Goal: Transaction & Acquisition: Obtain resource

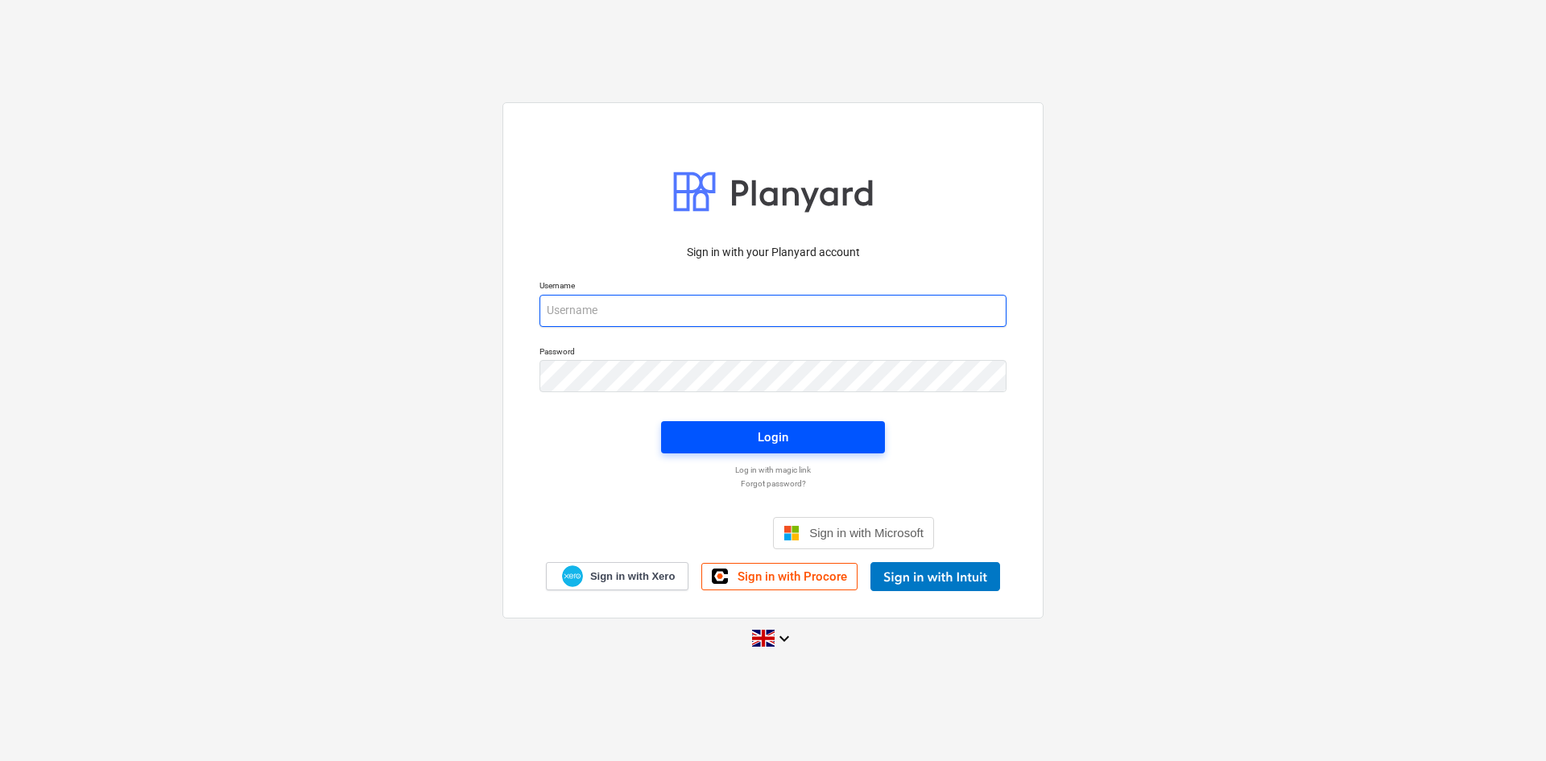
type input "[EMAIL_ADDRESS][DOMAIN_NAME]"
click at [747, 427] on span "Login" at bounding box center [772, 437] width 185 height 21
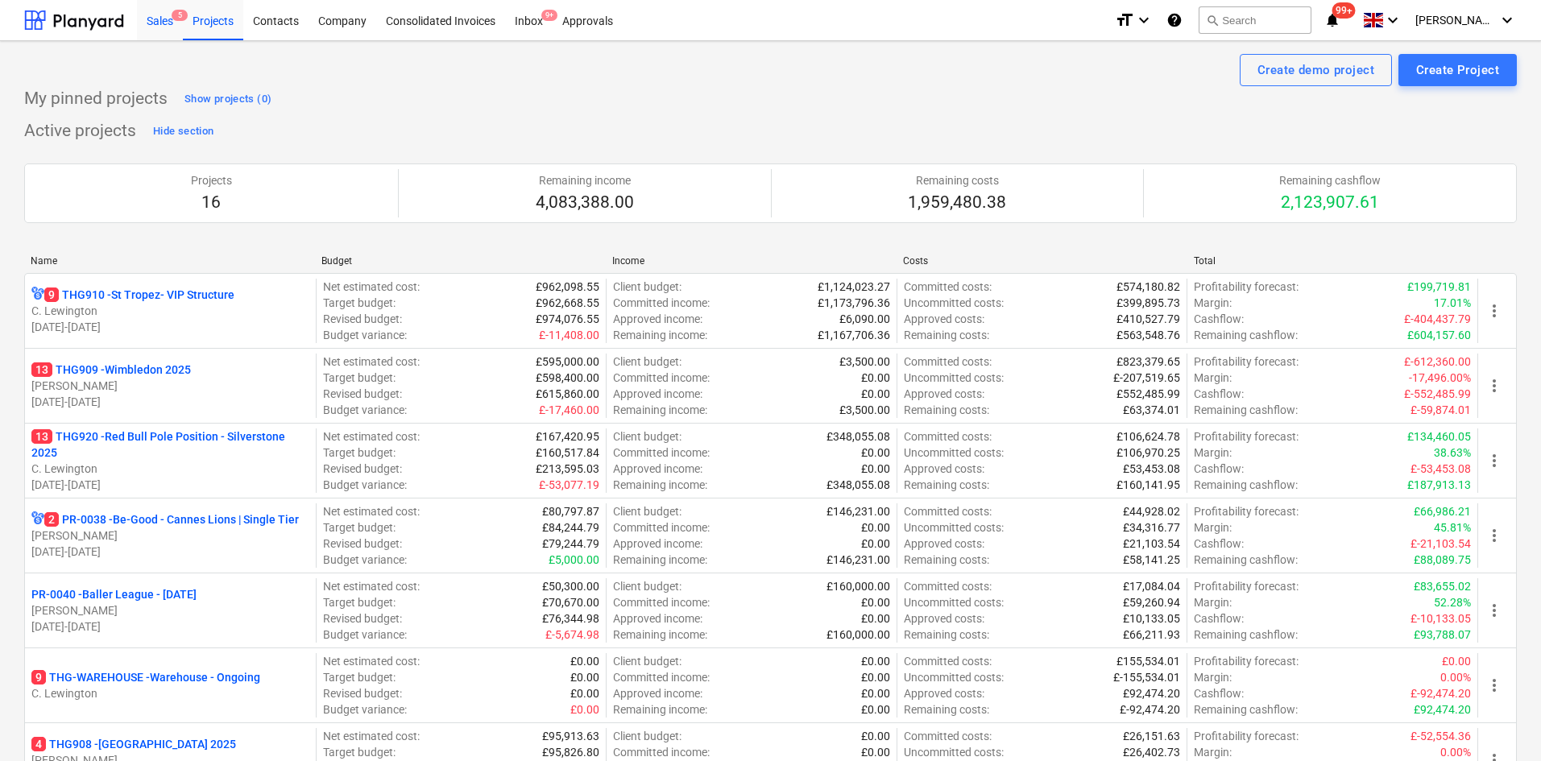
click at [139, 6] on div "Sales 5" at bounding box center [160, 19] width 46 height 41
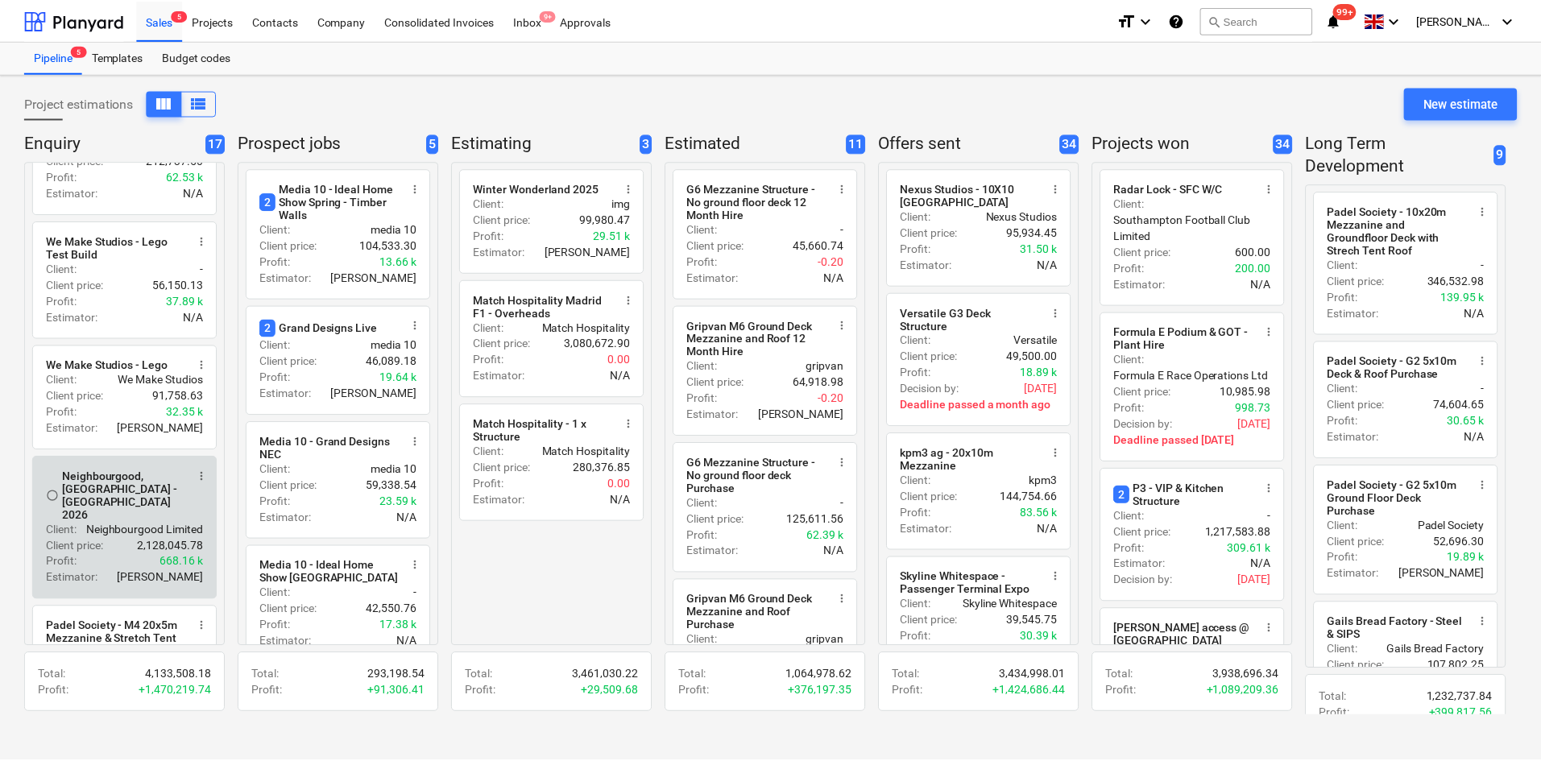
scroll to position [564, 0]
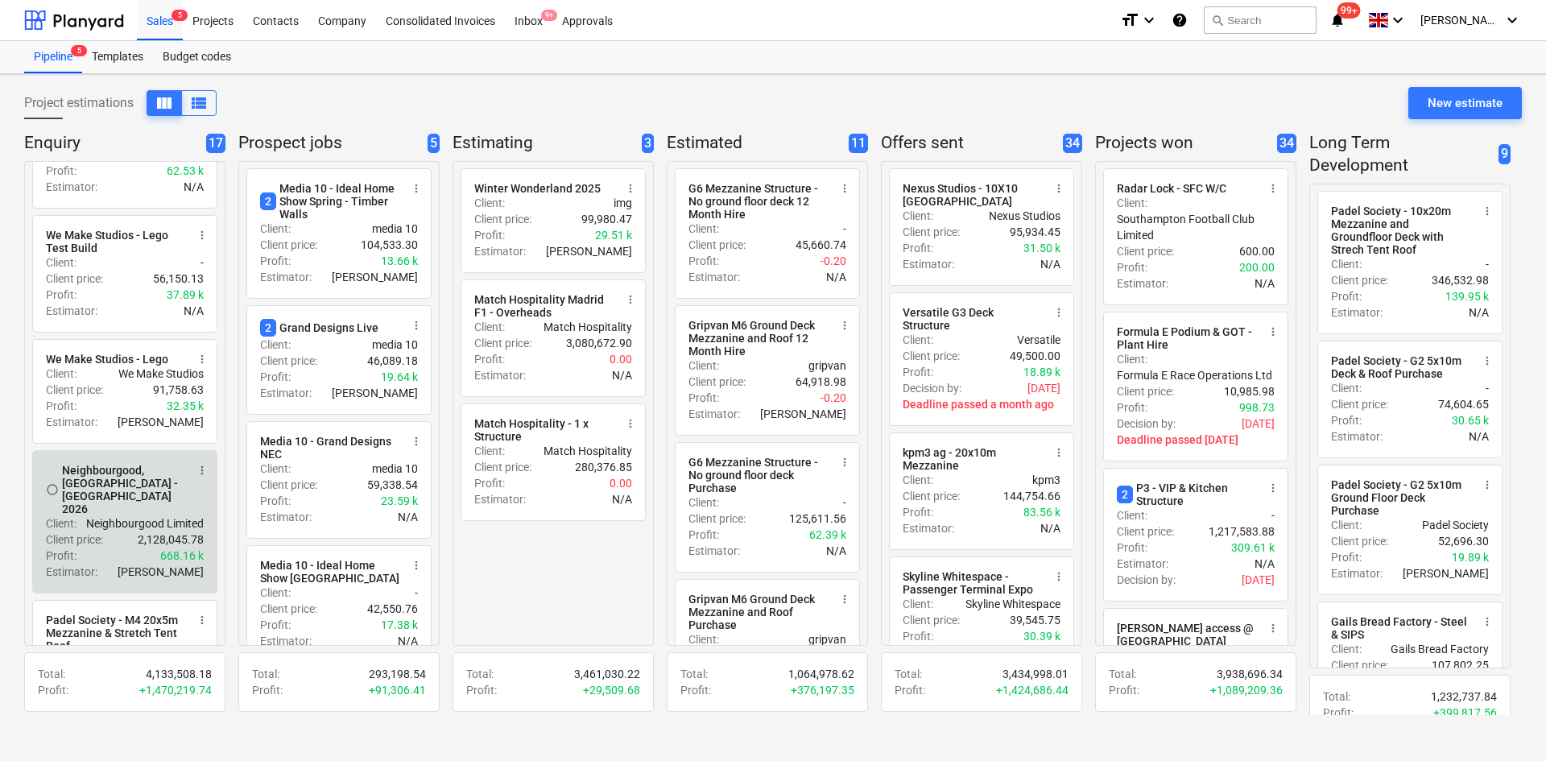
click at [143, 503] on div "Neighbourgood, [GEOGRAPHIC_DATA] - [GEOGRAPHIC_DATA] 2026" at bounding box center [124, 490] width 124 height 52
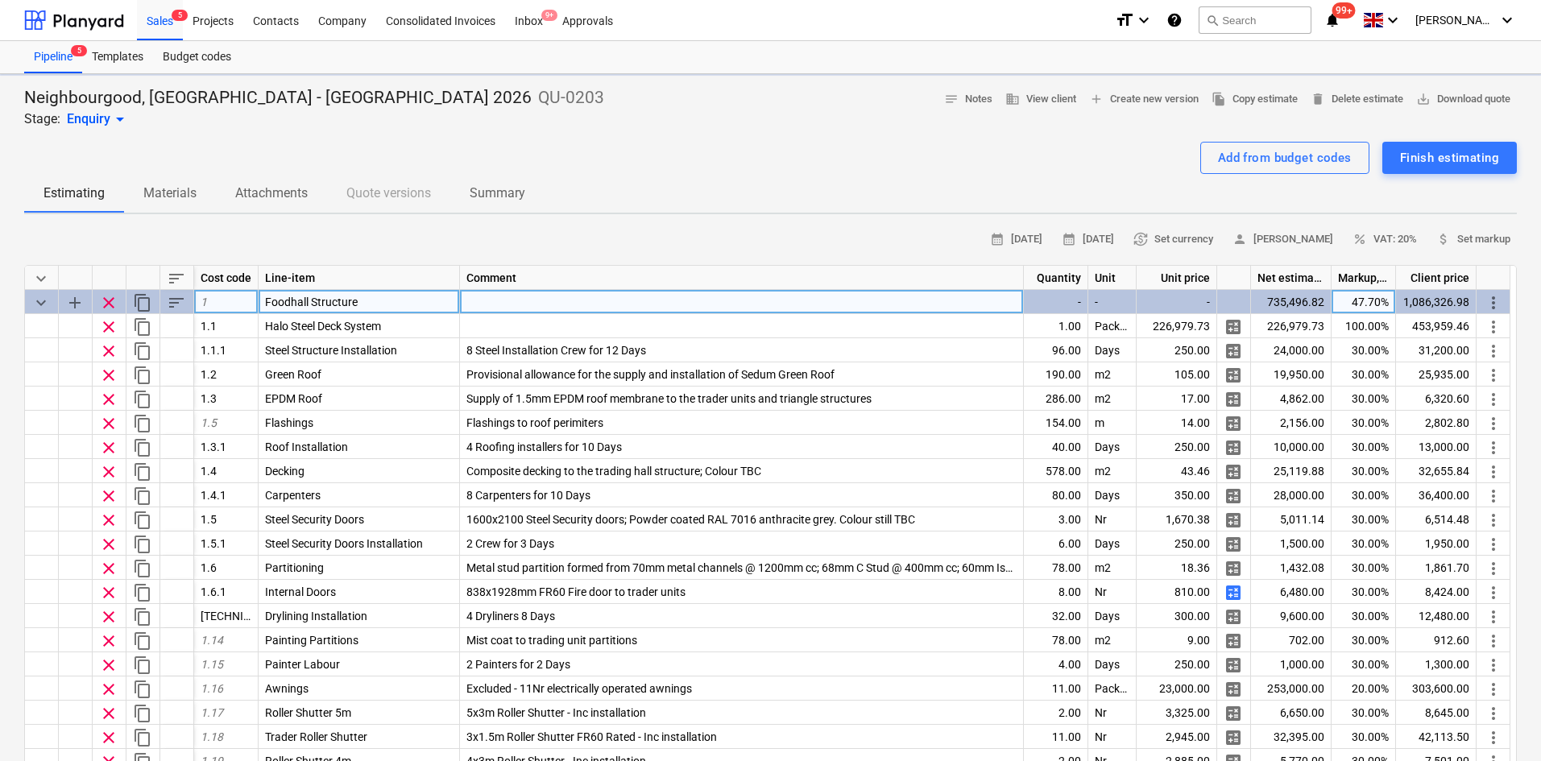
type textarea "x"
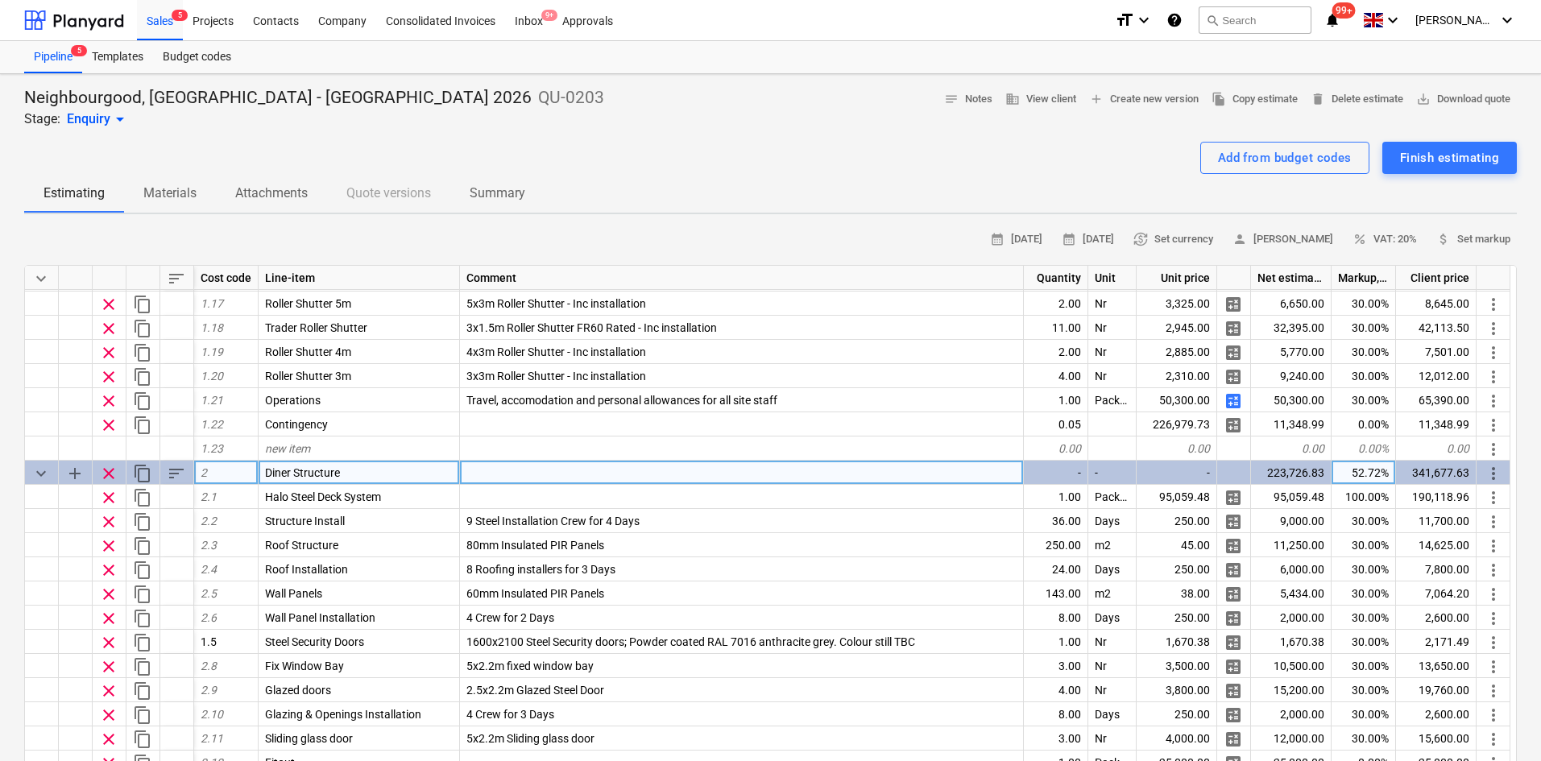
scroll to position [403, 0]
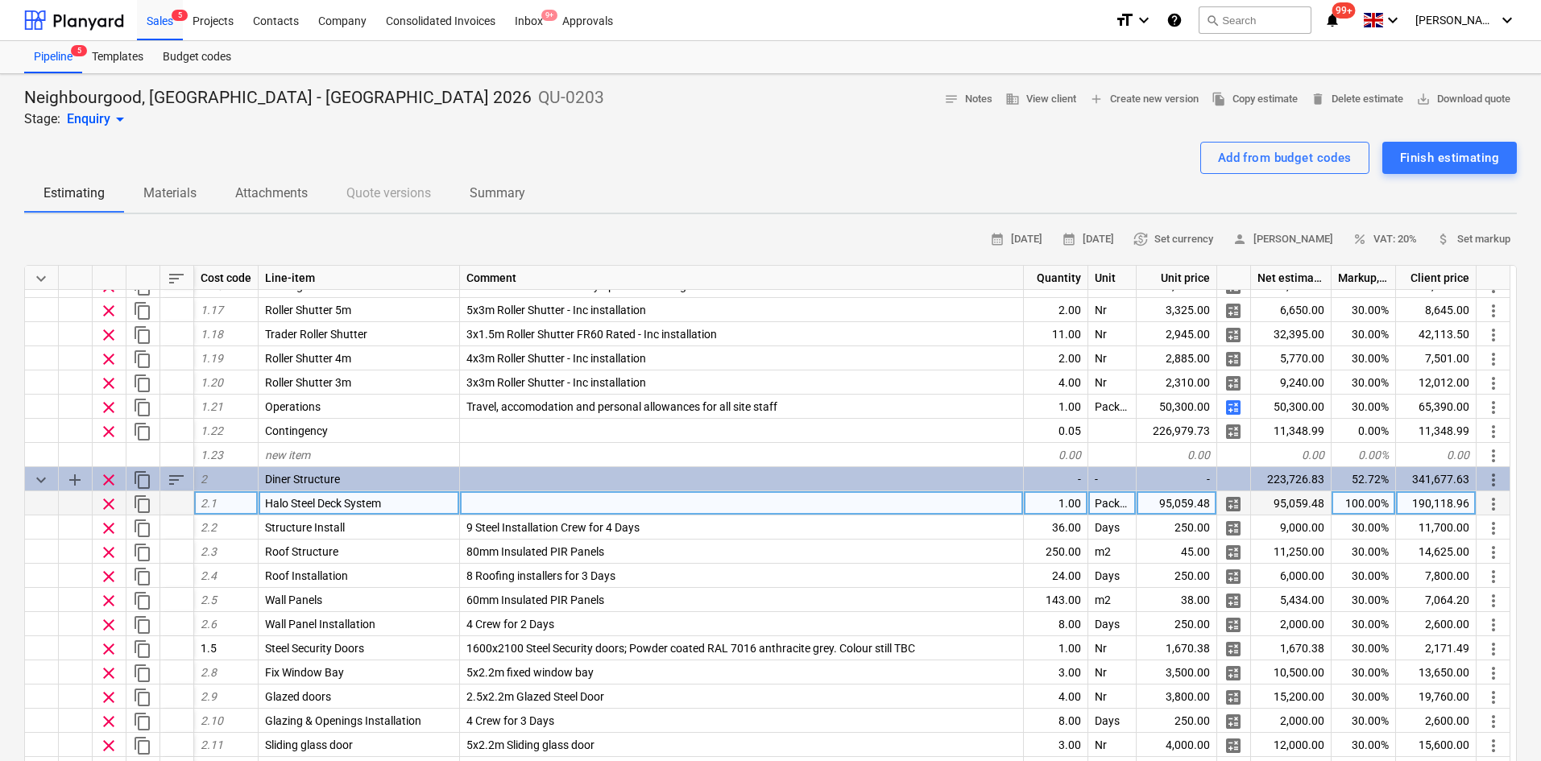
click at [1181, 501] on div "95,059.48" at bounding box center [1176, 503] width 81 height 24
click at [1158, 501] on input "£97,122.06" at bounding box center [1176, 502] width 80 height 23
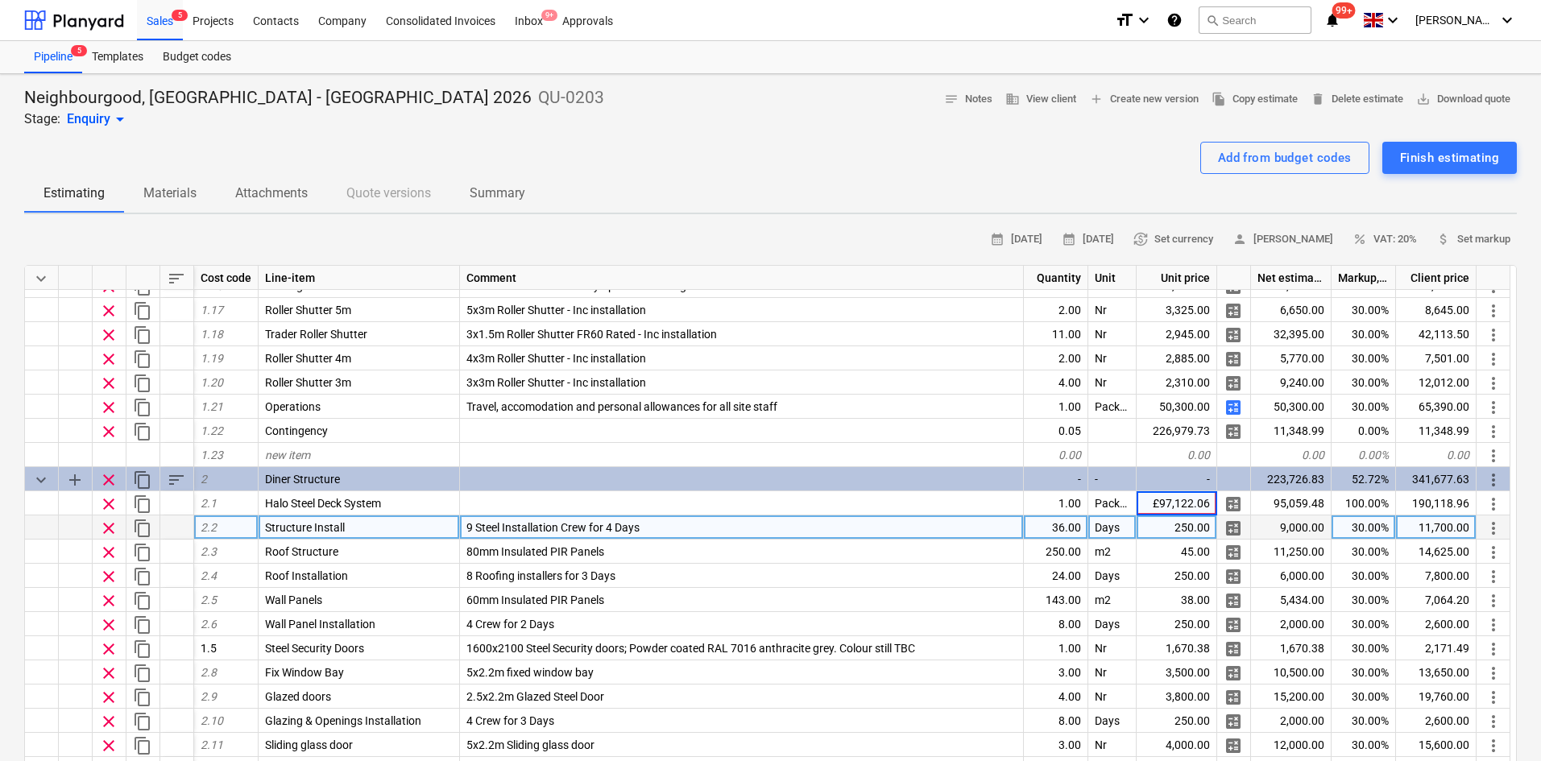
type input "97,122.06"
type textarea "x"
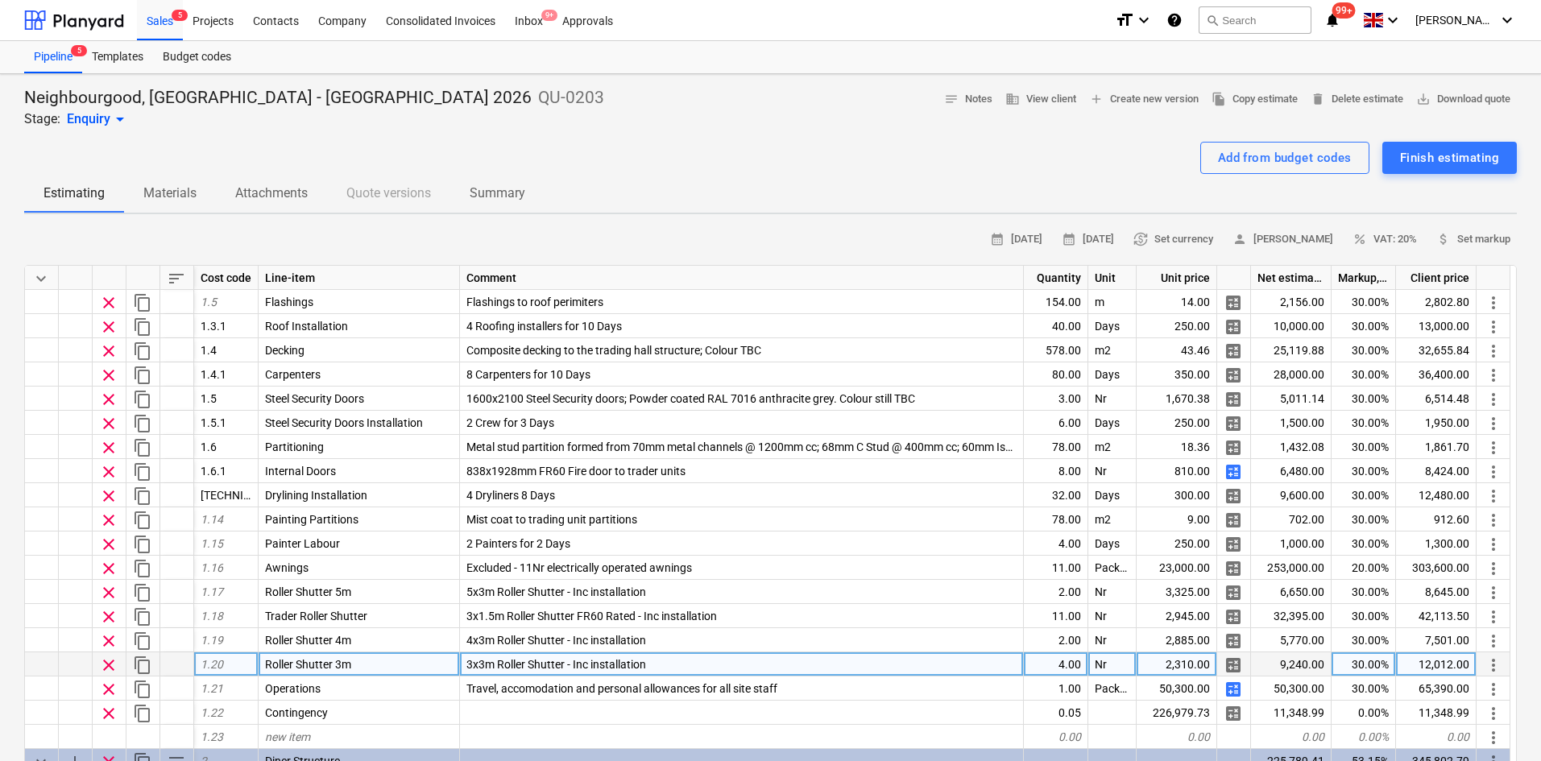
scroll to position [0, 0]
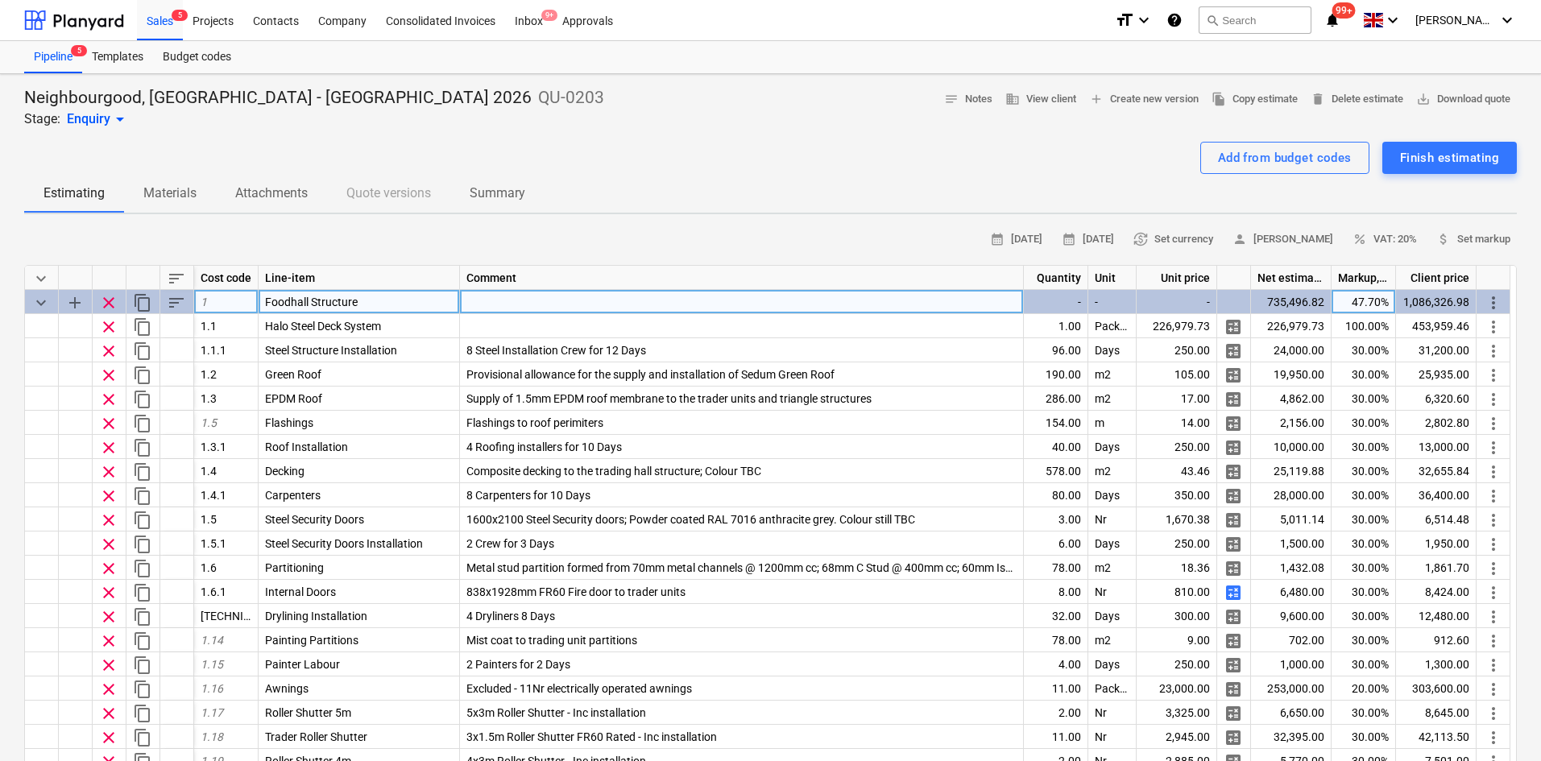
click at [340, 293] on div "Foodhall Structure" at bounding box center [358, 302] width 201 height 24
type input "[GEOGRAPHIC_DATA]"
type textarea "x"
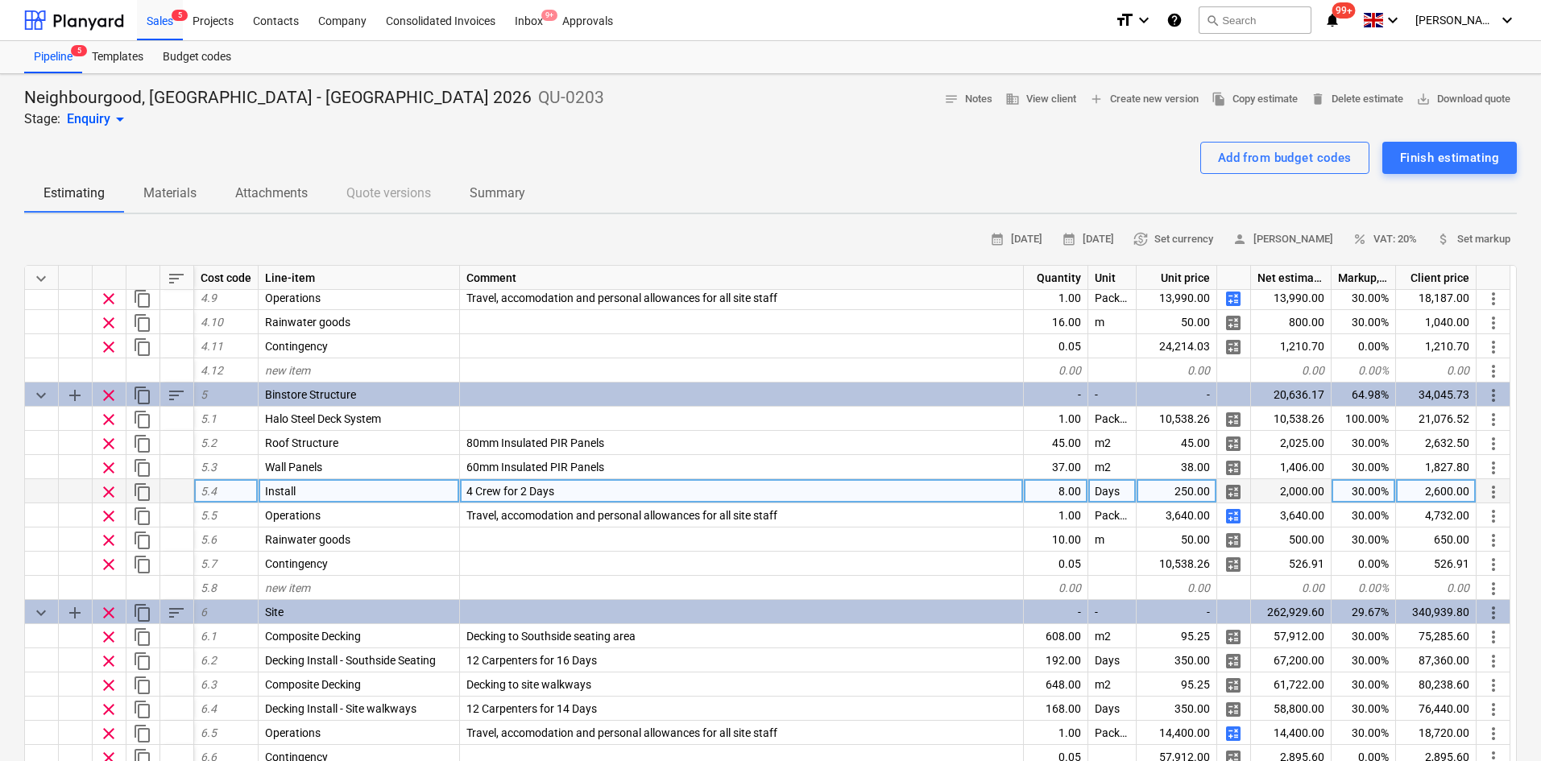
scroll to position [1691, 0]
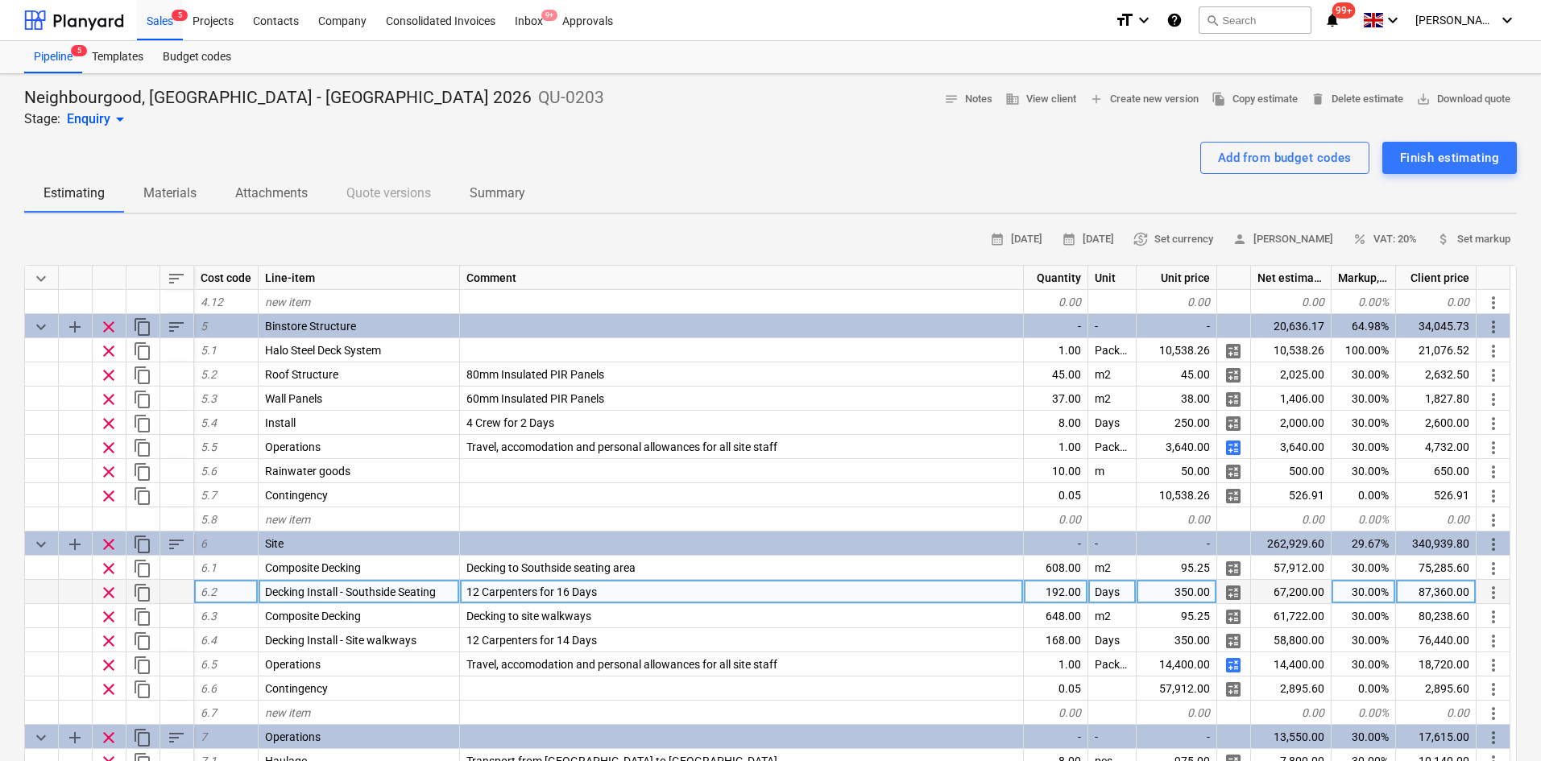
click at [356, 590] on span "Decking Install - Southside Seating" at bounding box center [350, 591] width 171 height 13
click at [417, 592] on input "Decking Install - Southside Seating" at bounding box center [358, 591] width 201 height 23
drag, startPoint x: 445, startPoint y: 597, endPoint x: 349, endPoint y: 595, distance: 95.0
click at [349, 595] on input "Decking Install - Southside Seating" at bounding box center [358, 591] width 201 height 23
type input "Decking Install - Seasonal/Festival Space"
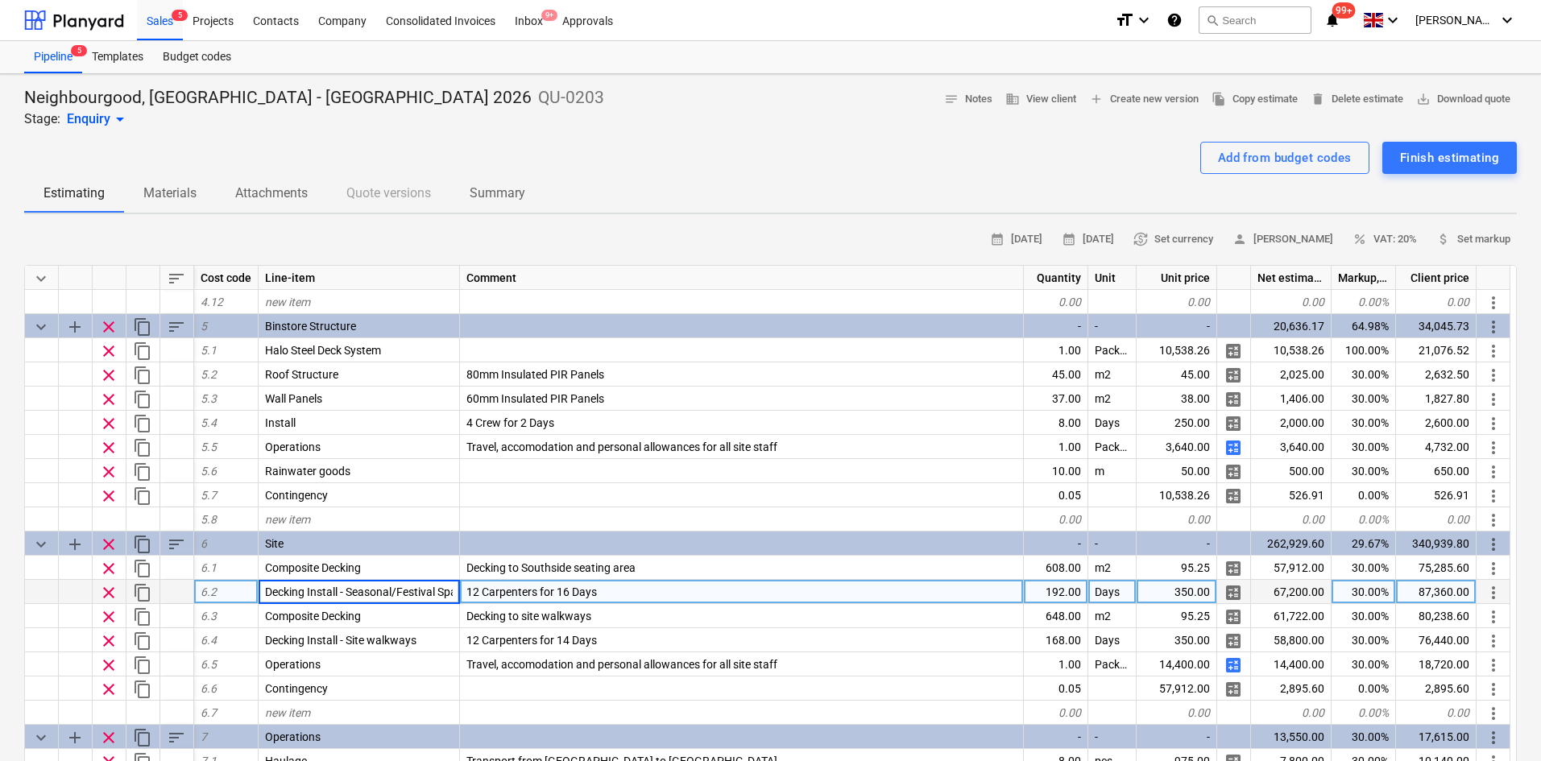
scroll to position [0, 18]
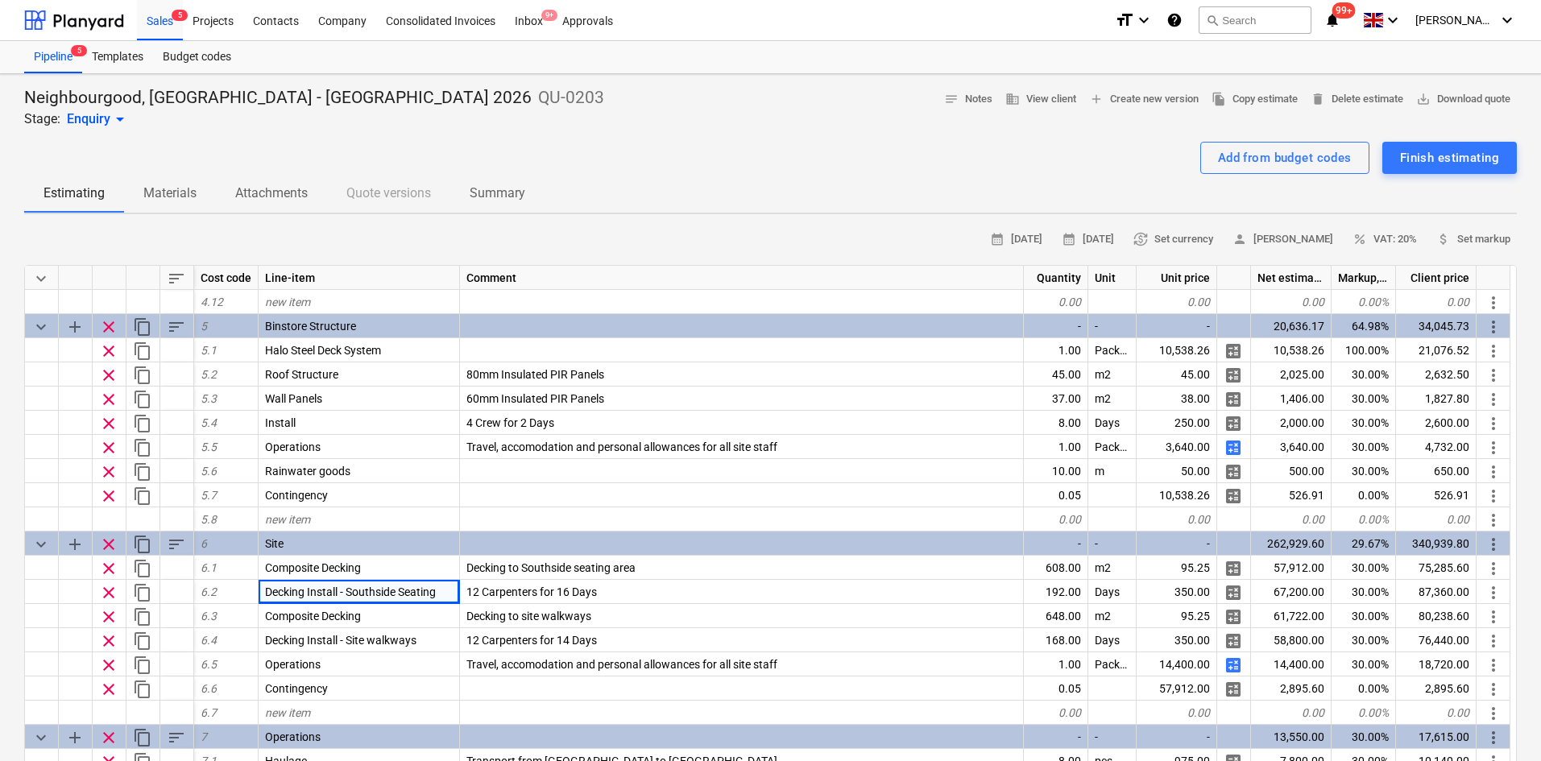
type textarea "x"
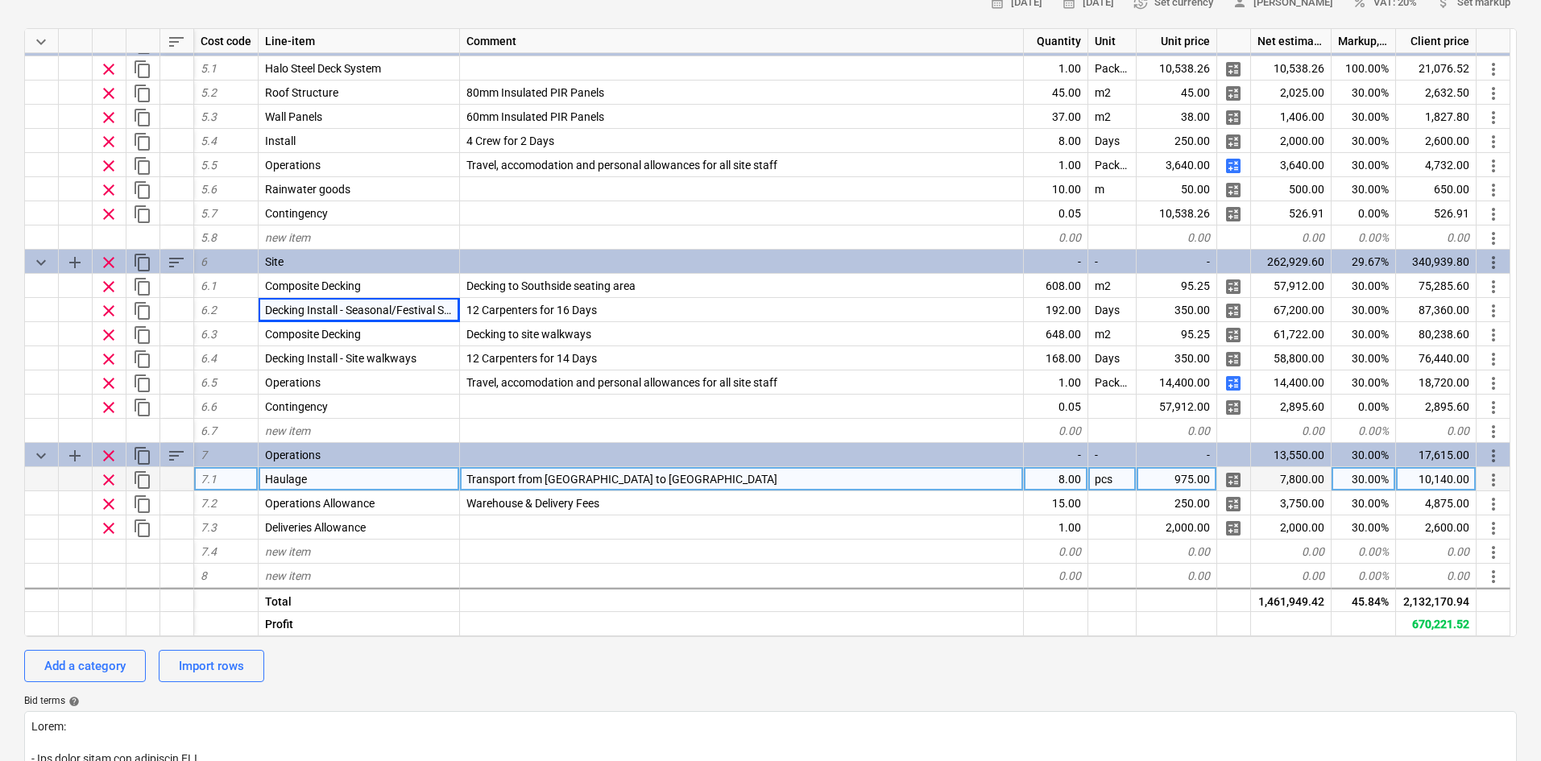
scroll to position [242, 0]
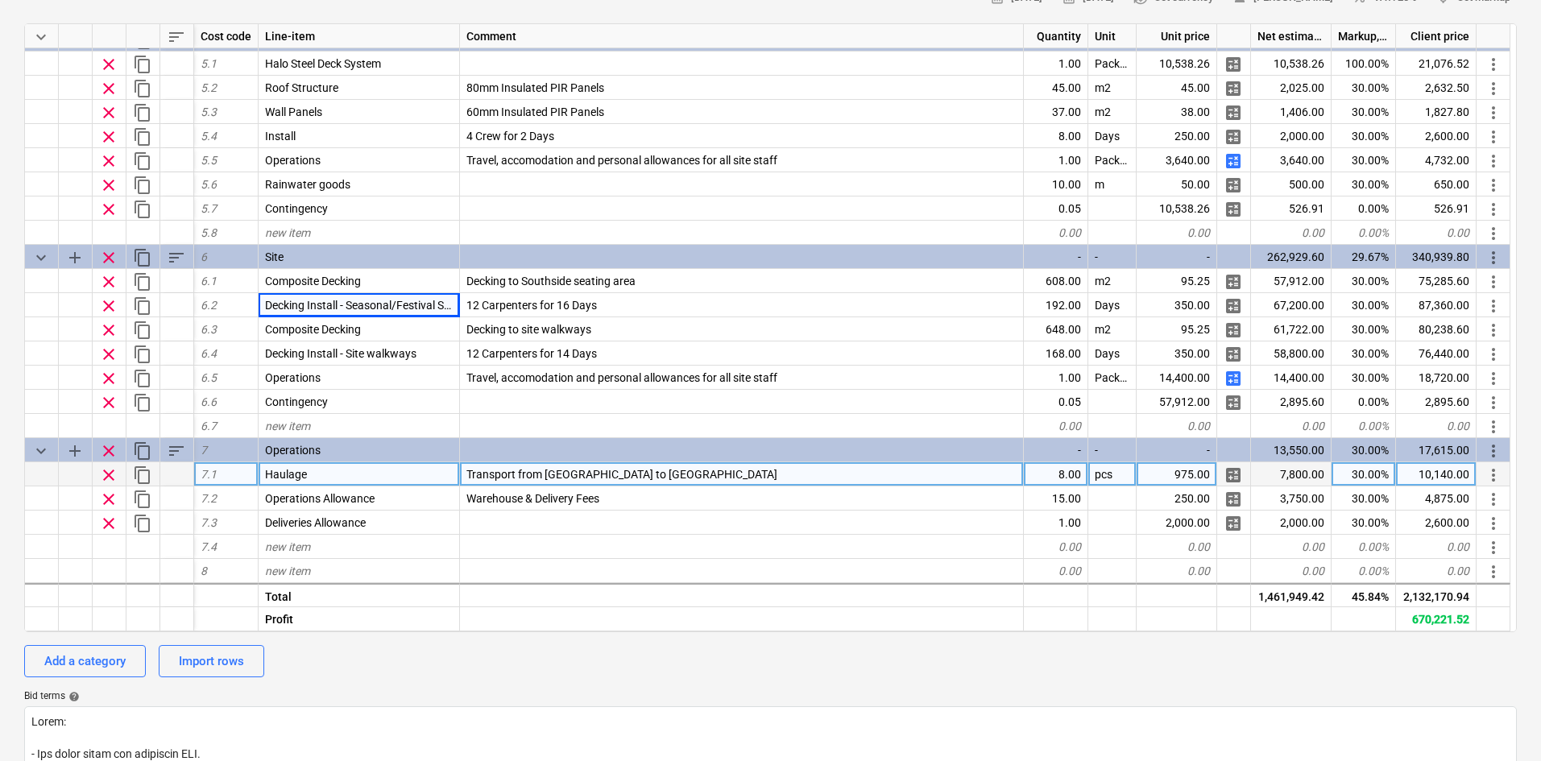
click at [1048, 484] on div "8.00" at bounding box center [1056, 474] width 64 height 24
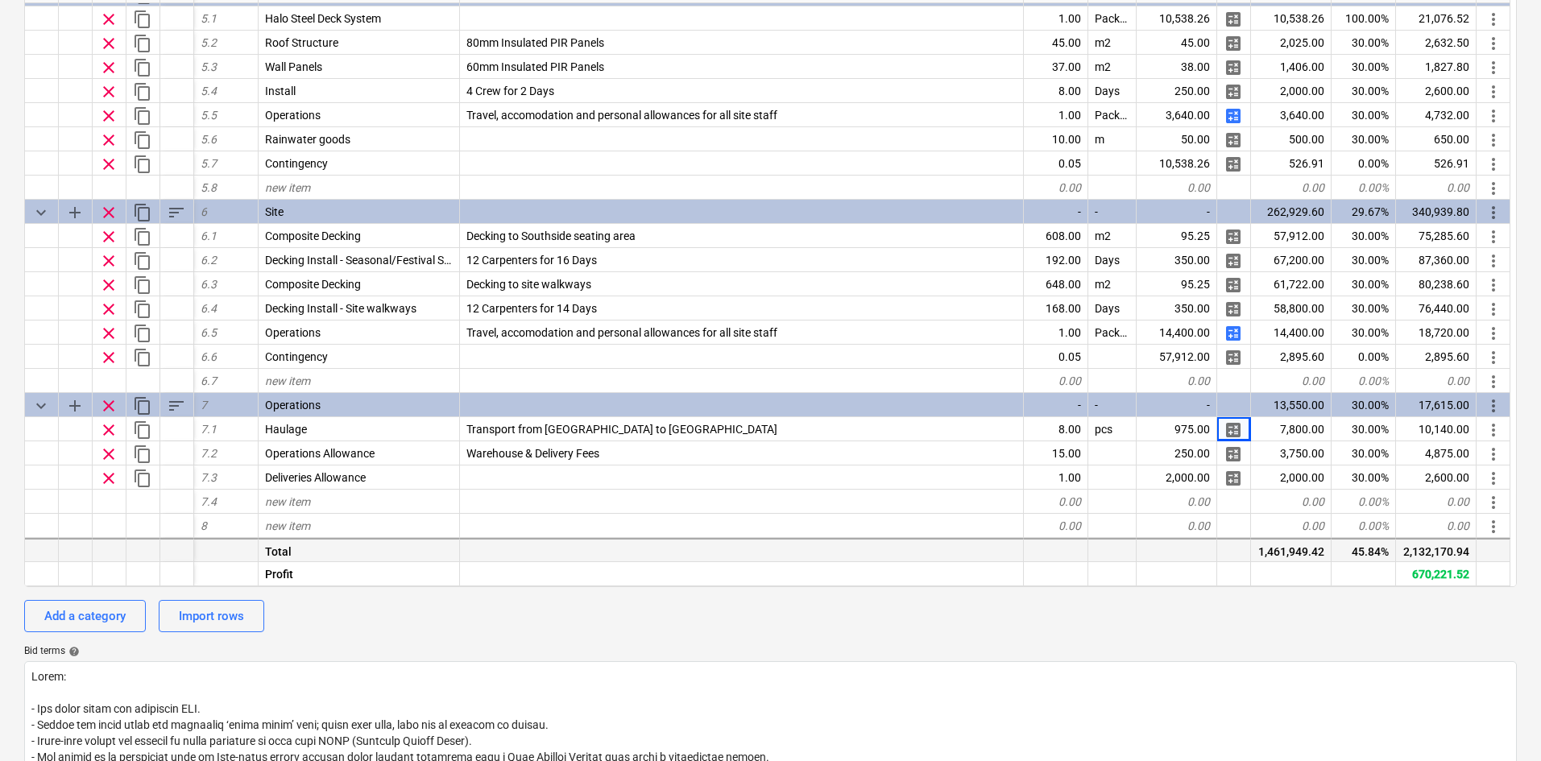
scroll to position [322, 0]
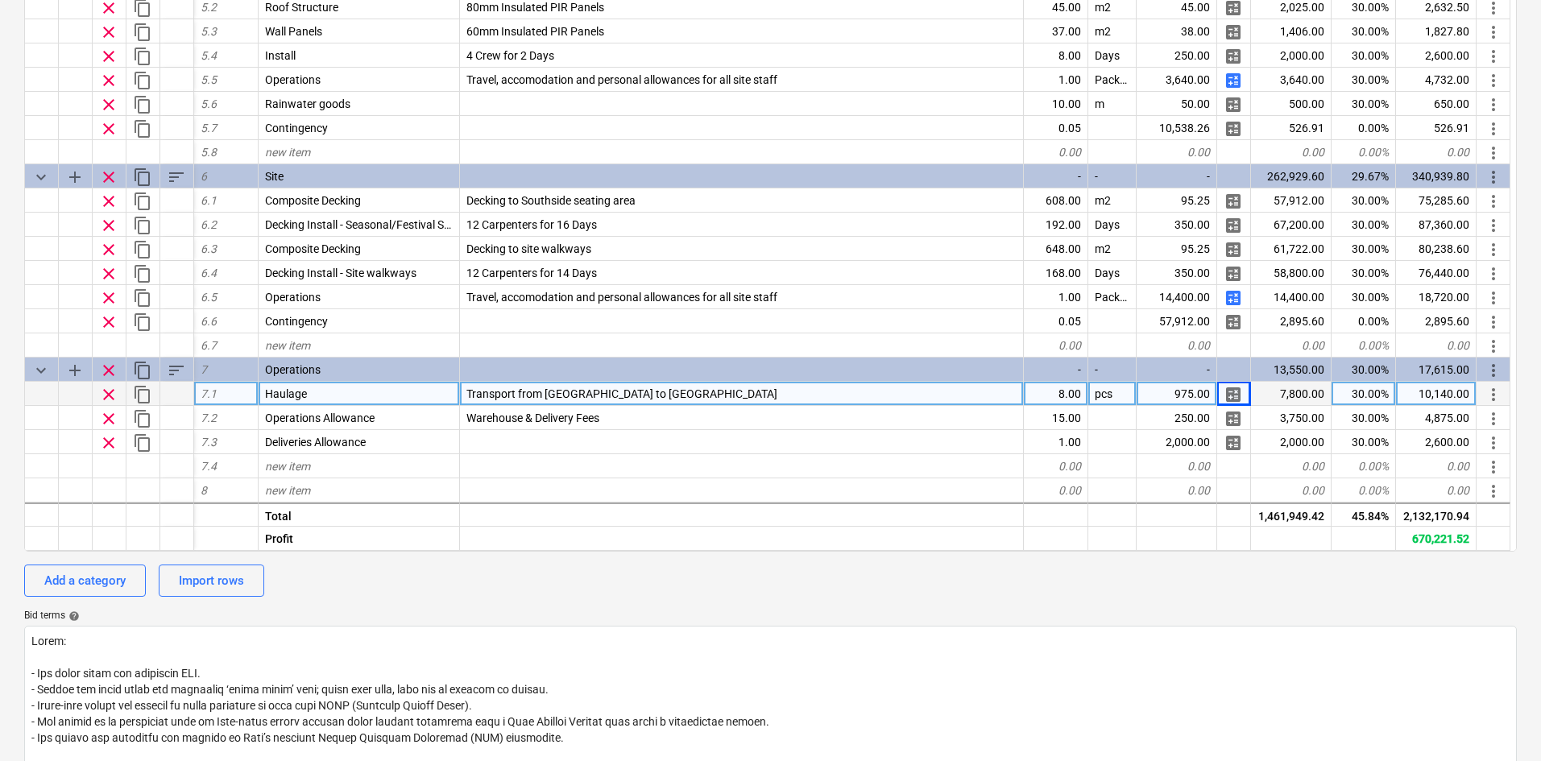
click at [569, 392] on span "Transport from [GEOGRAPHIC_DATA] to [GEOGRAPHIC_DATA]" at bounding box center [621, 393] width 311 height 13
click at [723, 593] on div "Add a category Import rows" at bounding box center [770, 581] width 1492 height 32
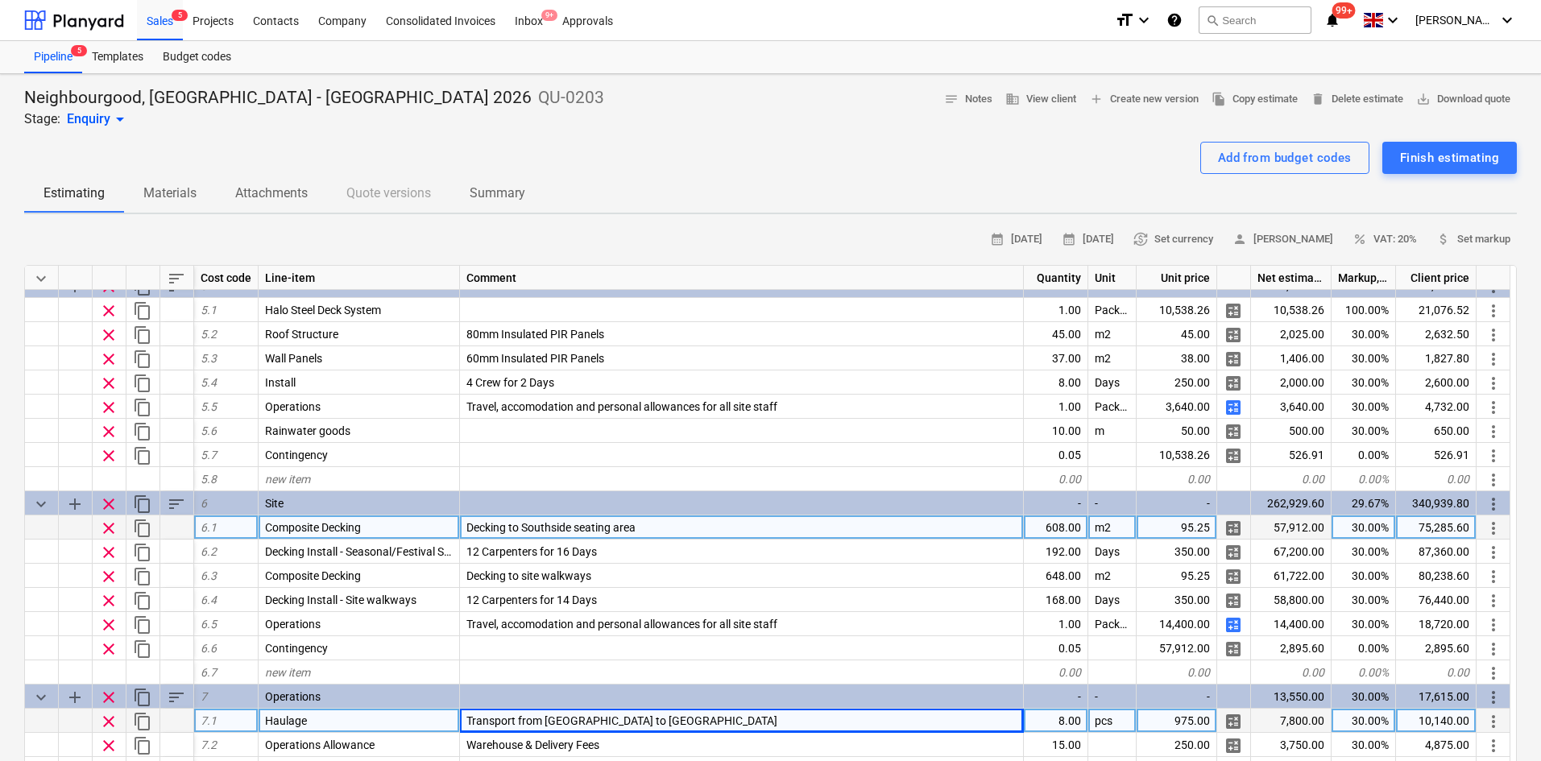
scroll to position [1736, 0]
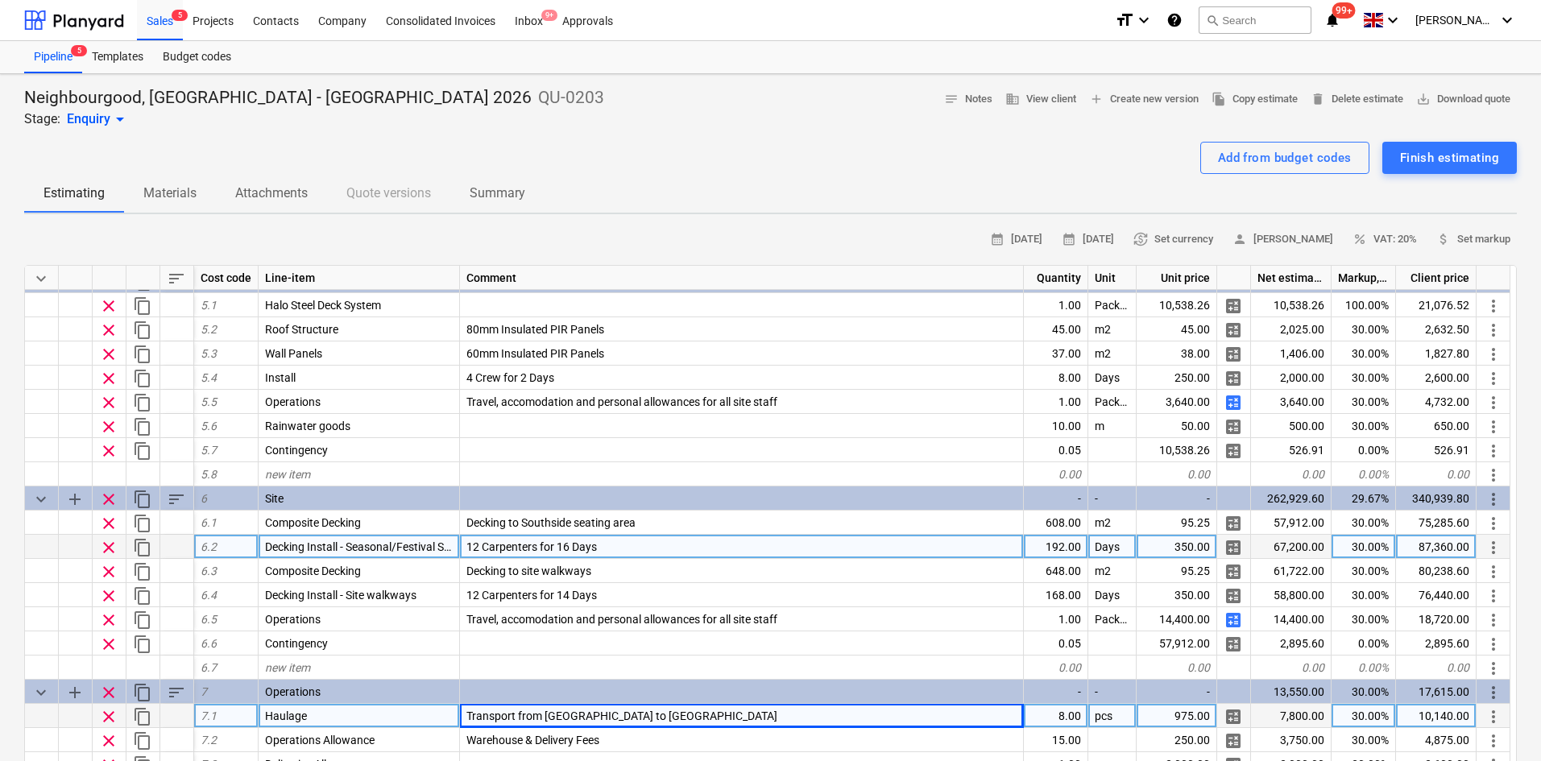
click at [378, 556] on div "Decking Install - Seasonal/Festival Space" at bounding box center [358, 547] width 201 height 24
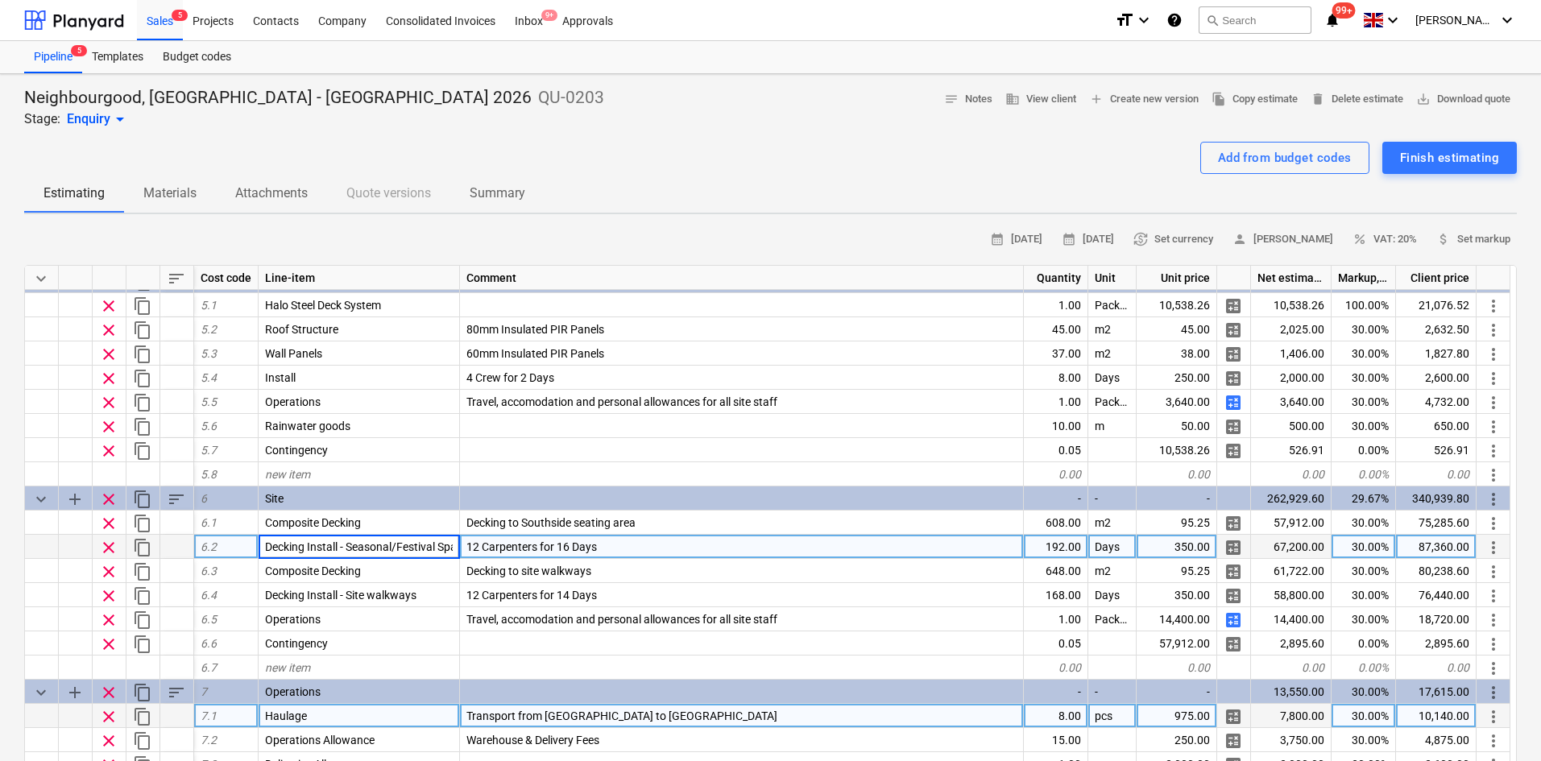
scroll to position [0, 18]
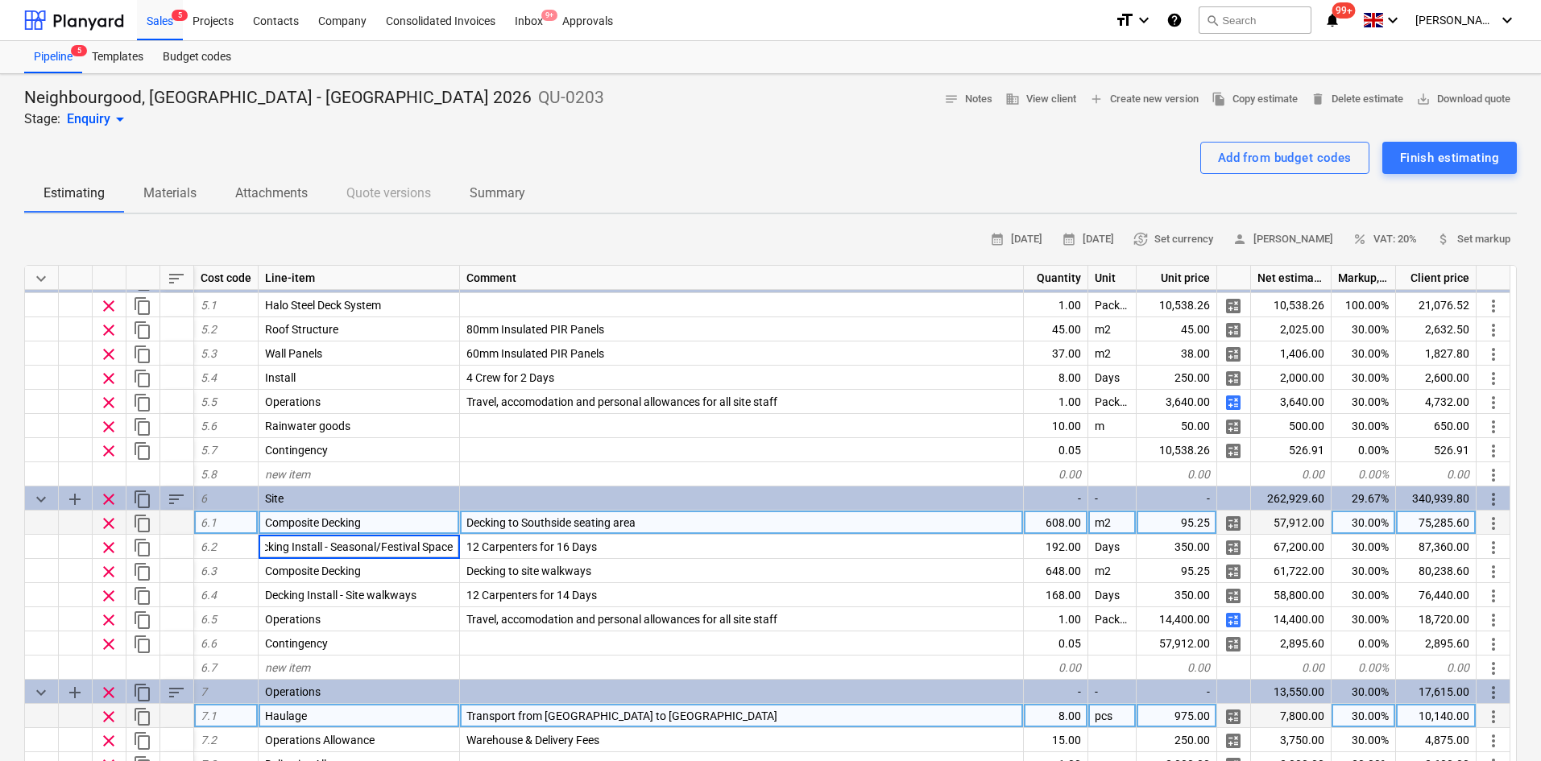
click at [593, 518] on span "Decking to Southside seating area" at bounding box center [550, 522] width 169 height 13
click at [653, 520] on input "Decking to Southside seating area" at bounding box center [741, 522] width 563 height 23
click at [656, 527] on input "Decking to Southside seating area" at bounding box center [741, 522] width 563 height 23
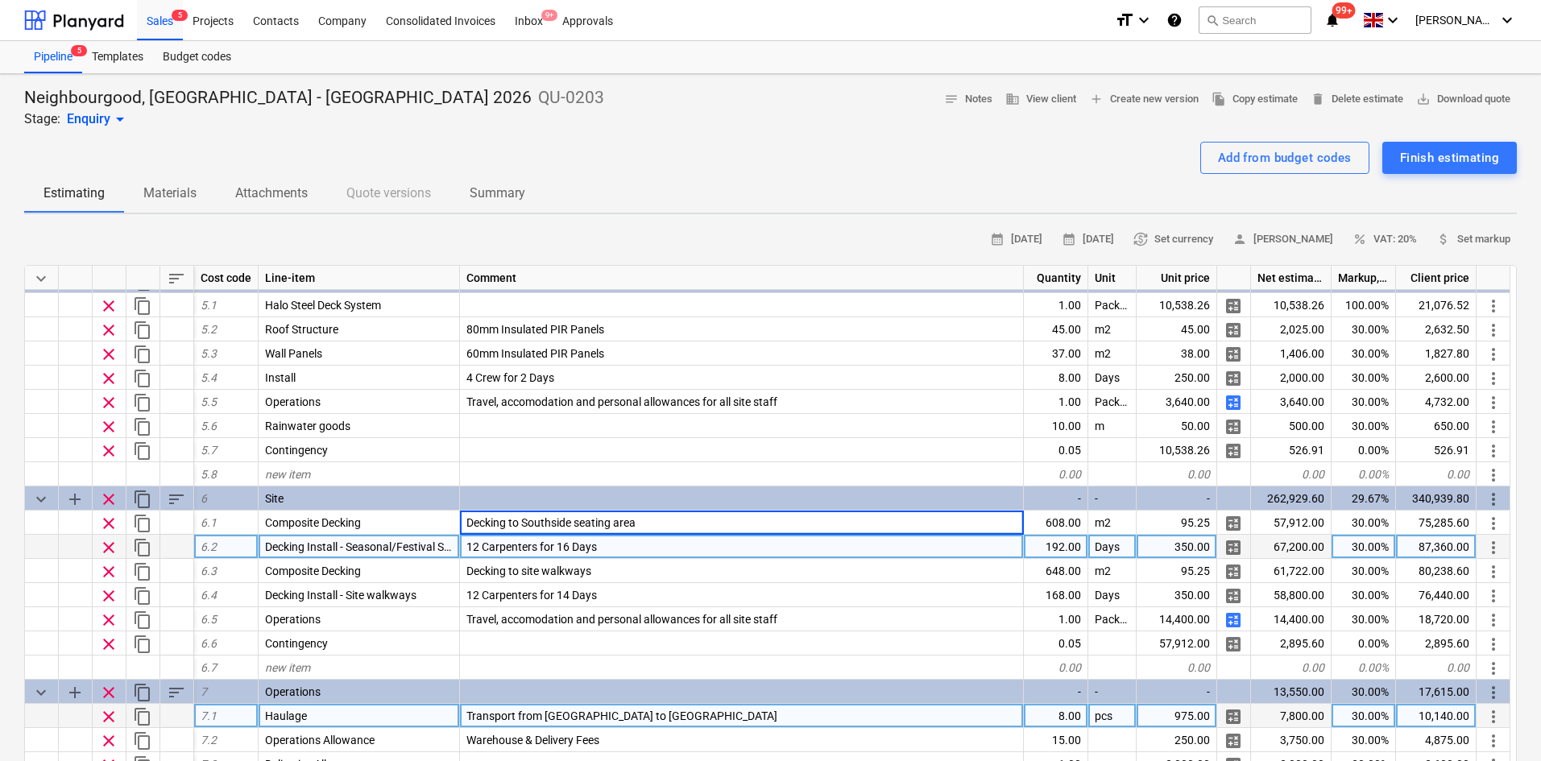
drag, startPoint x: 650, startPoint y: 521, endPoint x: 523, endPoint y: 538, distance: 128.4
click at [523, 538] on div "keyboard_arrow_down sort Cost code Line-item Comment Quantity Unit Unit price N…" at bounding box center [770, 569] width 1492 height 609
type input "Decking to"
type textarea "x"
click at [412, 550] on span "Decking Install - Seasonal/Festival Space" at bounding box center [366, 546] width 203 height 13
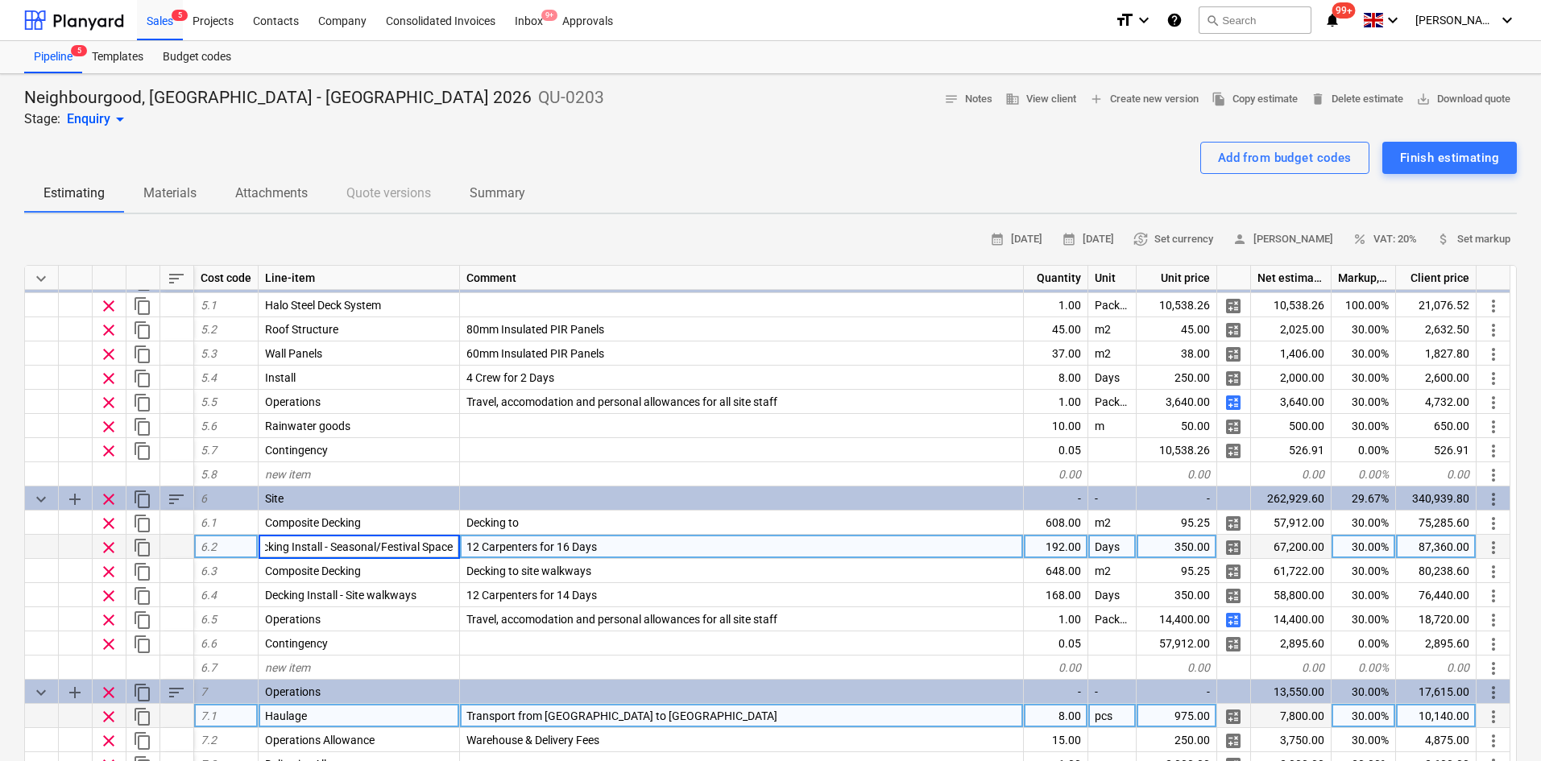
click at [333, 549] on input "Decking Install - Seasonal/Festival Space" at bounding box center [358, 546] width 201 height 23
drag, startPoint x: 329, startPoint y: 546, endPoint x: 705, endPoint y: 537, distance: 376.2
click at [0, 0] on div "clear content_copy 6.2 Decking Install - Seasonal/Festival Space 12 Carpenters …" at bounding box center [0, 0] width 0 height 0
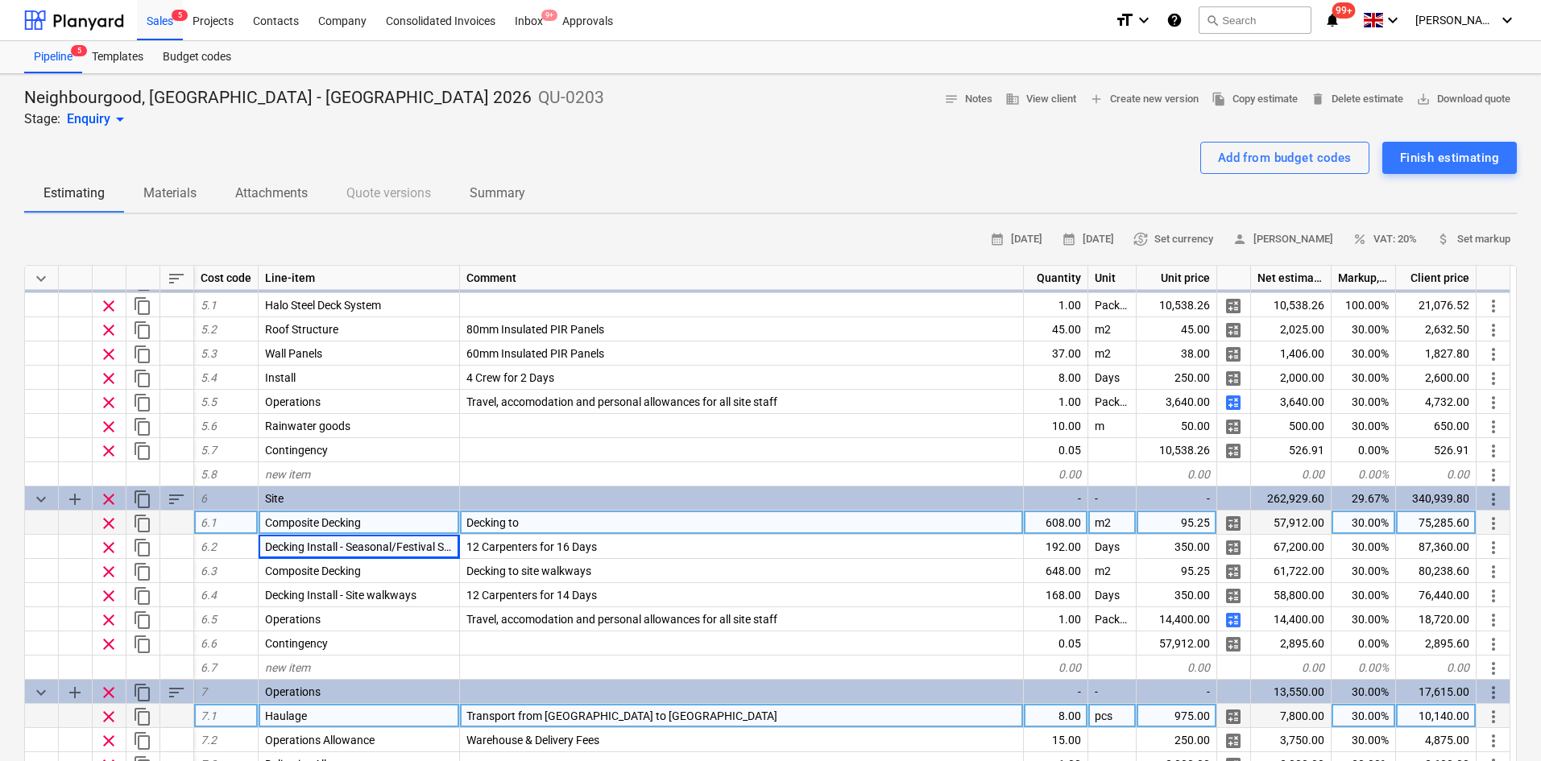
click at [592, 516] on div "Decking to" at bounding box center [742, 523] width 564 height 24
click at [591, 527] on input "Decking to" at bounding box center [741, 522] width 563 height 23
type input "Decking to Seasonal/Festival Space"
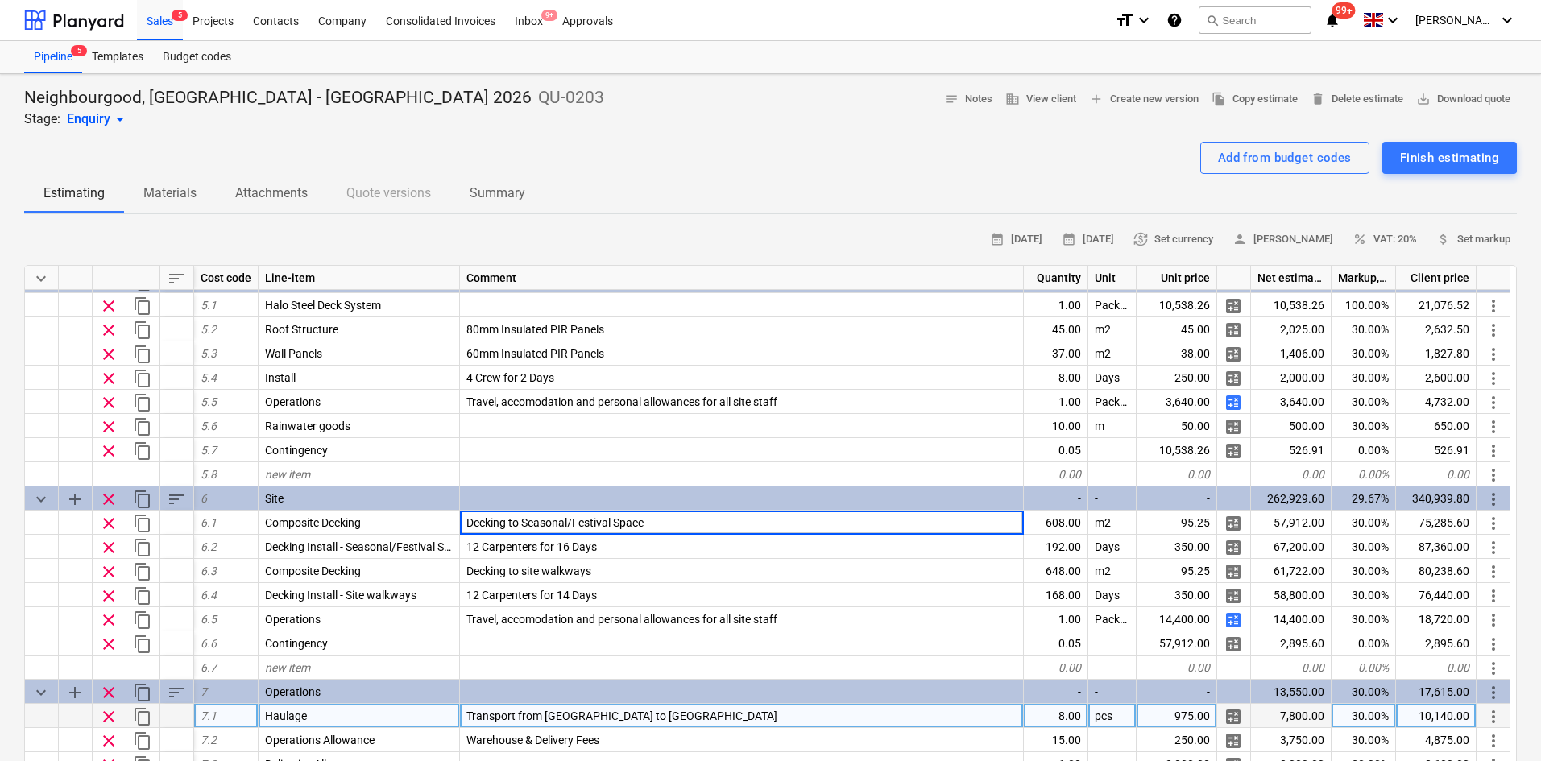
type textarea "x"
click at [246, 246] on div "calendar_month [DATE] calendar_month [DATE] currency_exchange Set currency pers…" at bounding box center [770, 239] width 1492 height 25
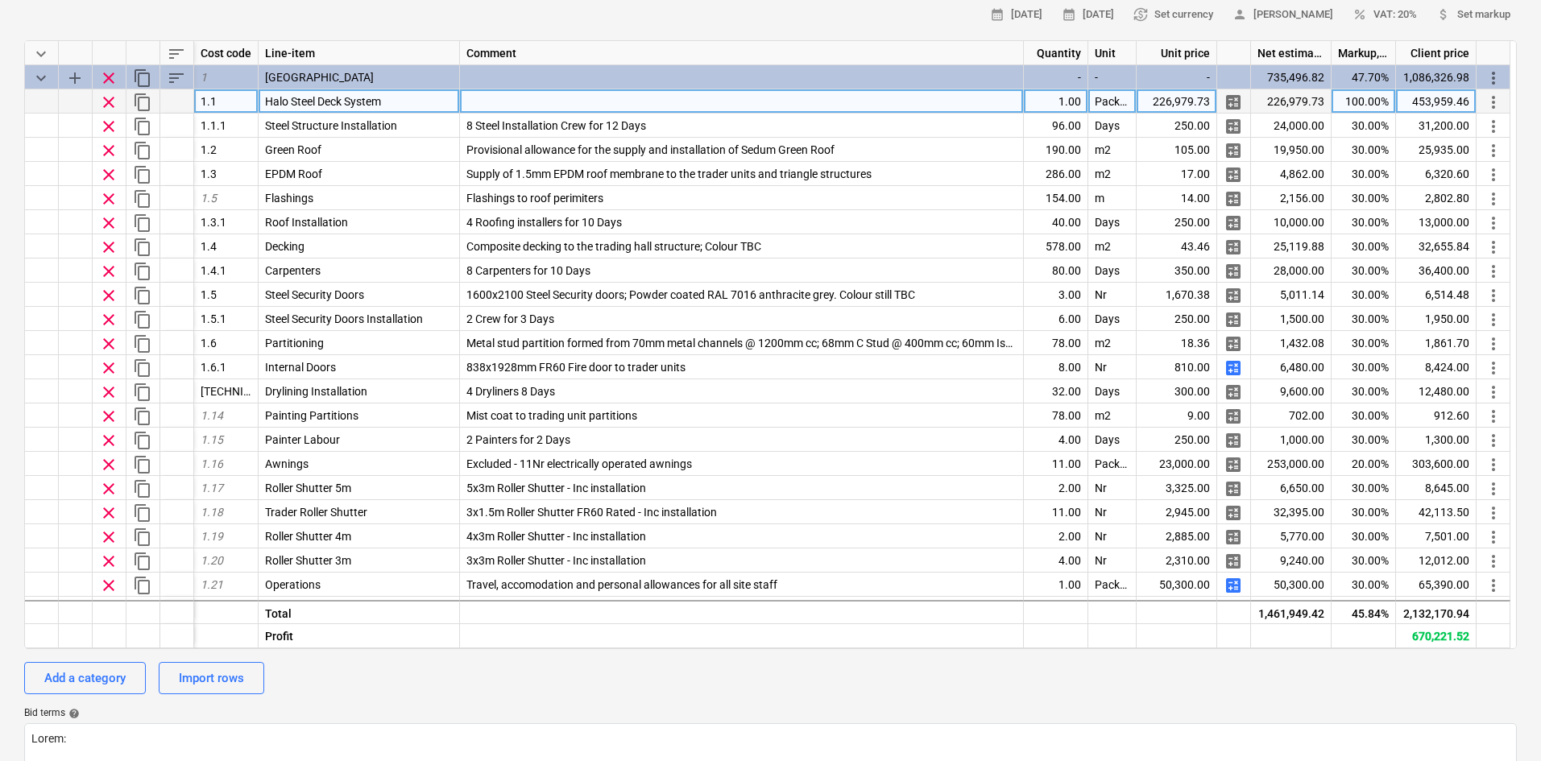
scroll to position [0, 0]
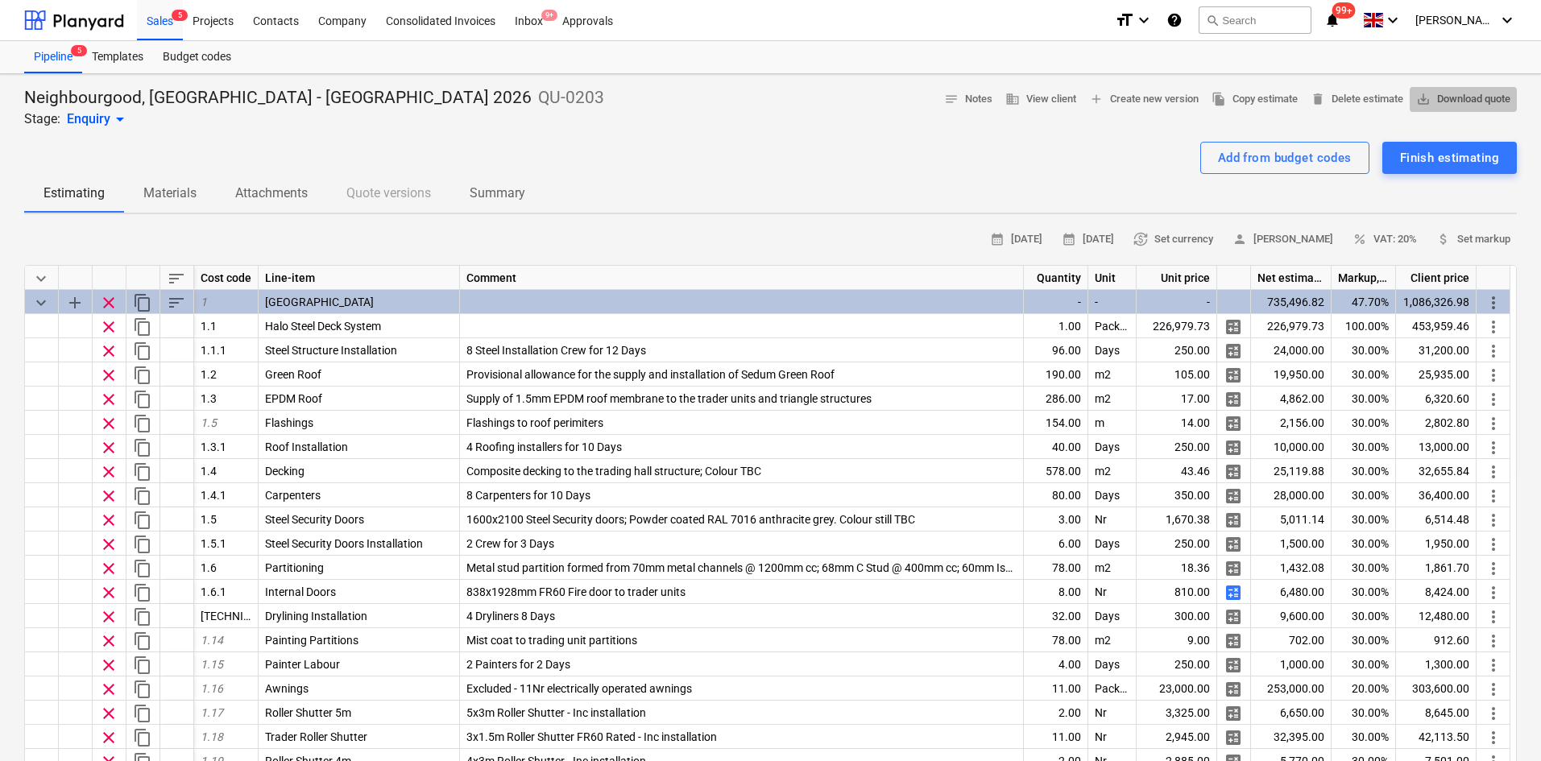
click at [1449, 109] on span "save_alt Download quote" at bounding box center [1463, 99] width 94 height 19
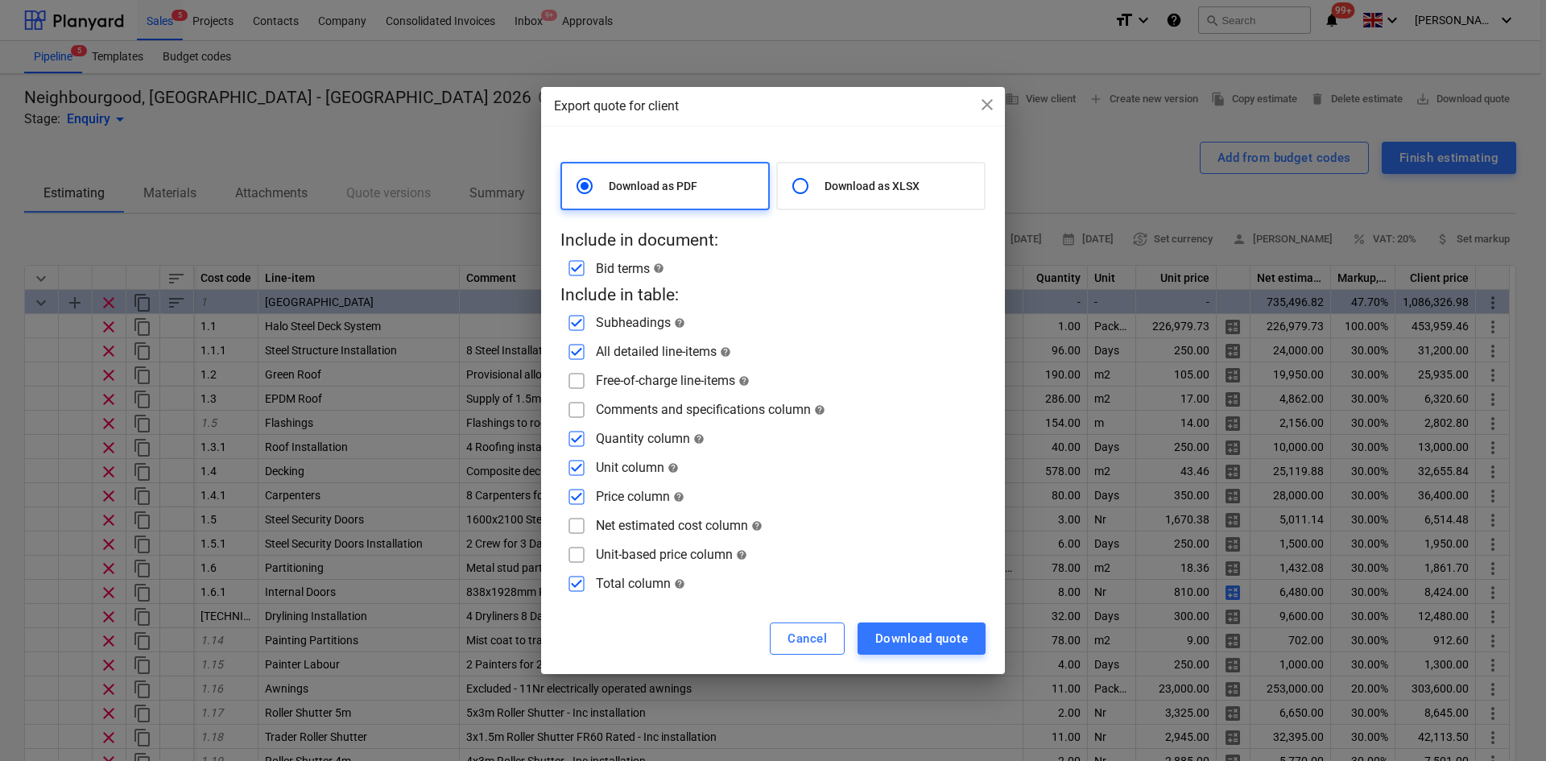
click at [859, 187] on p "Download as XLSX" at bounding box center [901, 186] width 153 height 16
radio input "false"
radio input "true"
checkbox input "false"
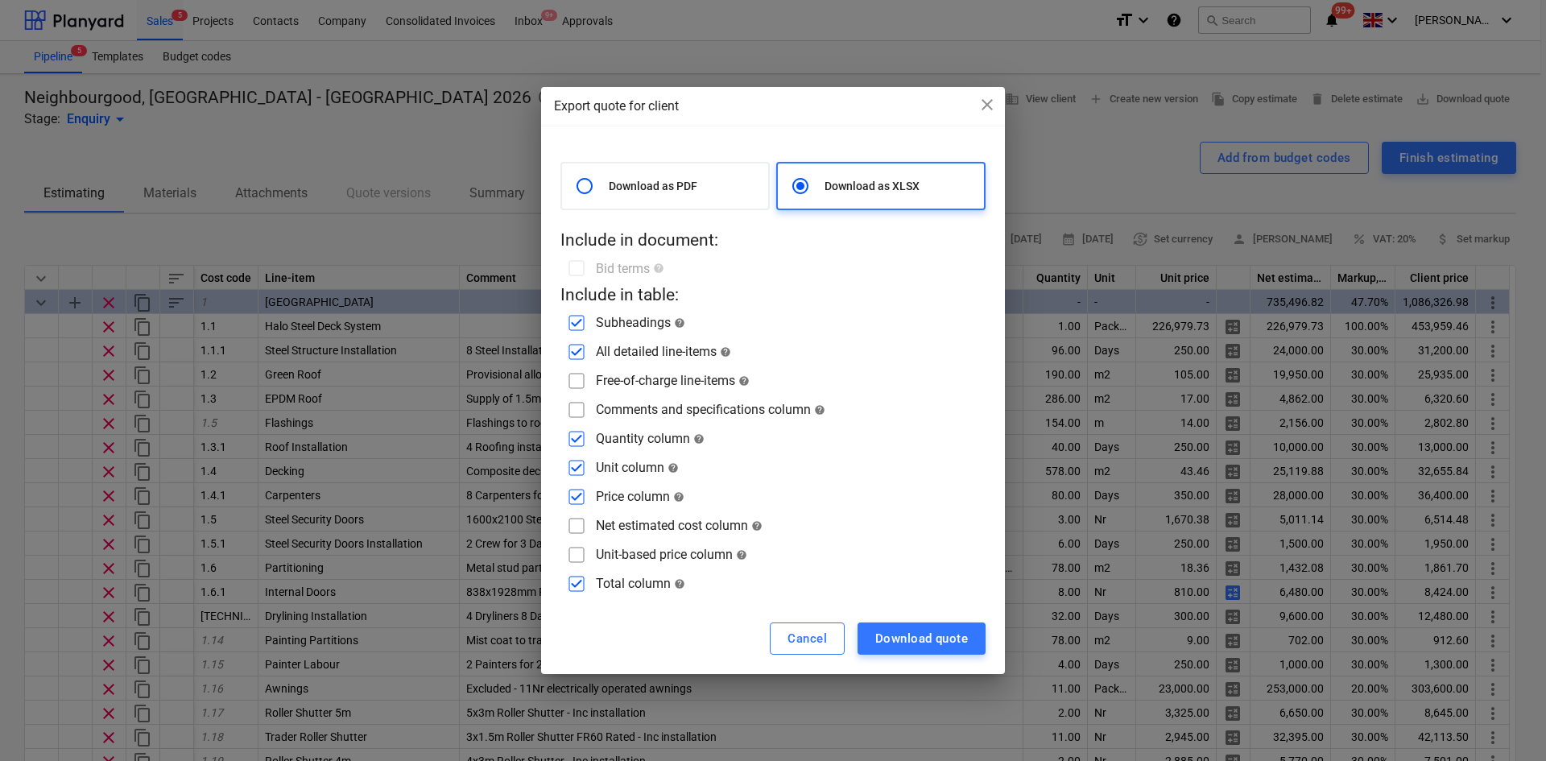
click at [578, 391] on input "checkbox" at bounding box center [577, 381] width 26 height 26
checkbox input "true"
click at [580, 409] on input "checkbox" at bounding box center [577, 410] width 26 height 26
checkbox input "true"
click at [578, 524] on input "checkbox" at bounding box center [577, 526] width 26 height 26
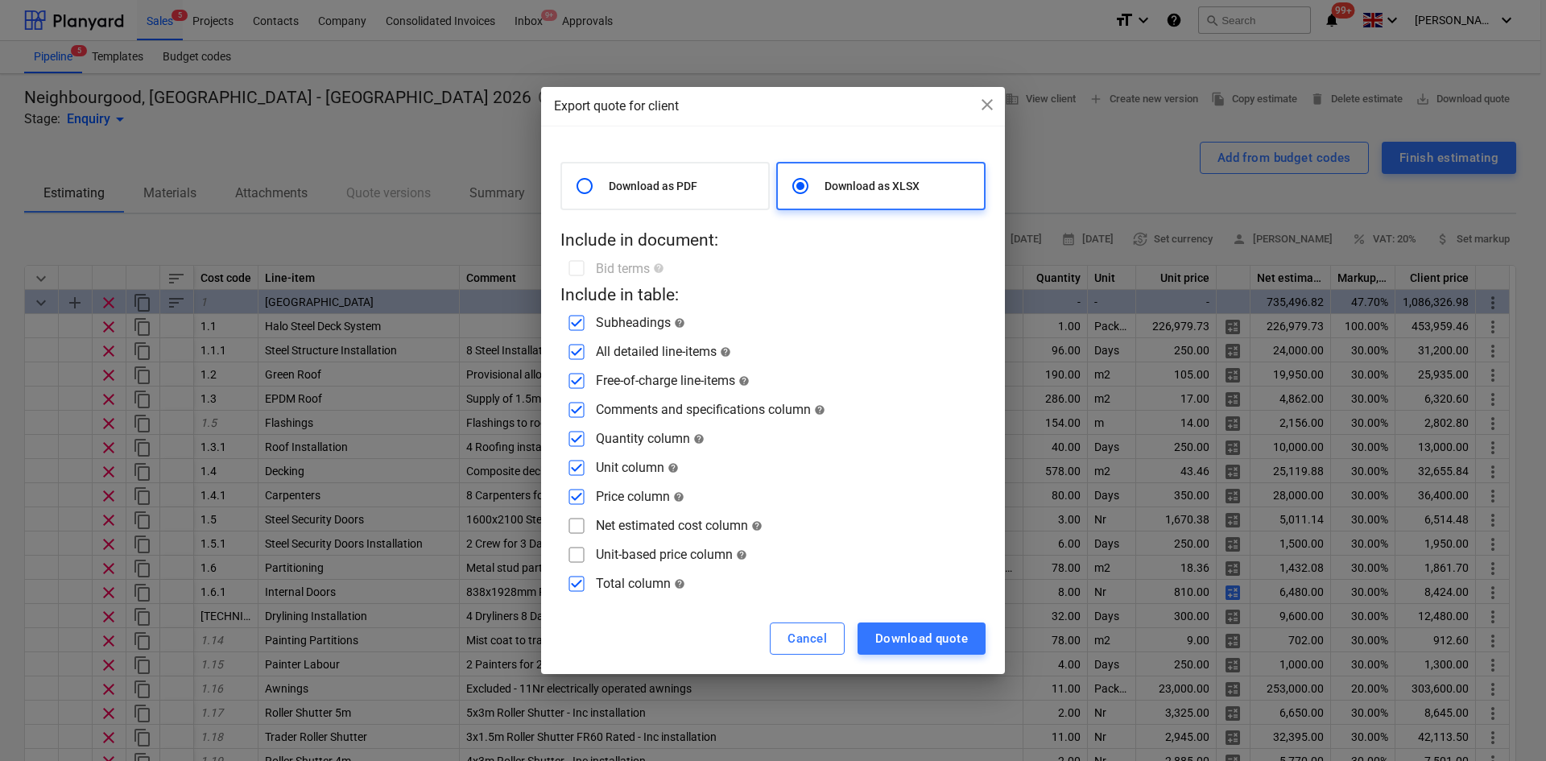
checkbox input "true"
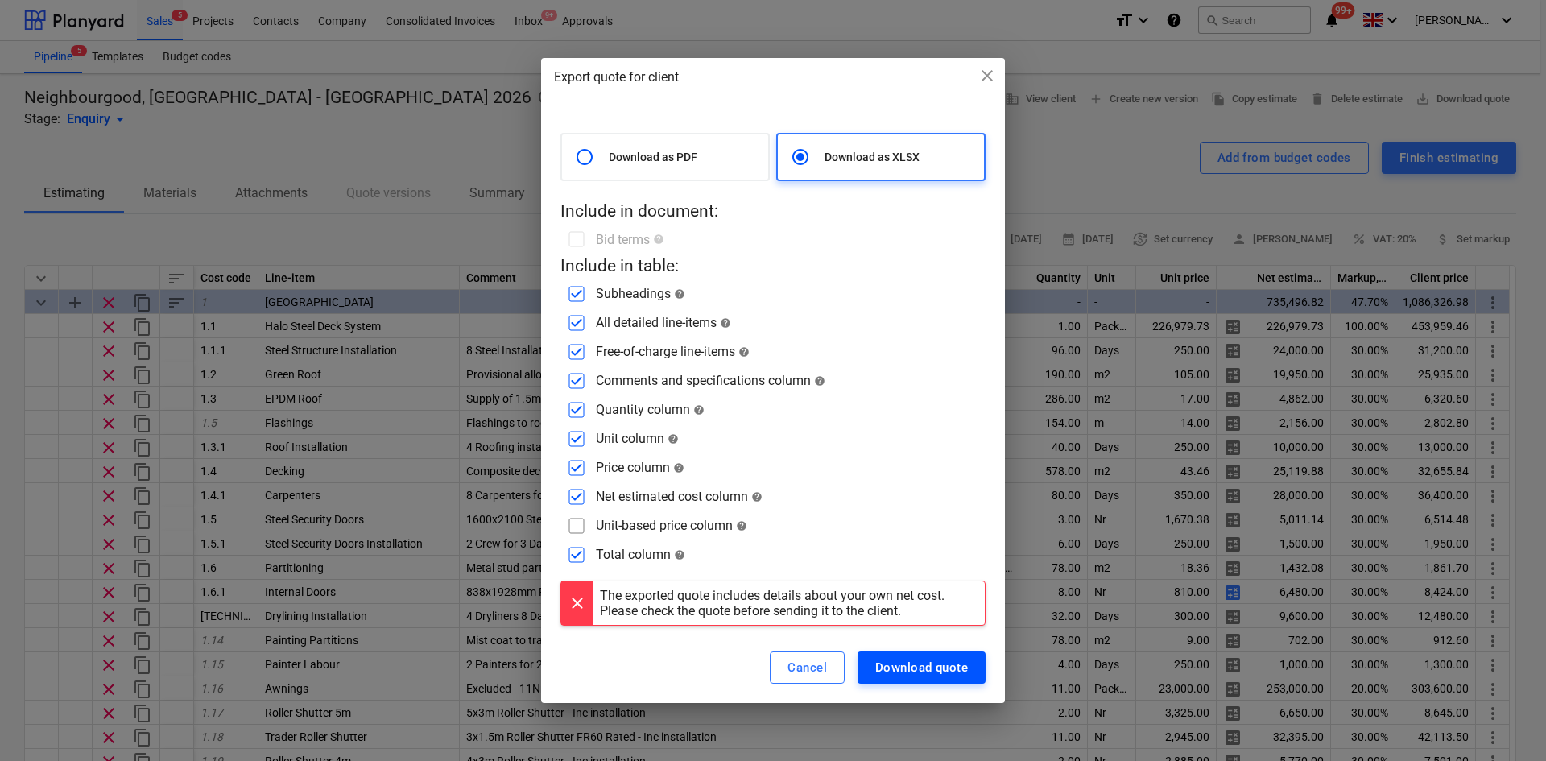
click at [908, 657] on div "Download quote" at bounding box center [921, 667] width 93 height 21
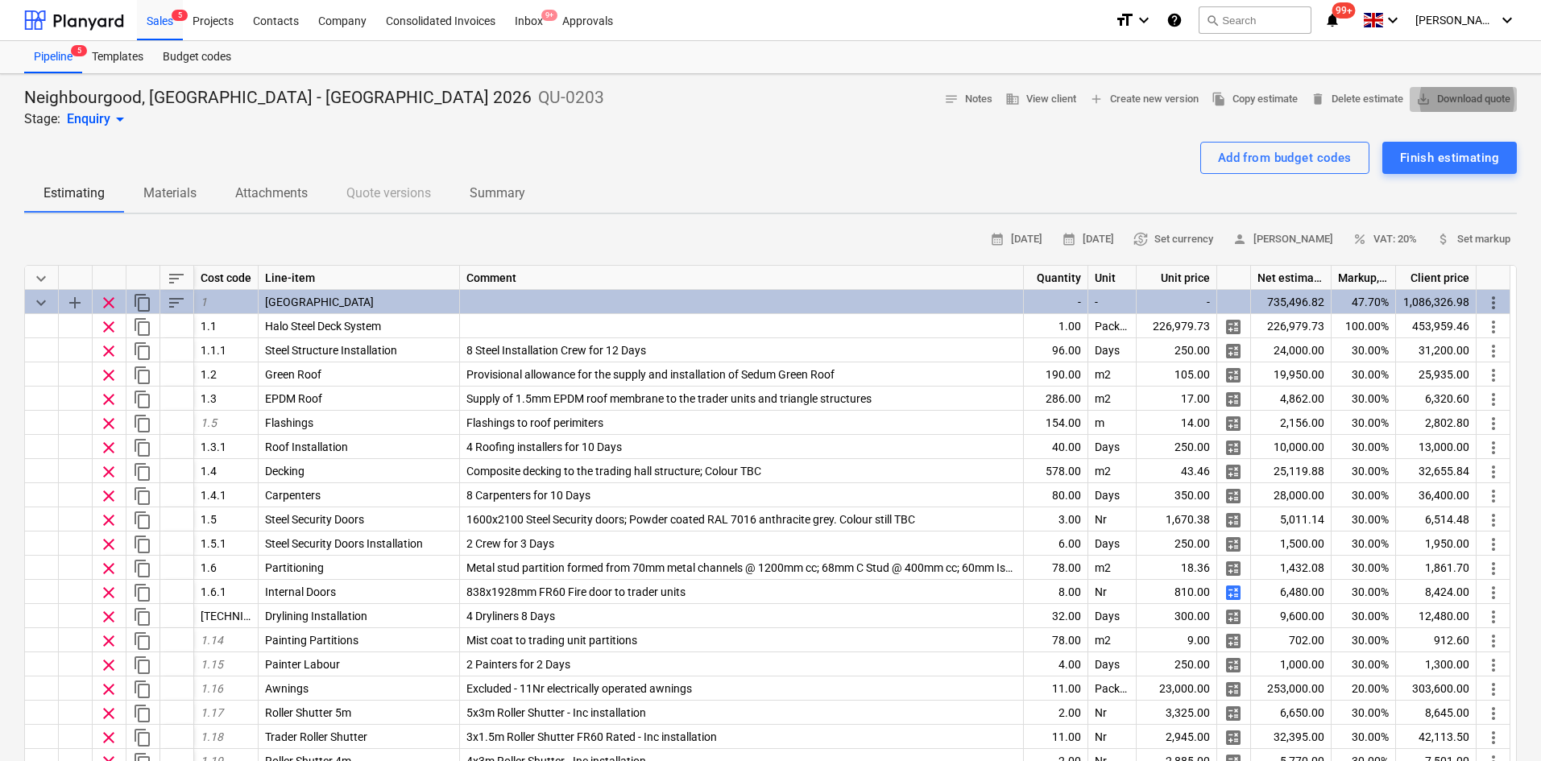
click at [1440, 93] on span "save_alt Download quote" at bounding box center [1463, 99] width 94 height 19
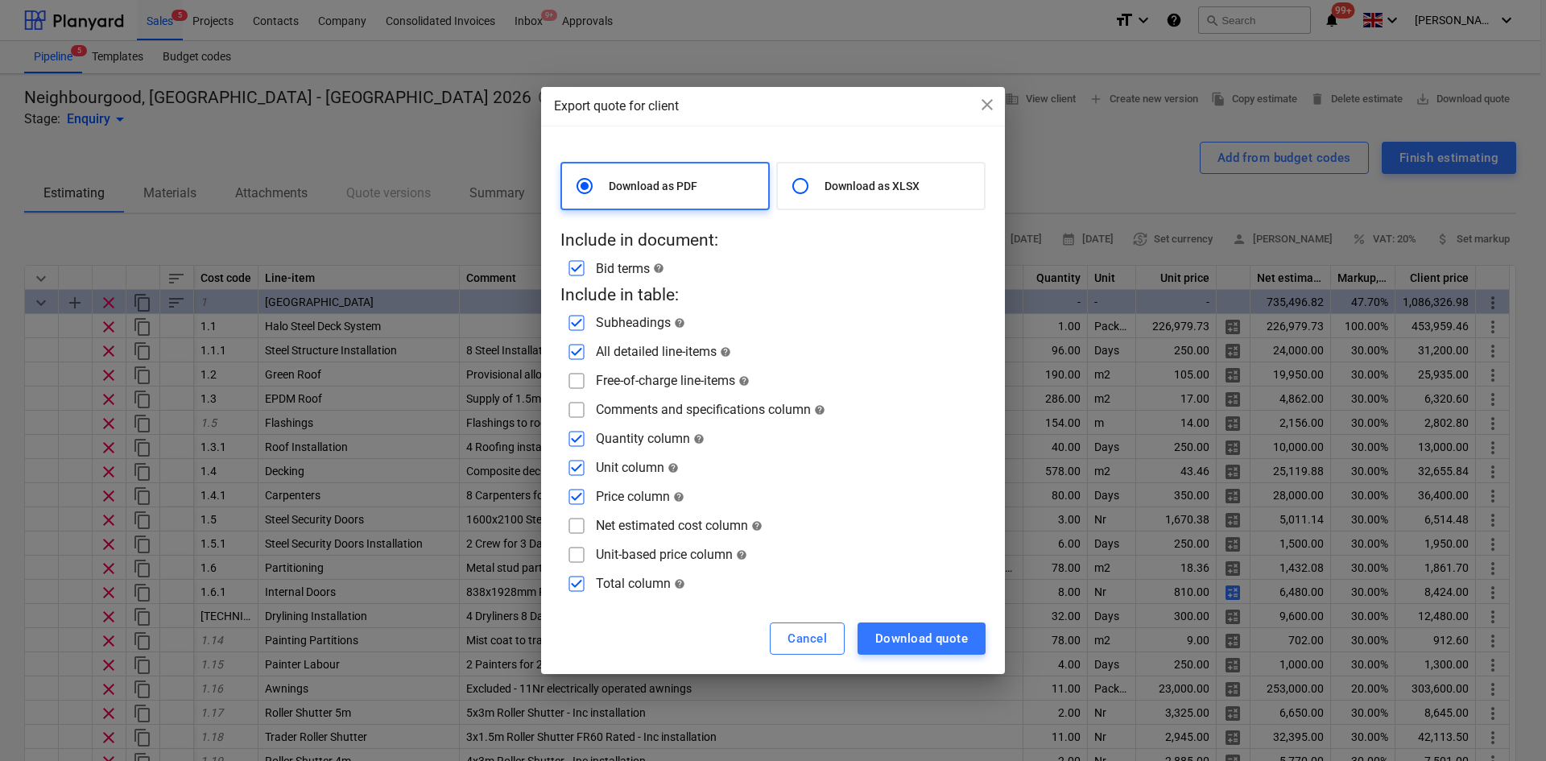
click at [576, 416] on input "checkbox" at bounding box center [577, 410] width 26 height 26
checkbox input "true"
drag, startPoint x: 577, startPoint y: 379, endPoint x: 585, endPoint y: 395, distance: 17.3
click at [577, 380] on input "checkbox" at bounding box center [577, 381] width 26 height 26
checkbox input "true"
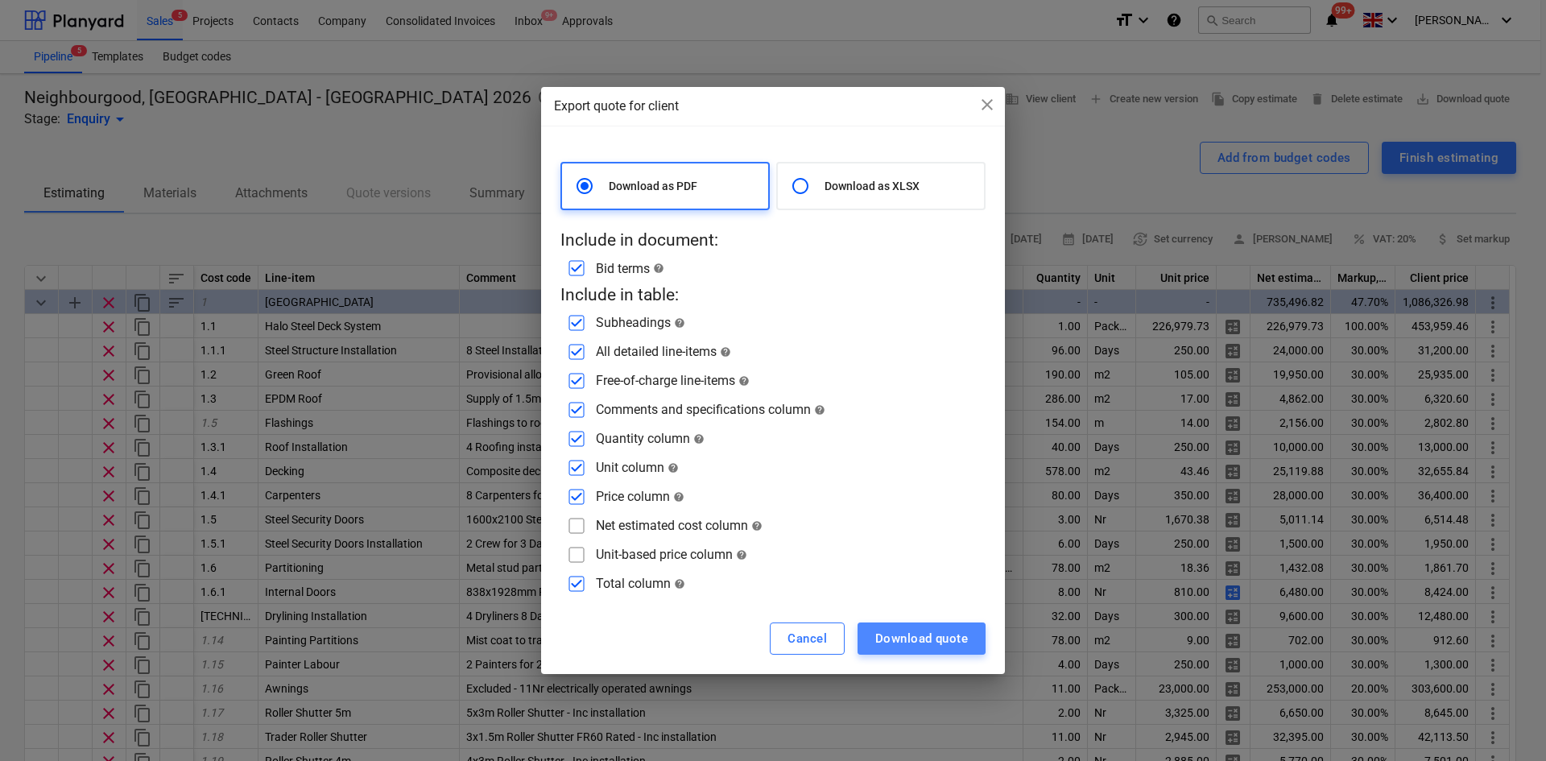
click at [882, 644] on div "Download quote" at bounding box center [921, 638] width 93 height 21
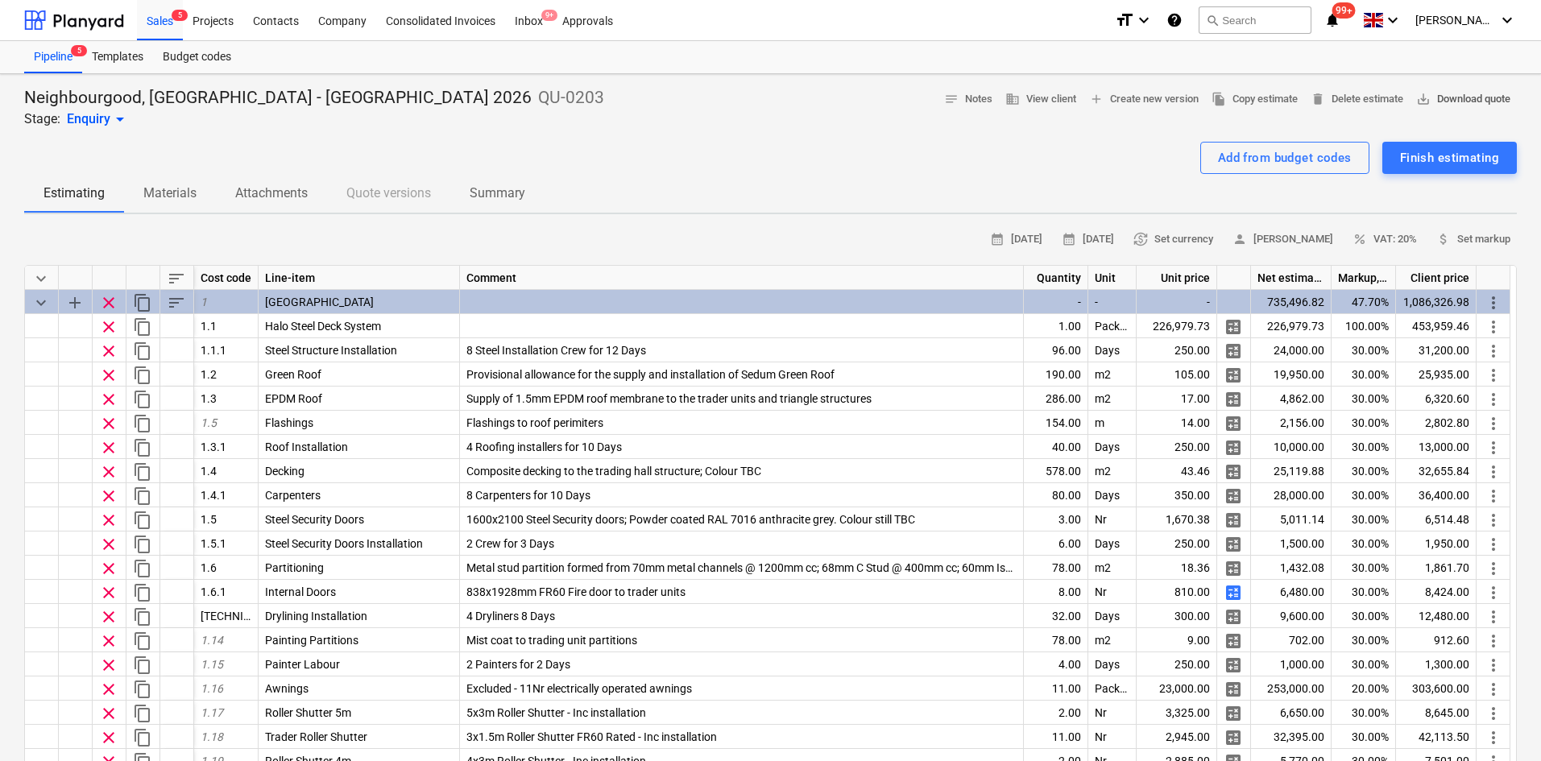
click at [1436, 97] on span "save_alt Download quote" at bounding box center [1463, 99] width 94 height 19
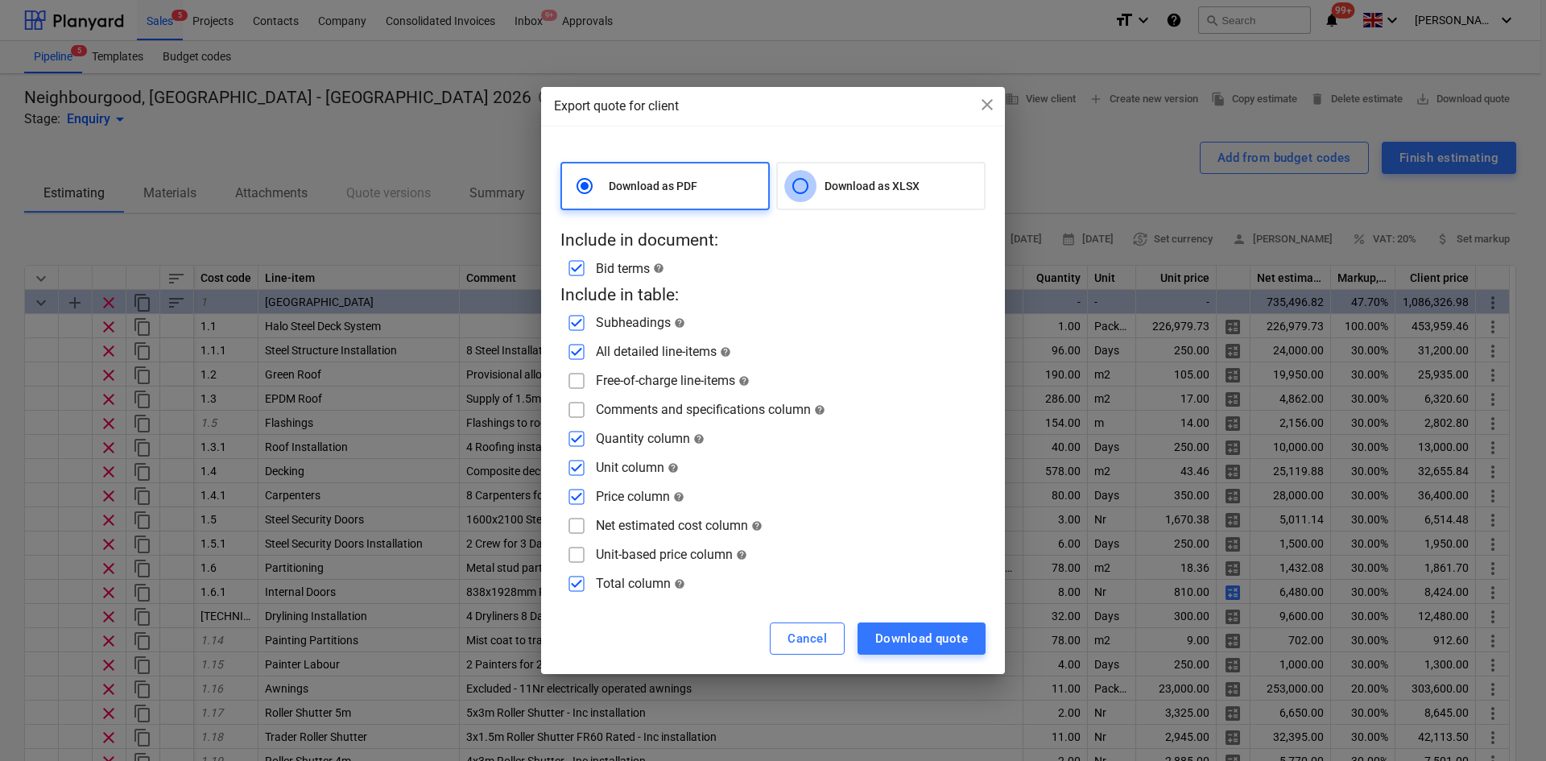
click at [808, 188] on input "radio" at bounding box center [800, 186] width 32 height 32
radio input "true"
radio input "false"
checkbox input "false"
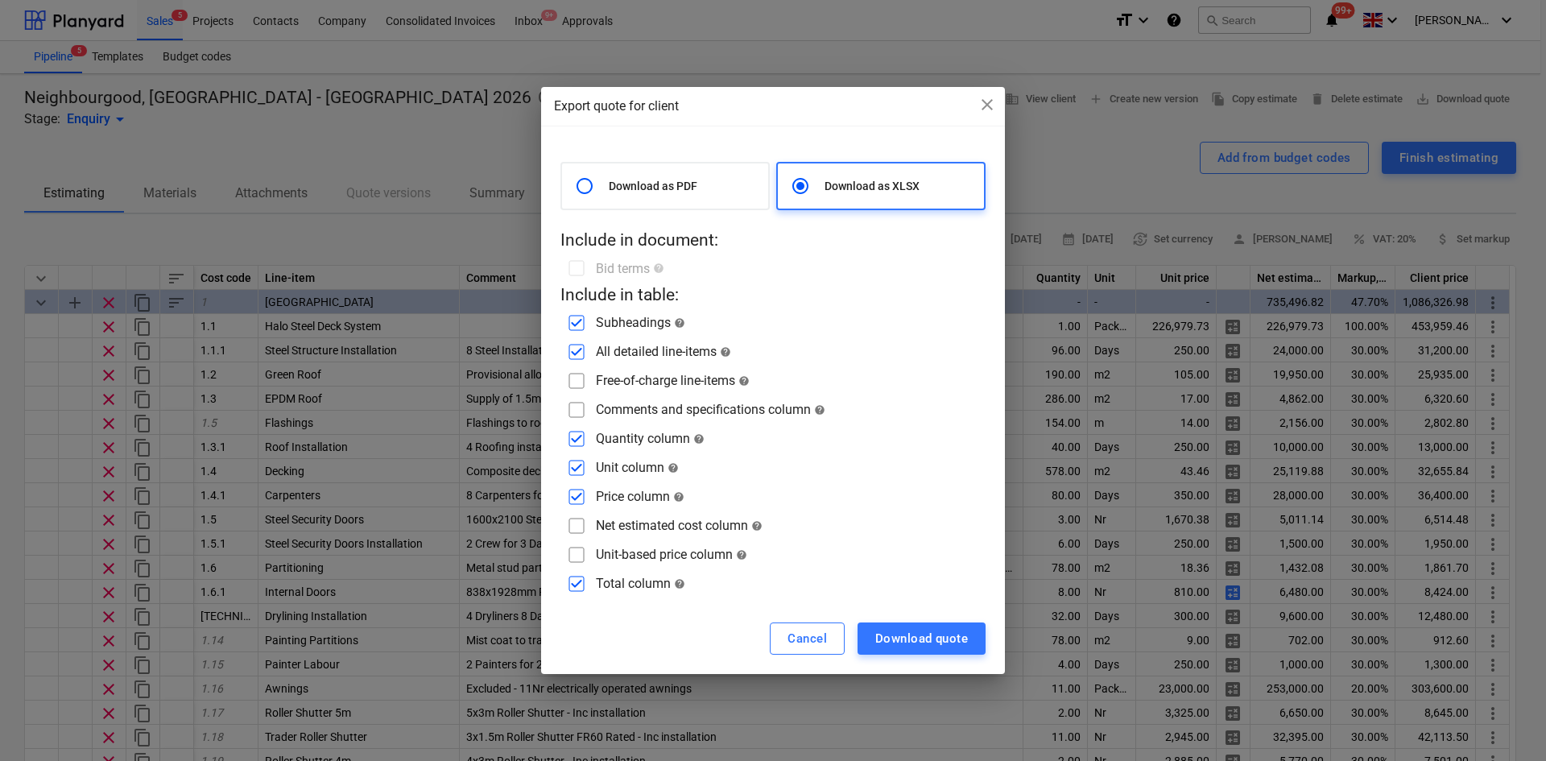
click at [649, 388] on div "Free-of-charge line-items help" at bounding box center [673, 380] width 154 height 15
click at [578, 378] on input "checkbox" at bounding box center [577, 381] width 26 height 26
checkbox input "true"
click at [581, 424] on div "Download as PDF Download as XLSX Include in document: Bid terms help Include in…" at bounding box center [772, 379] width 425 height 435
click at [572, 412] on input "checkbox" at bounding box center [577, 410] width 26 height 26
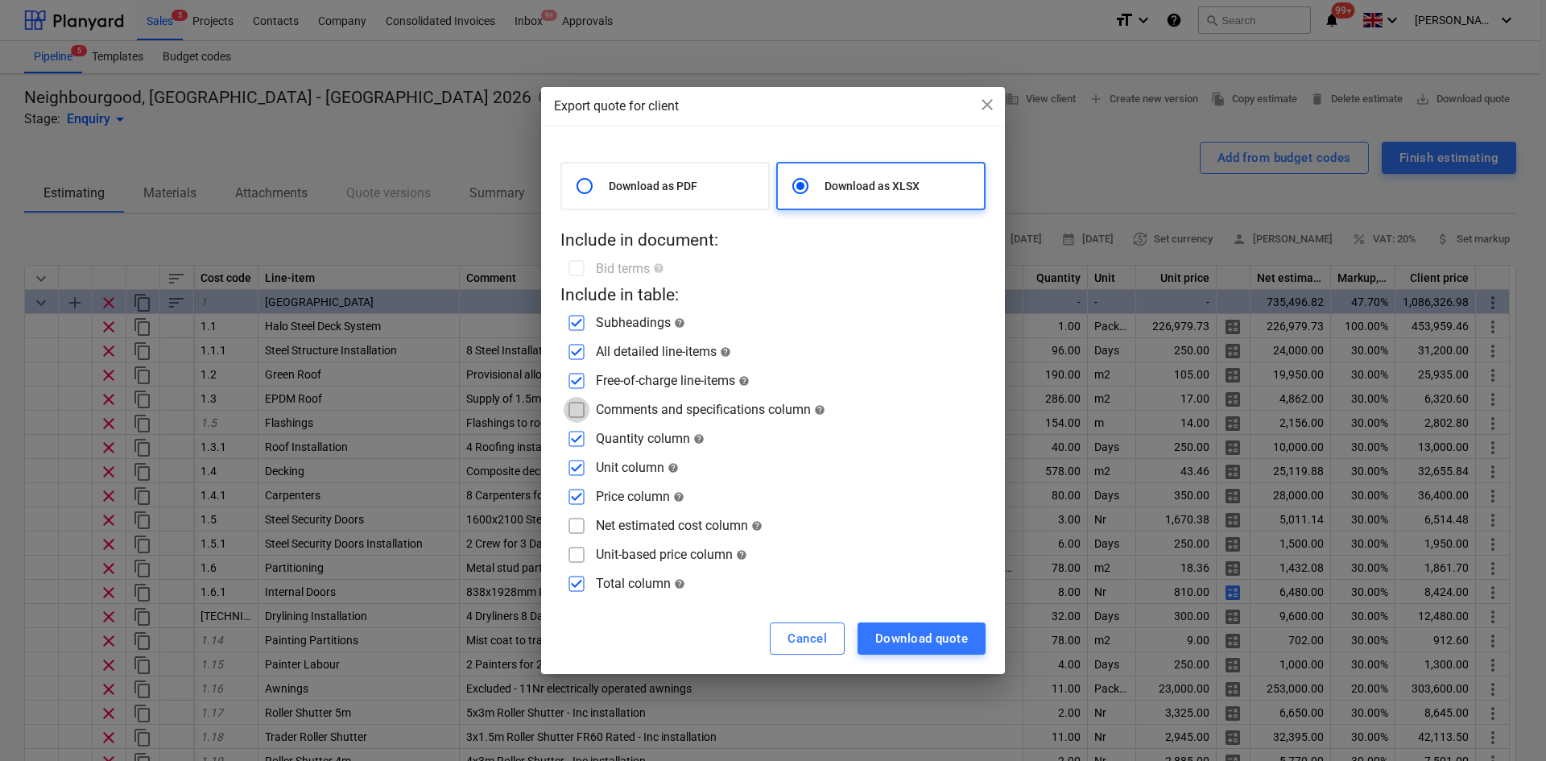
checkbox input "true"
click at [574, 526] on input "checkbox" at bounding box center [577, 526] width 26 height 26
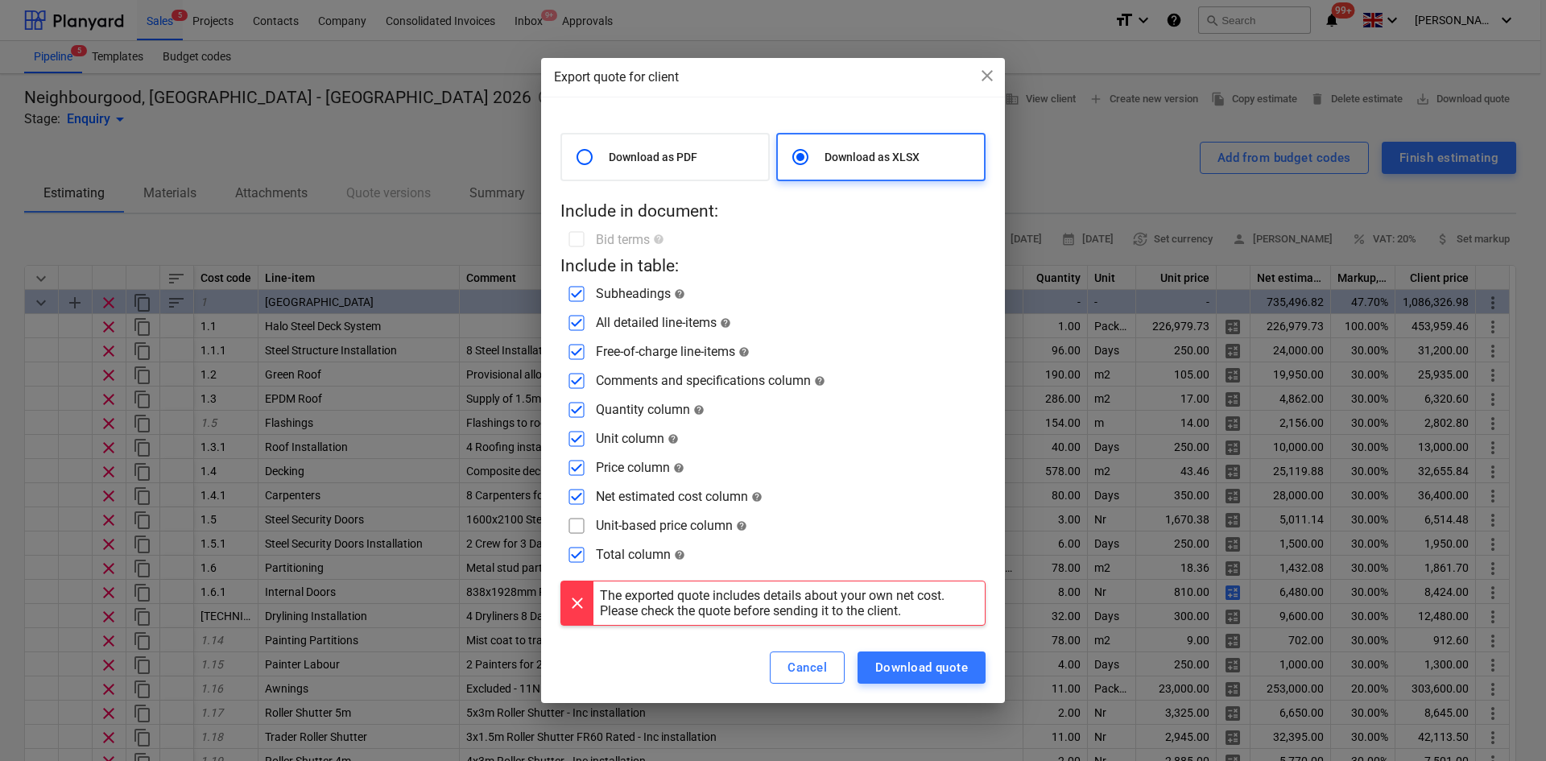
click at [573, 496] on input "checkbox" at bounding box center [577, 497] width 26 height 26
checkbox input "false"
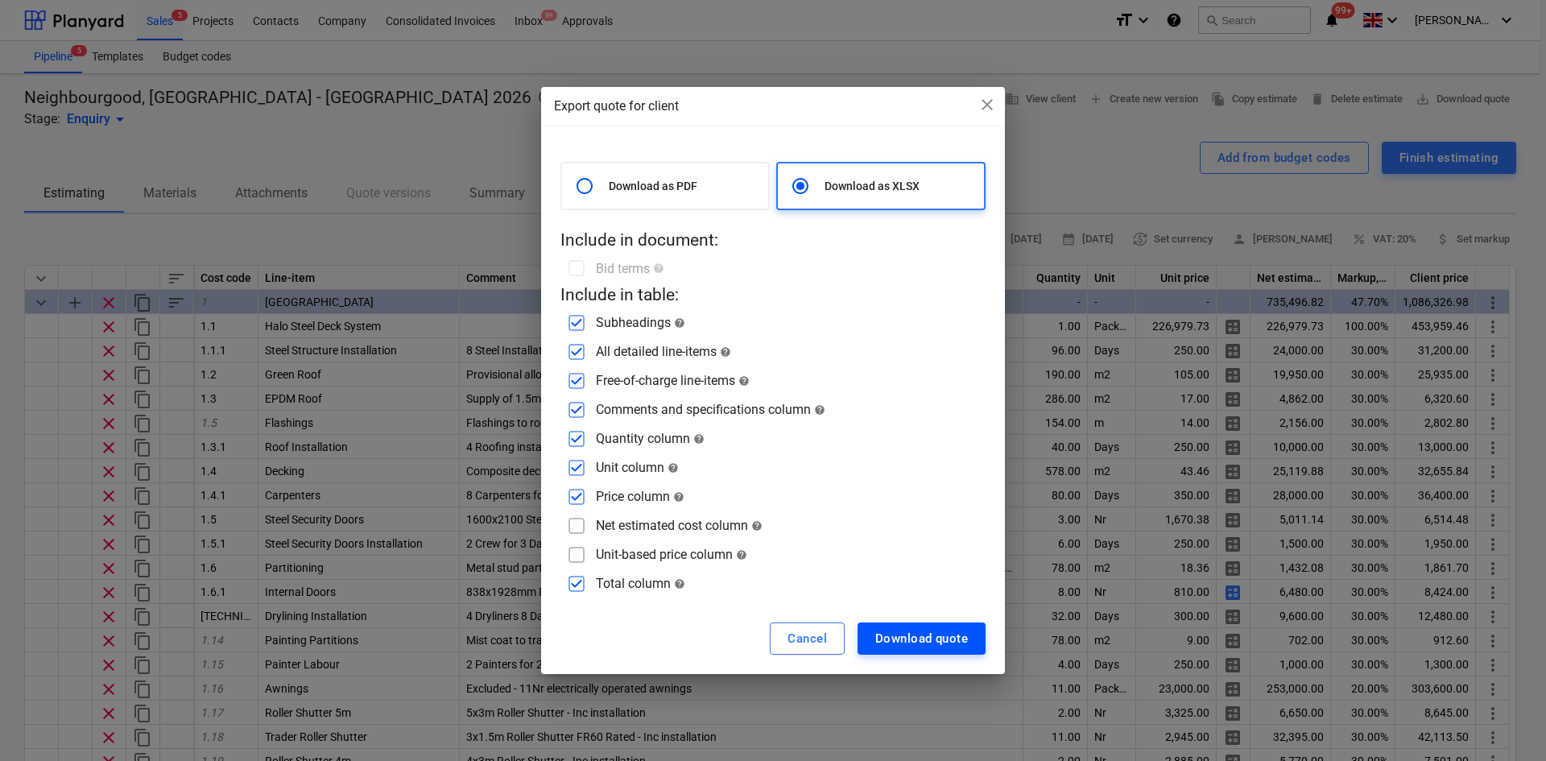
click at [892, 632] on div "Download quote" at bounding box center [921, 638] width 93 height 21
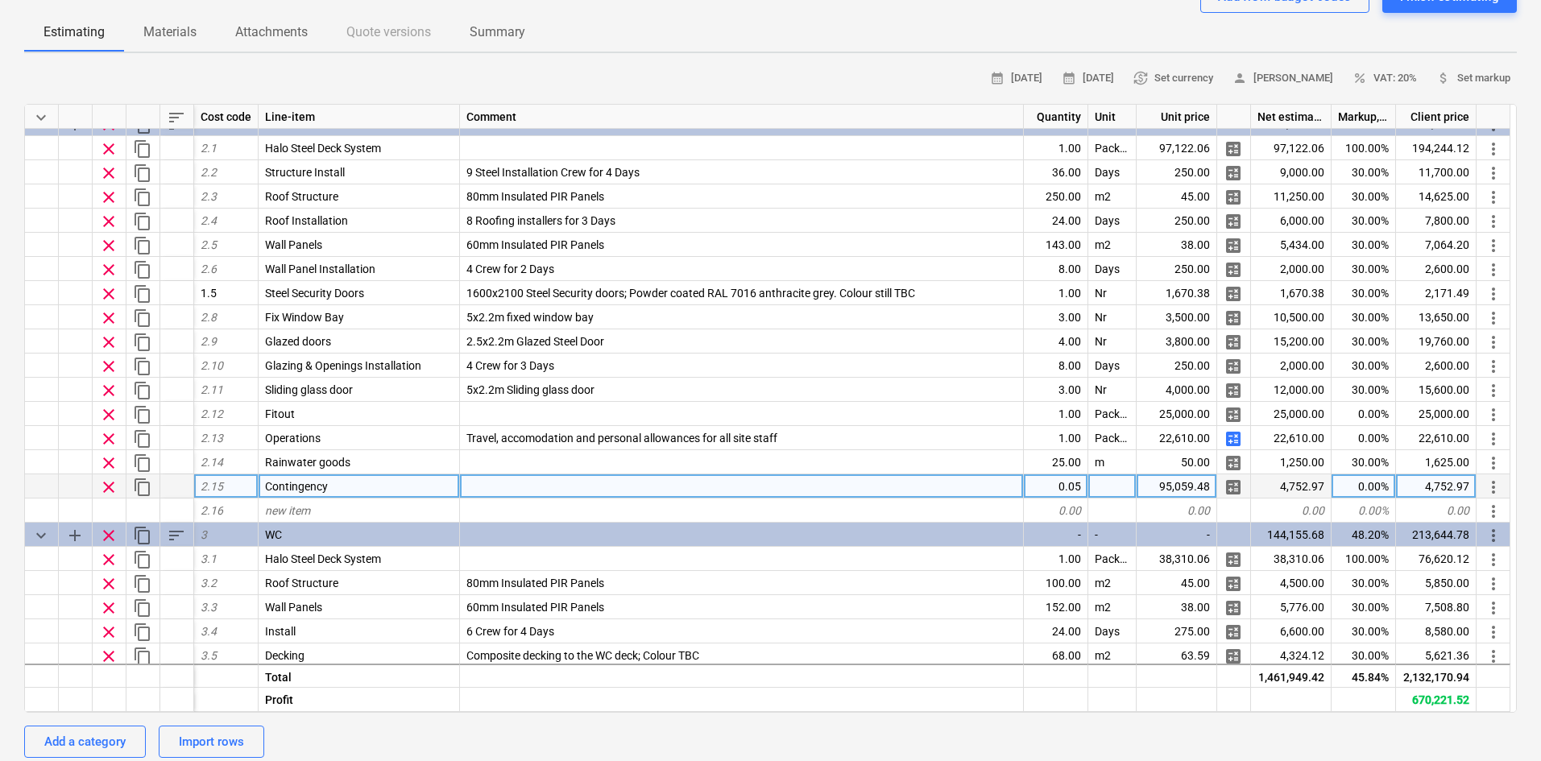
scroll to position [528, 0]
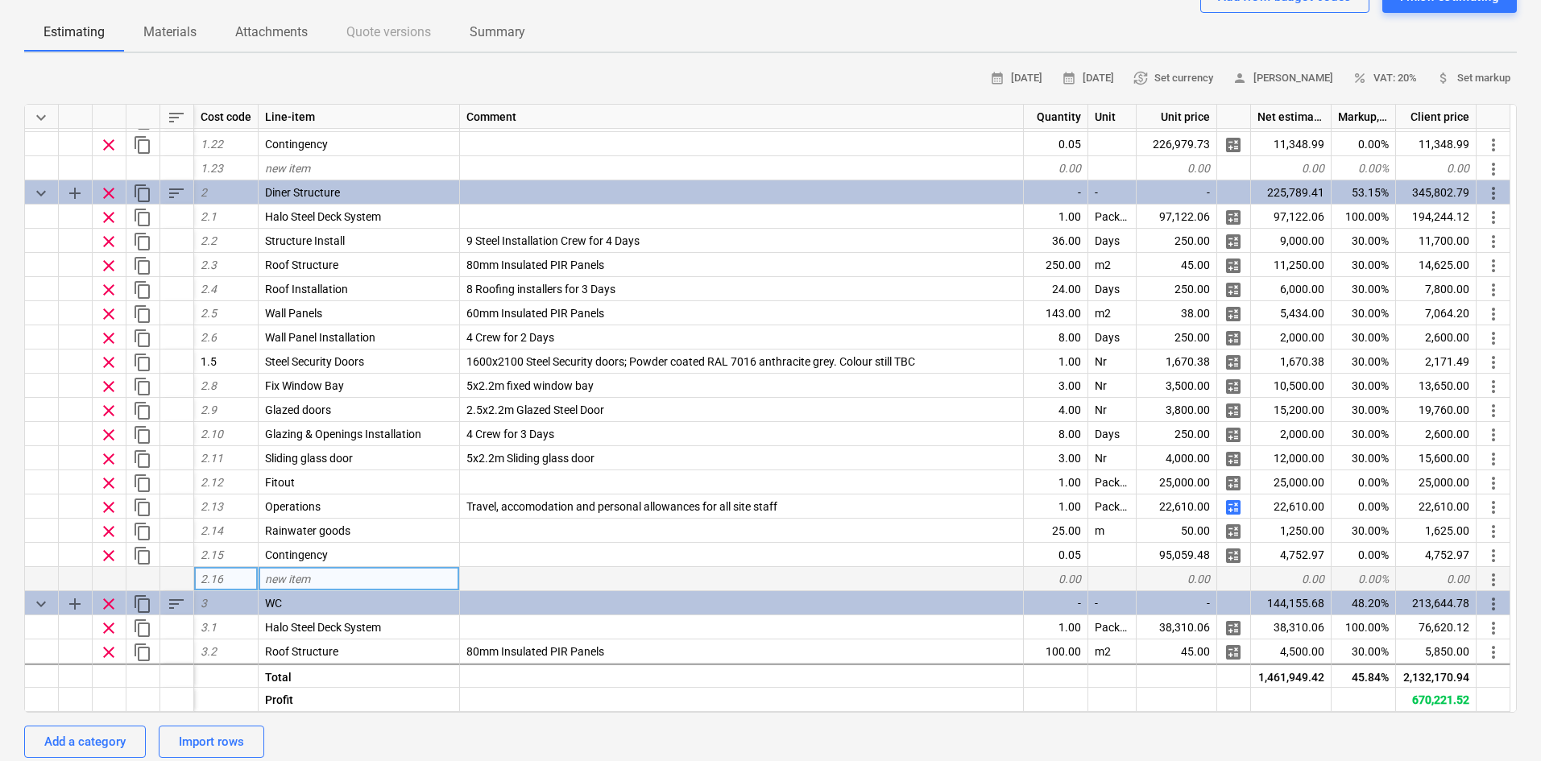
click at [368, 577] on div "new item" at bounding box center [358, 579] width 201 height 24
type input "Decking"
type textarea "x"
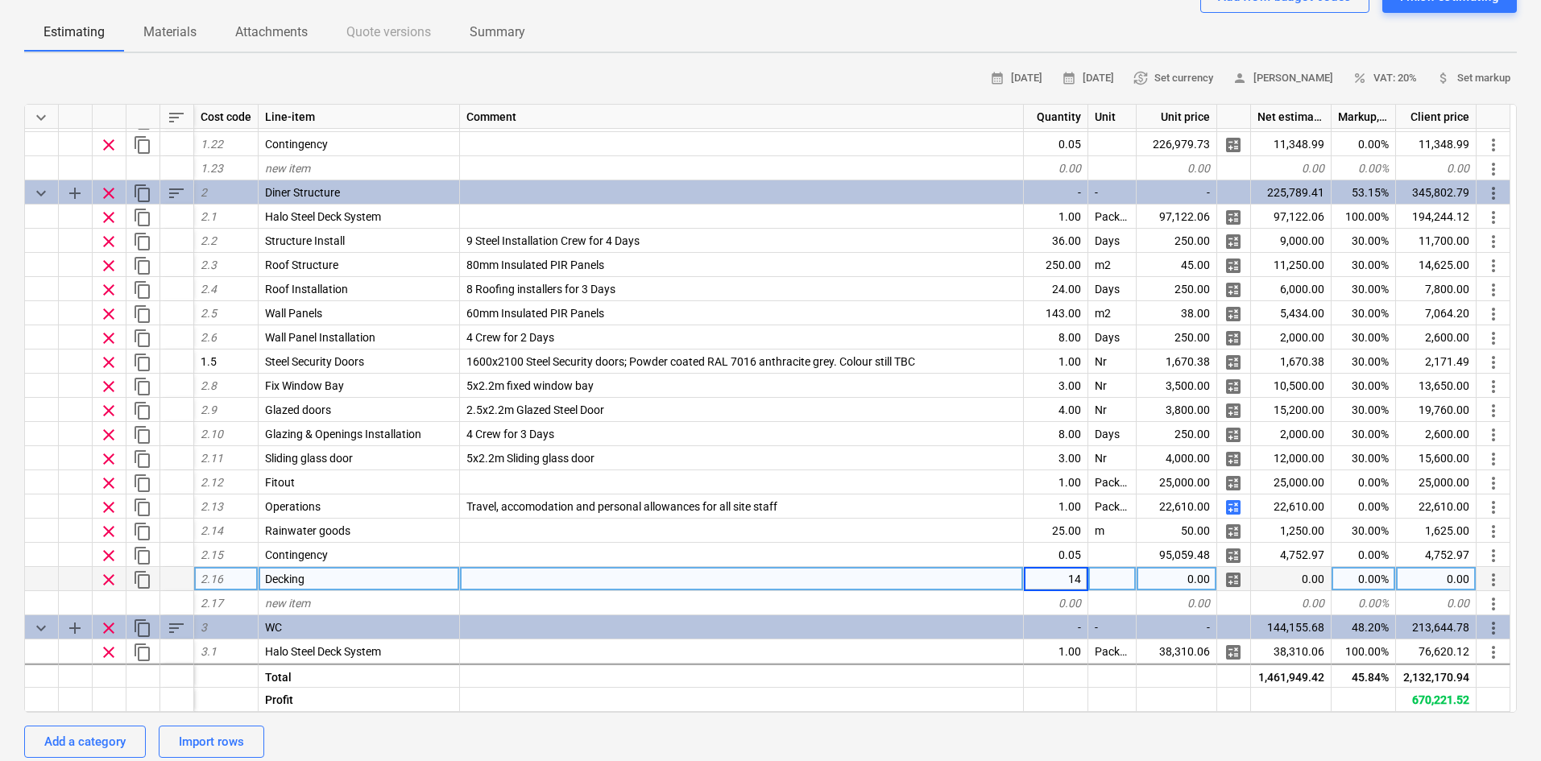
type input "141"
type textarea "x"
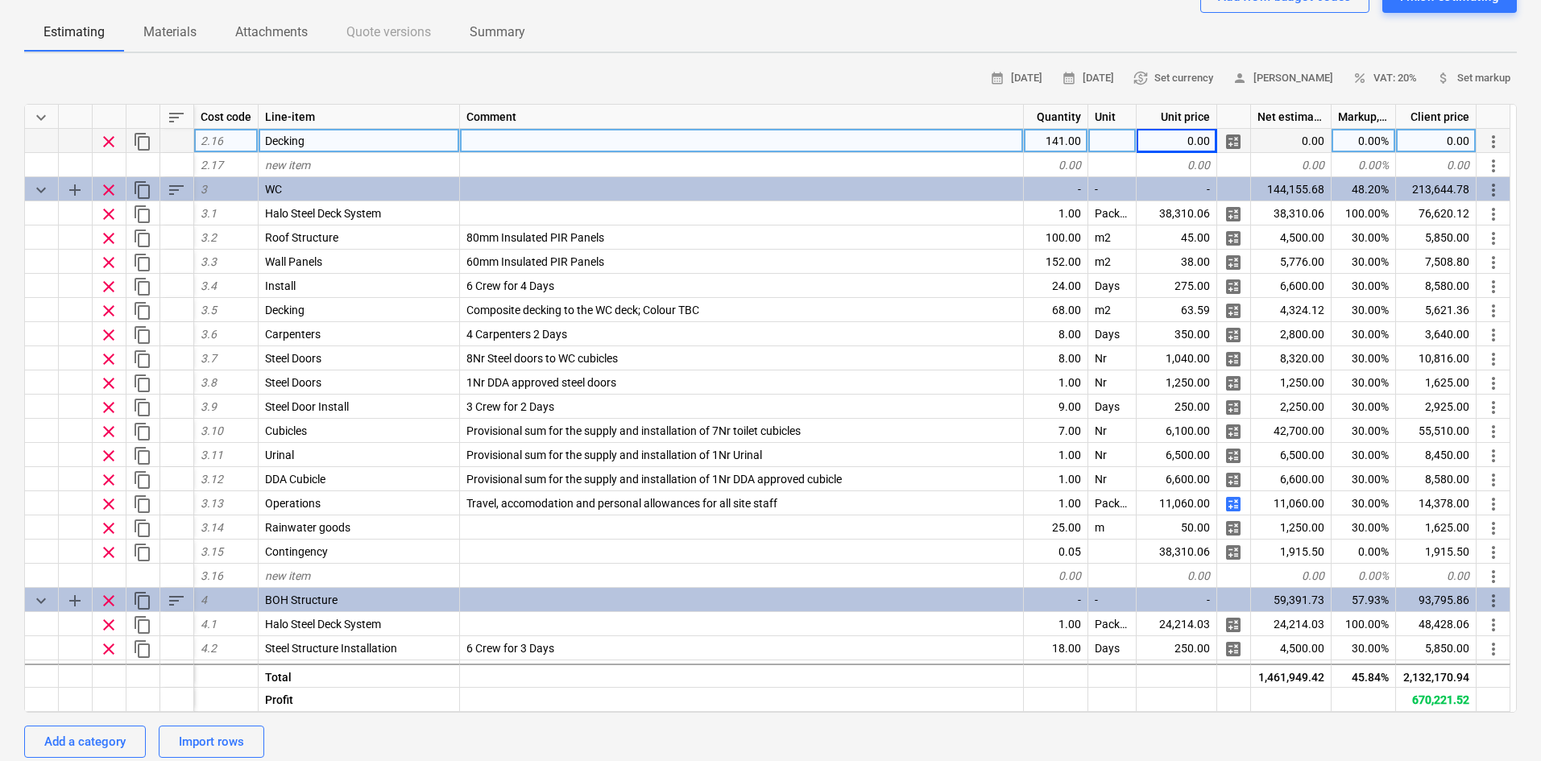
scroll to position [564, 0]
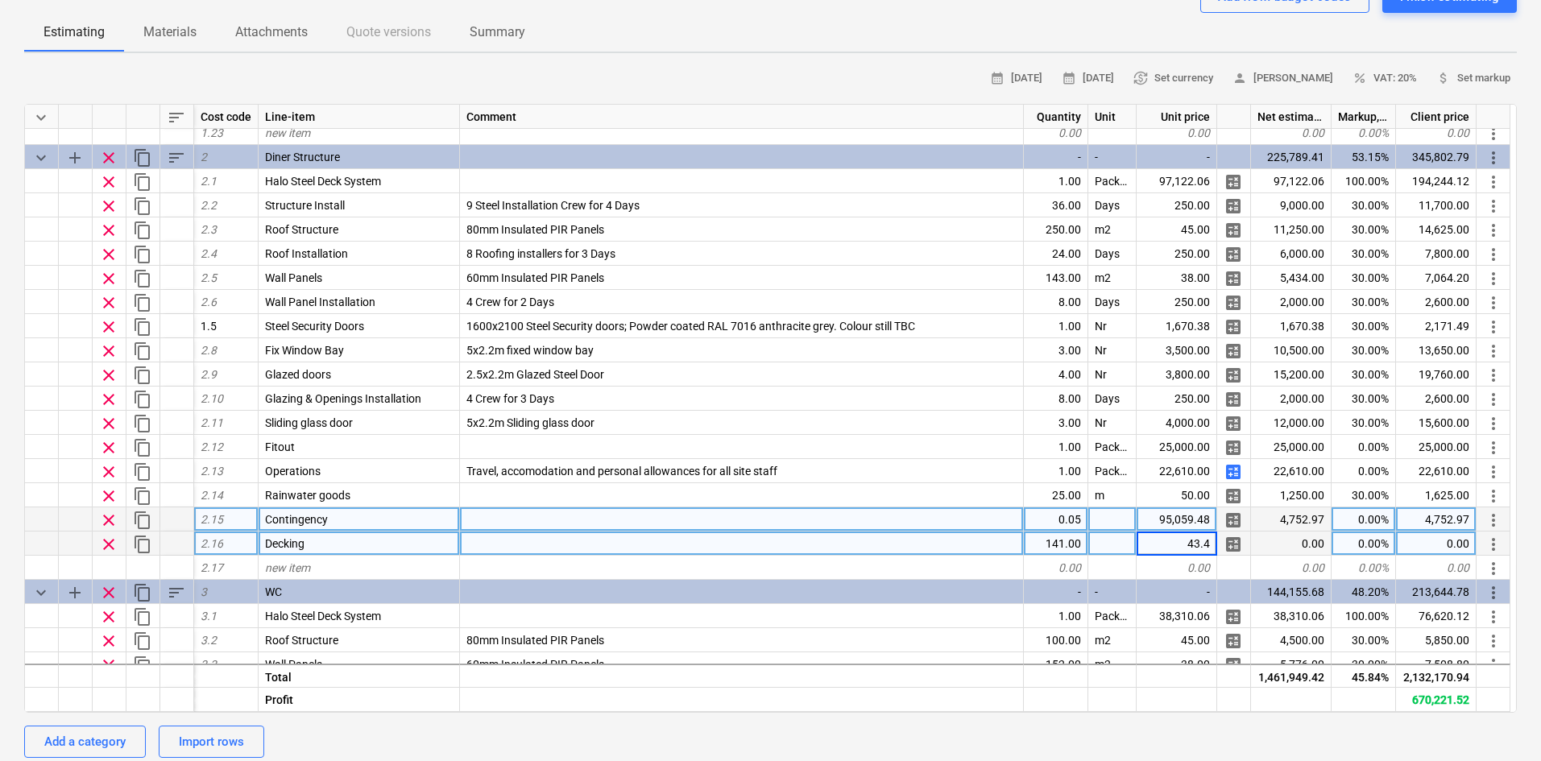
type input "43.46"
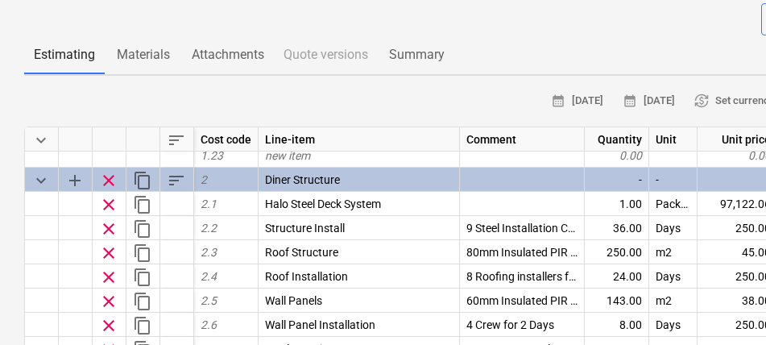
type textarea "x"
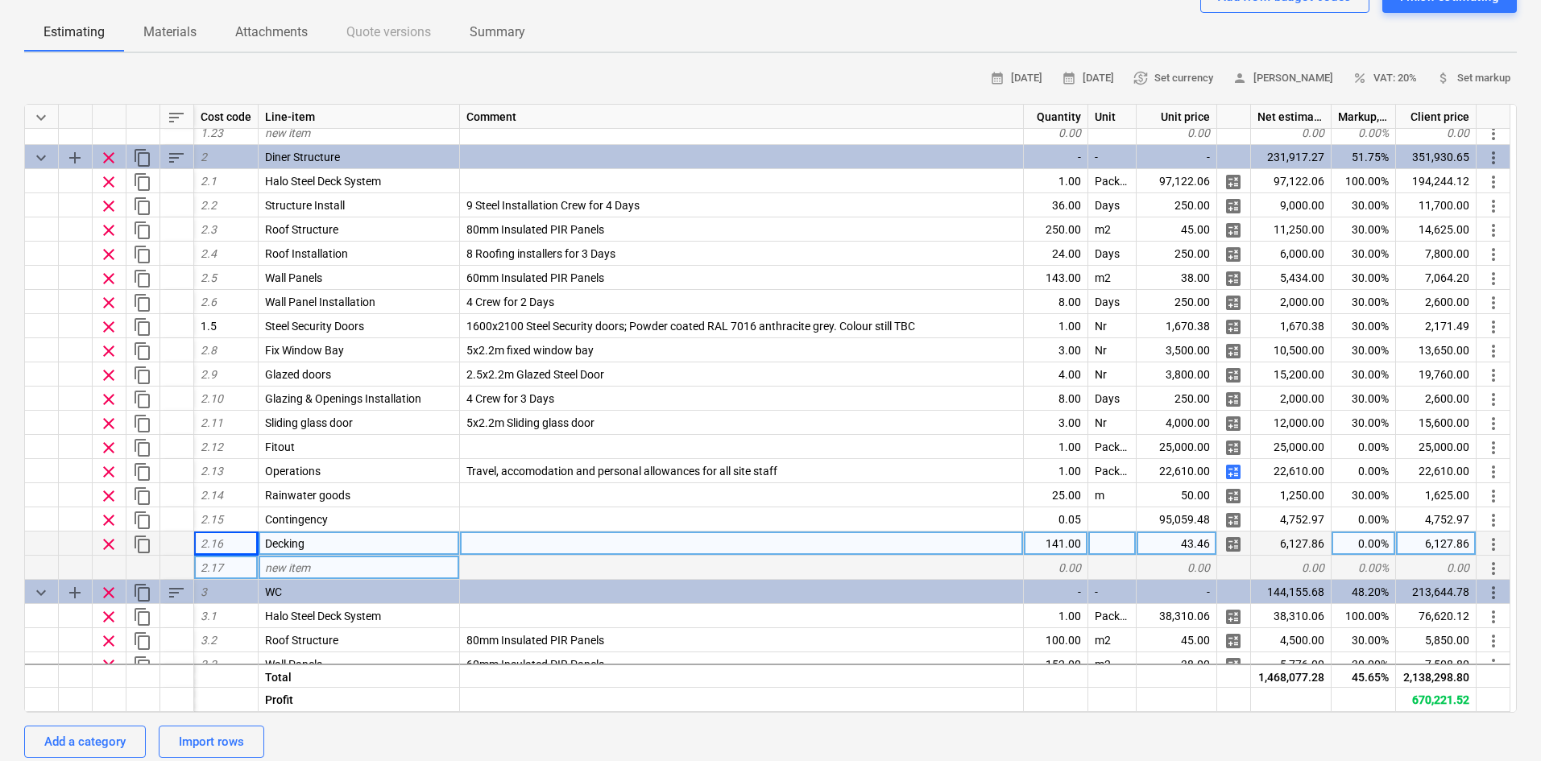
click at [405, 569] on div "new item" at bounding box center [358, 568] width 201 height 24
type input "Decking Install"
type textarea "x"
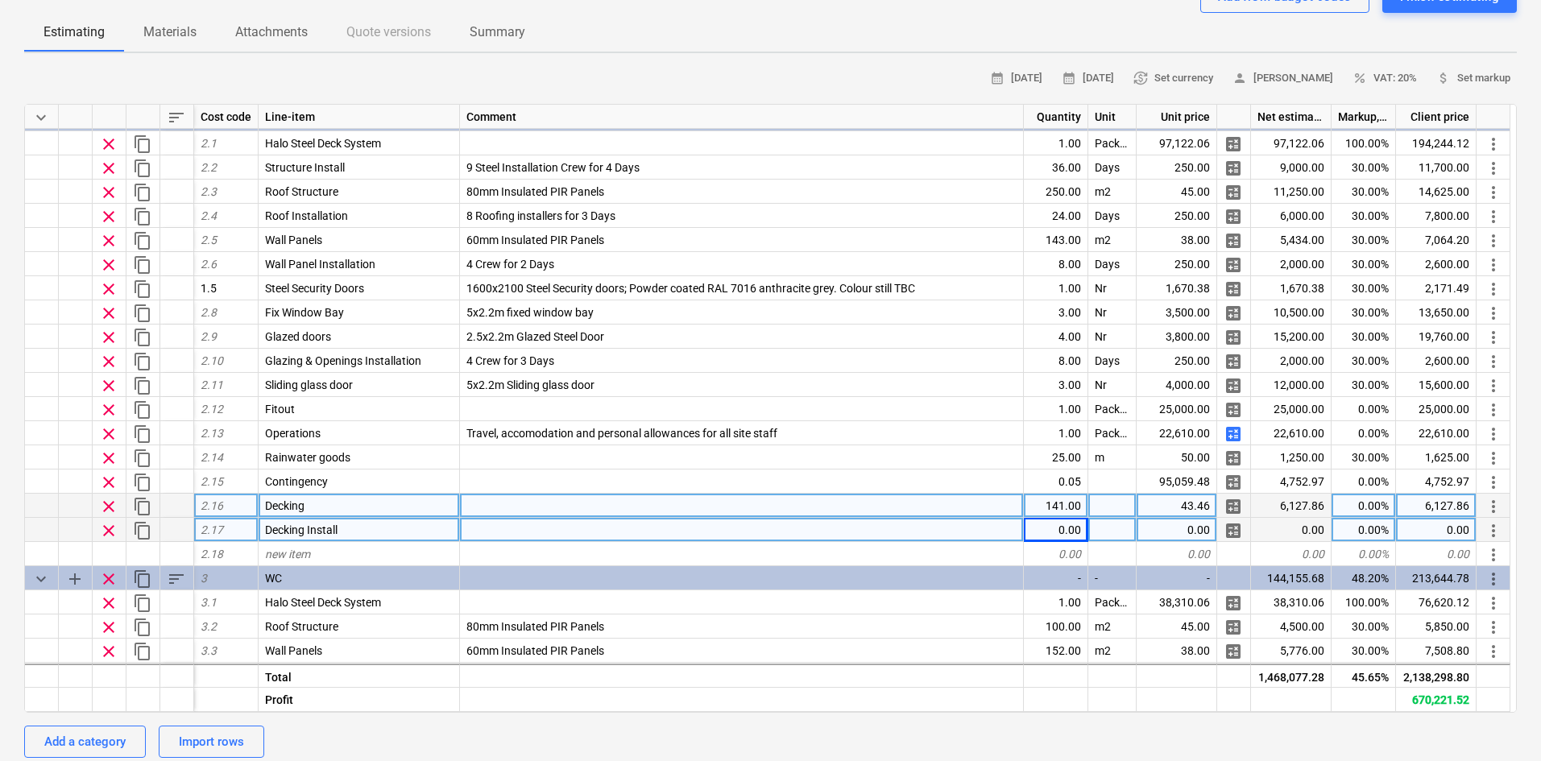
scroll to position [644, 0]
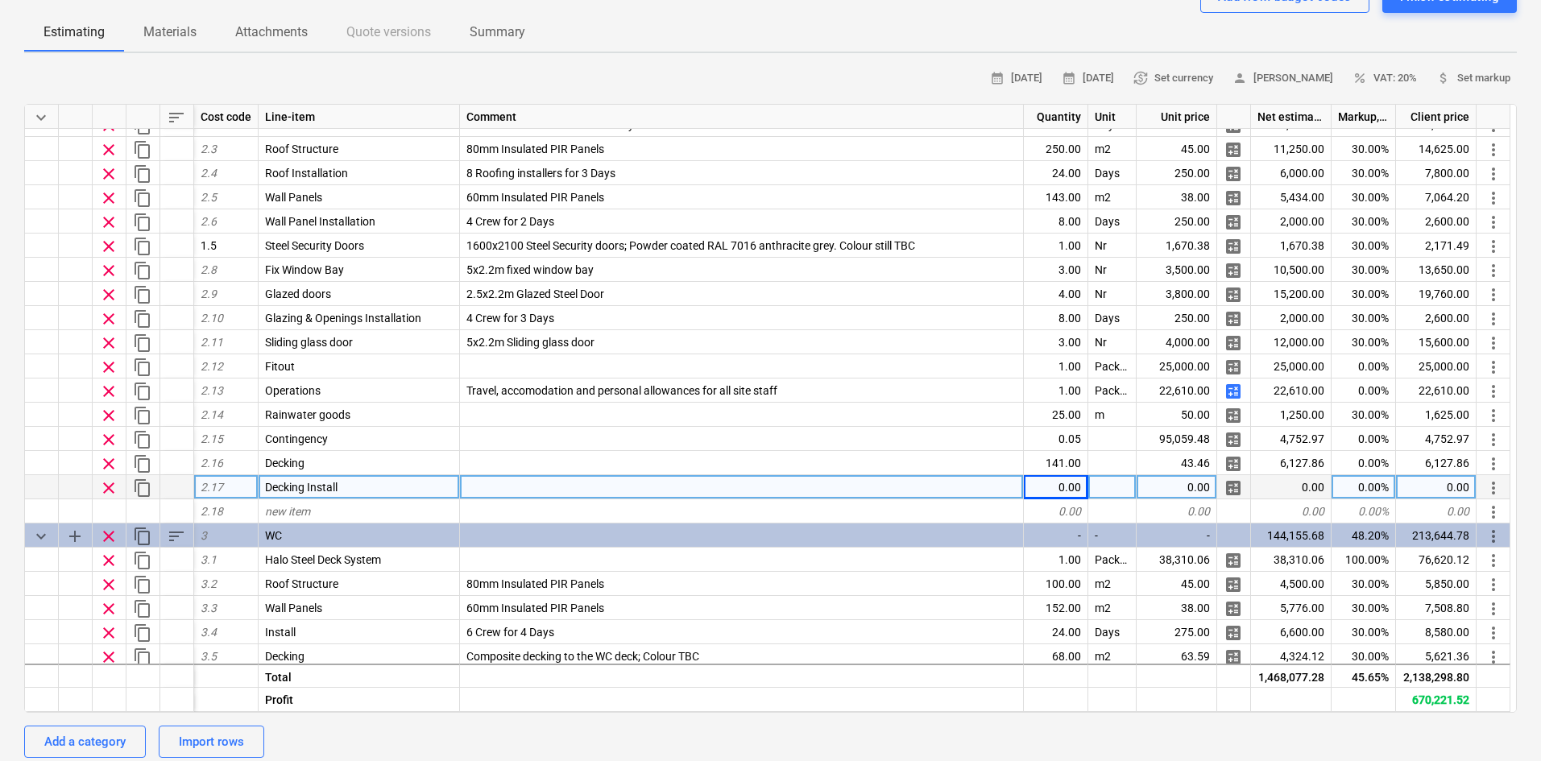
click at [668, 480] on div at bounding box center [742, 487] width 564 height 24
type input "2 Crew for 7 Days"
type textarea "x"
type input "Days"
type textarea "x"
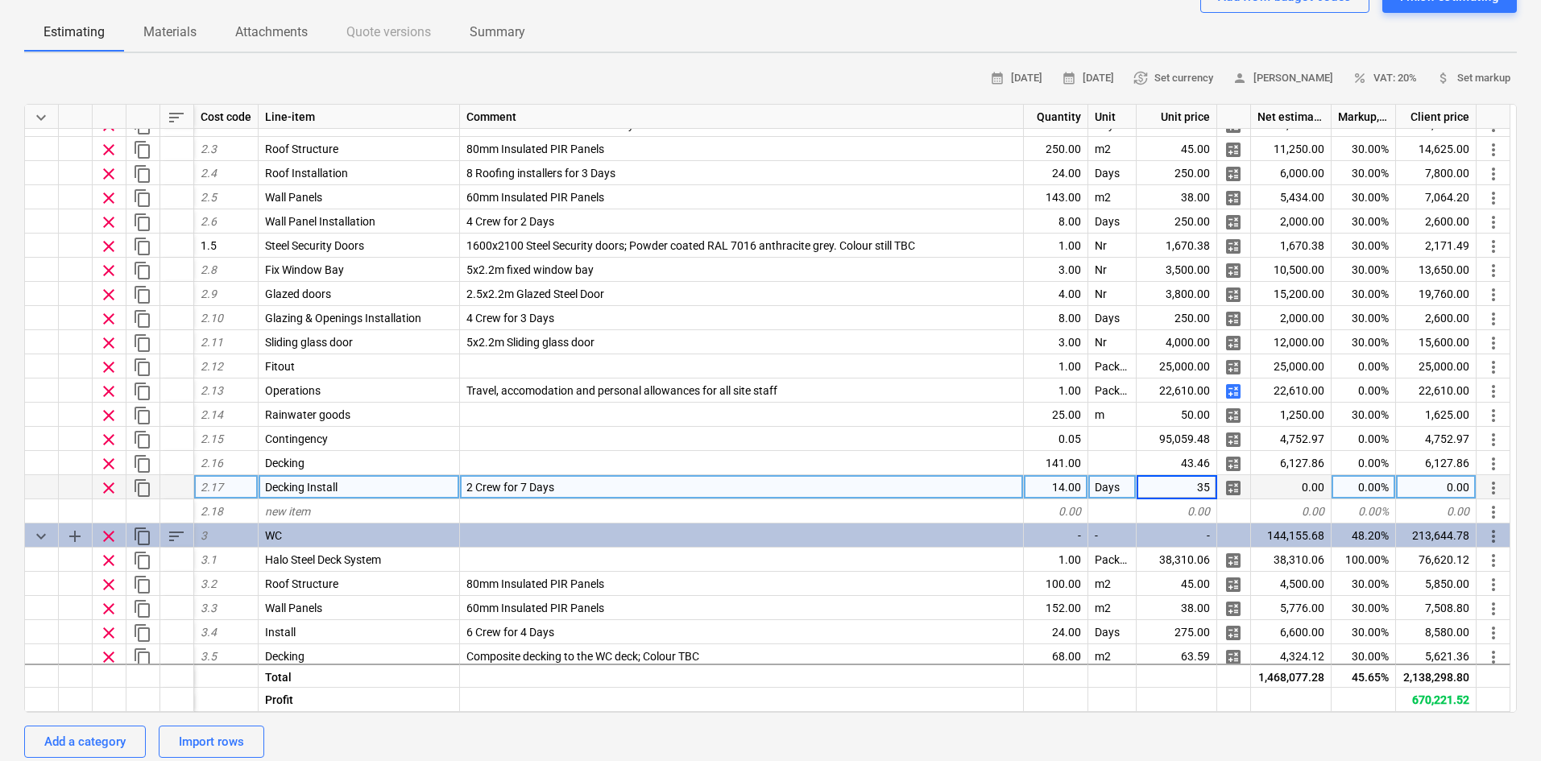
type input "350"
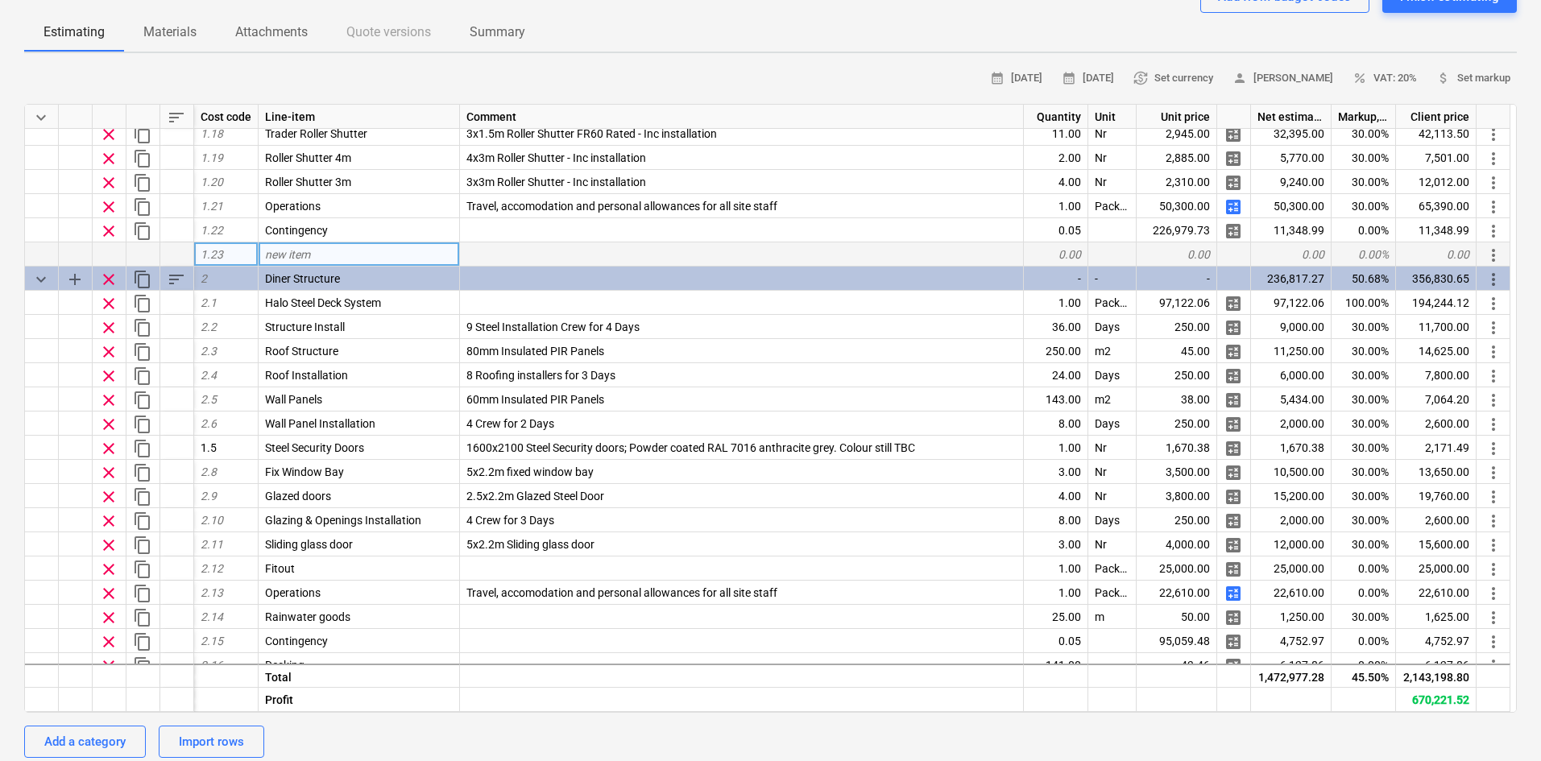
scroll to position [483, 0]
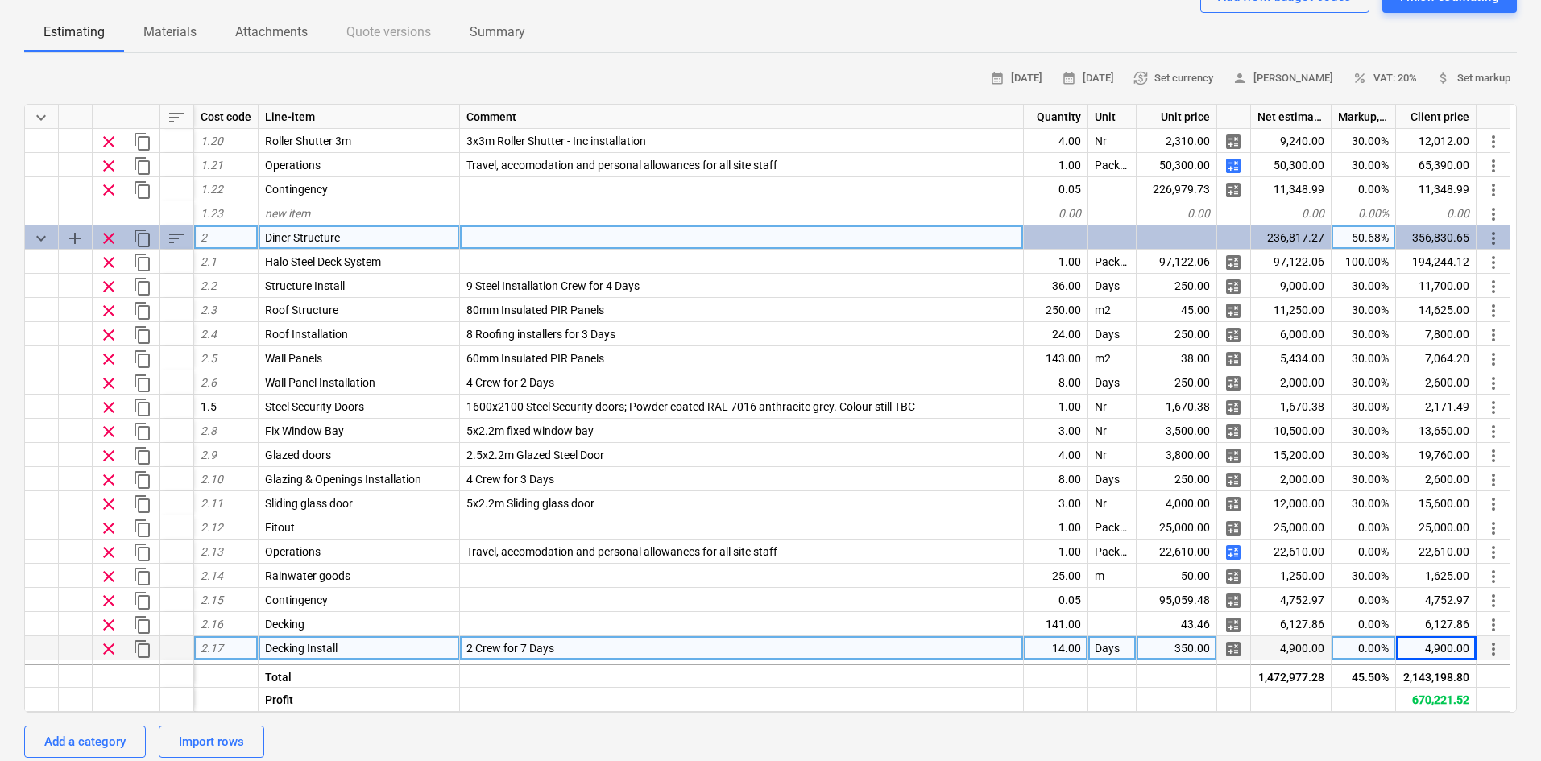
click at [1429, 237] on div "356,830.65" at bounding box center [1436, 237] width 81 height 24
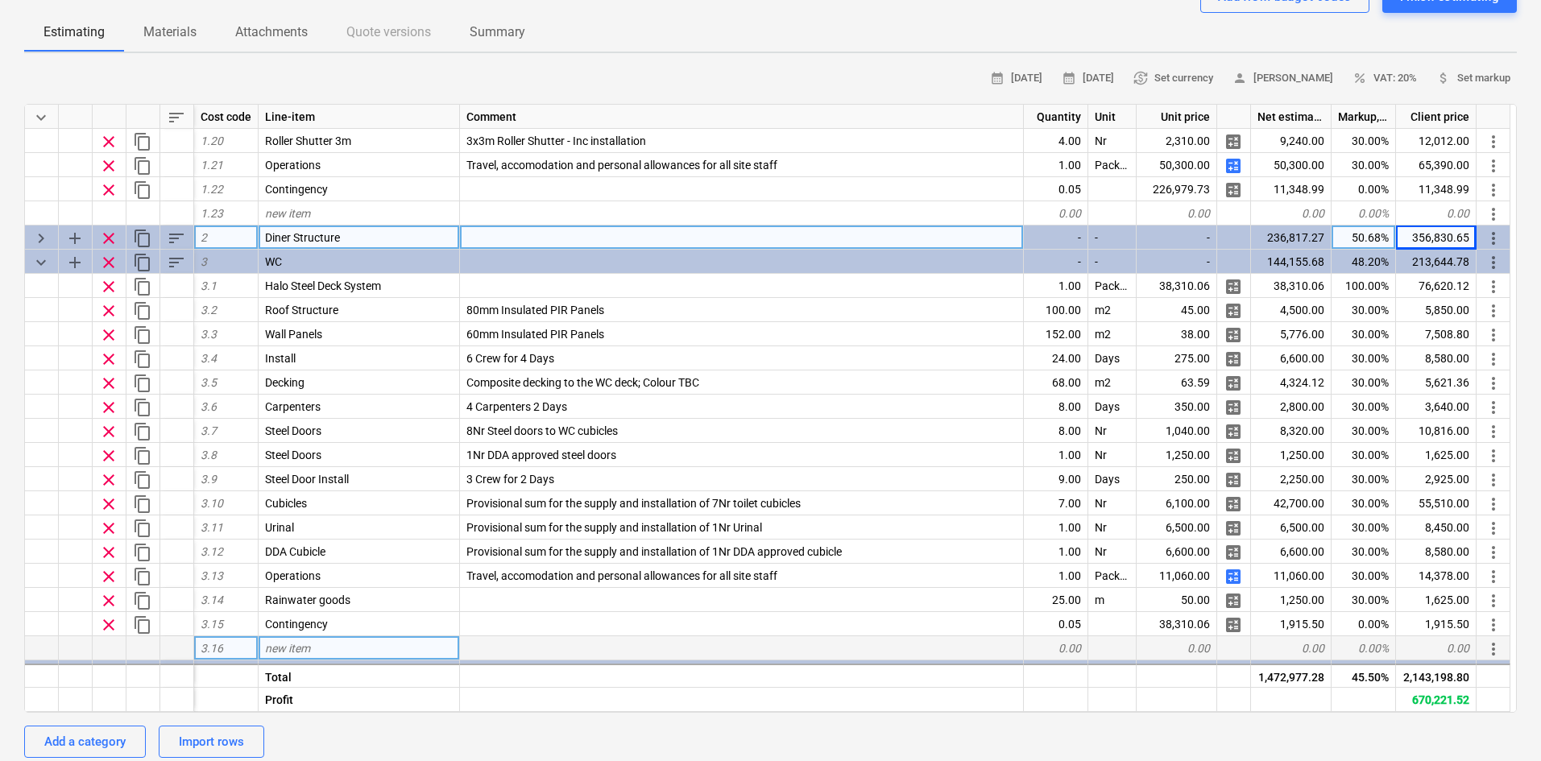
click at [1429, 237] on div "356,830.65" at bounding box center [1436, 237] width 81 height 24
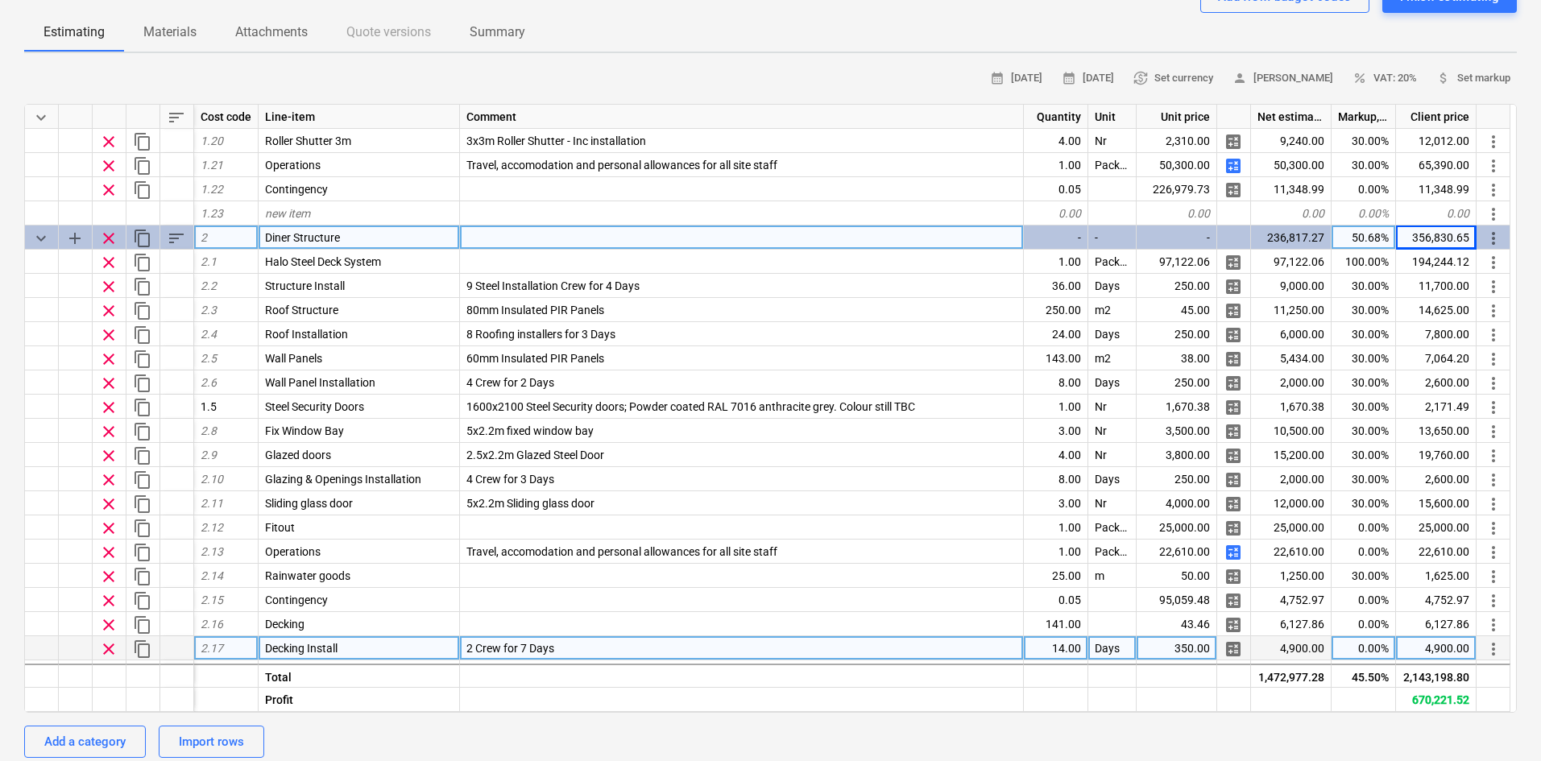
click at [1429, 237] on div "356,830.65" at bounding box center [1436, 237] width 81 height 24
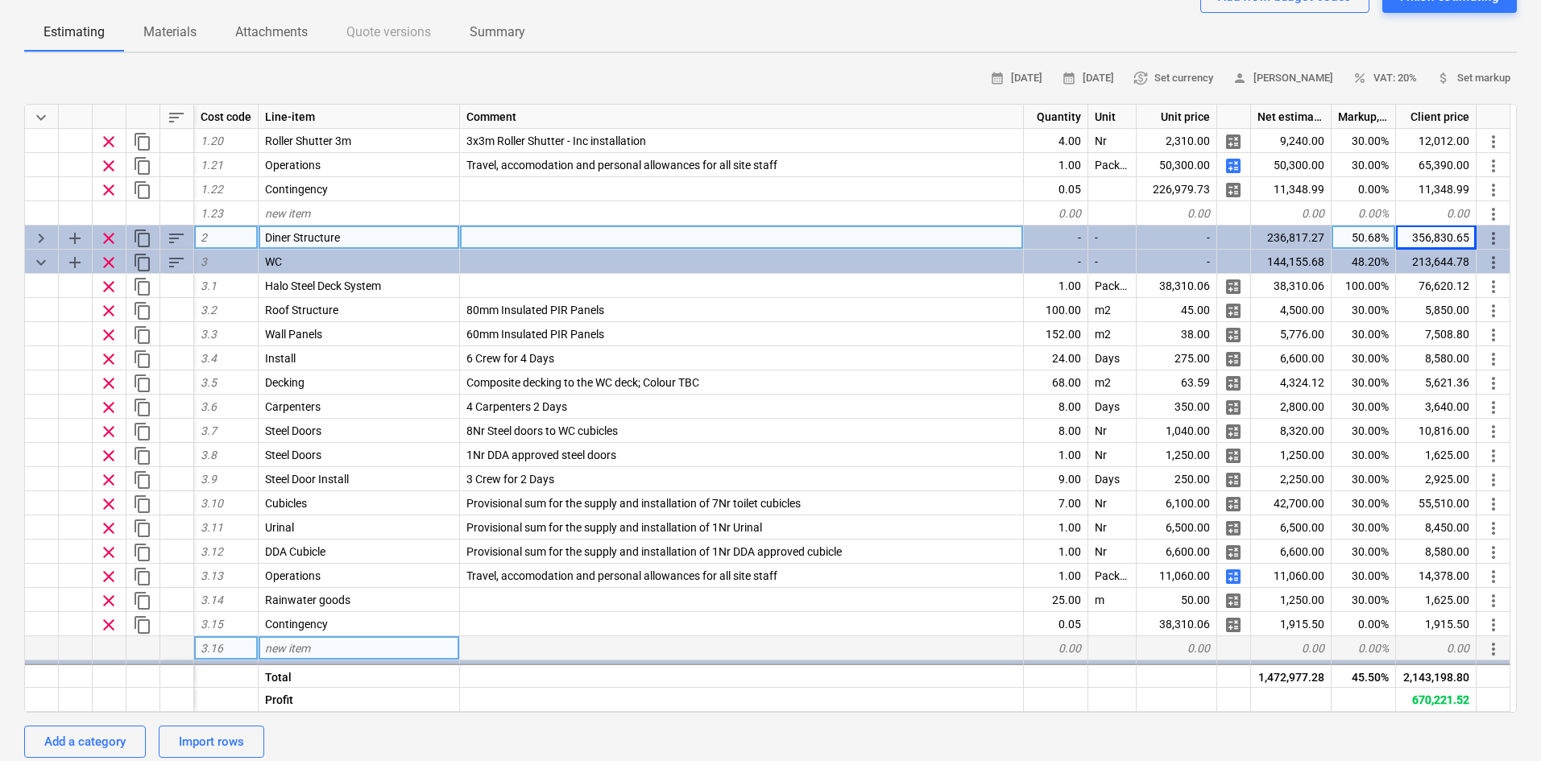
click at [1429, 237] on div "356,830.65" at bounding box center [1436, 237] width 81 height 24
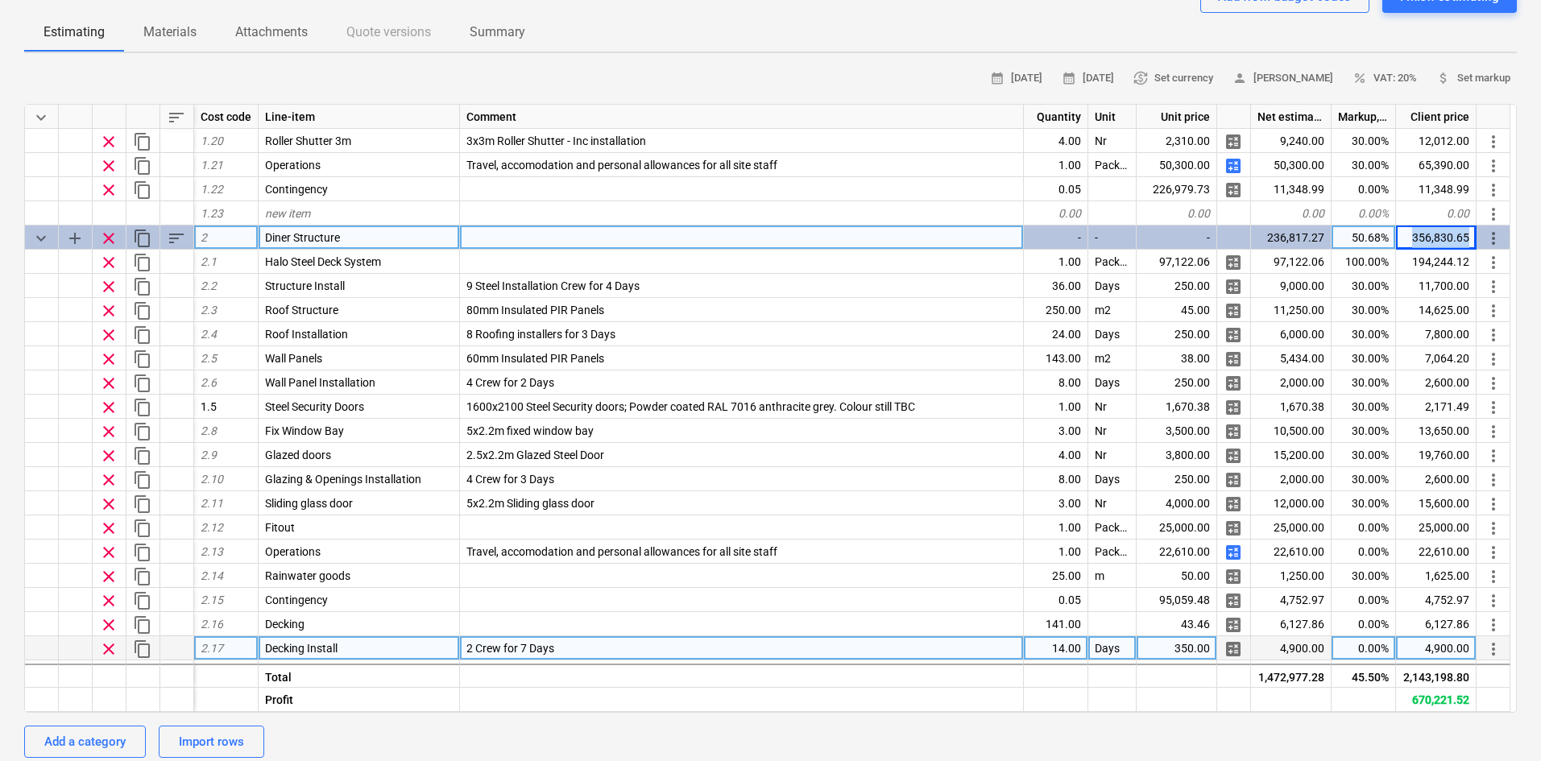
click at [1429, 237] on div "356,830.65" at bounding box center [1436, 237] width 81 height 24
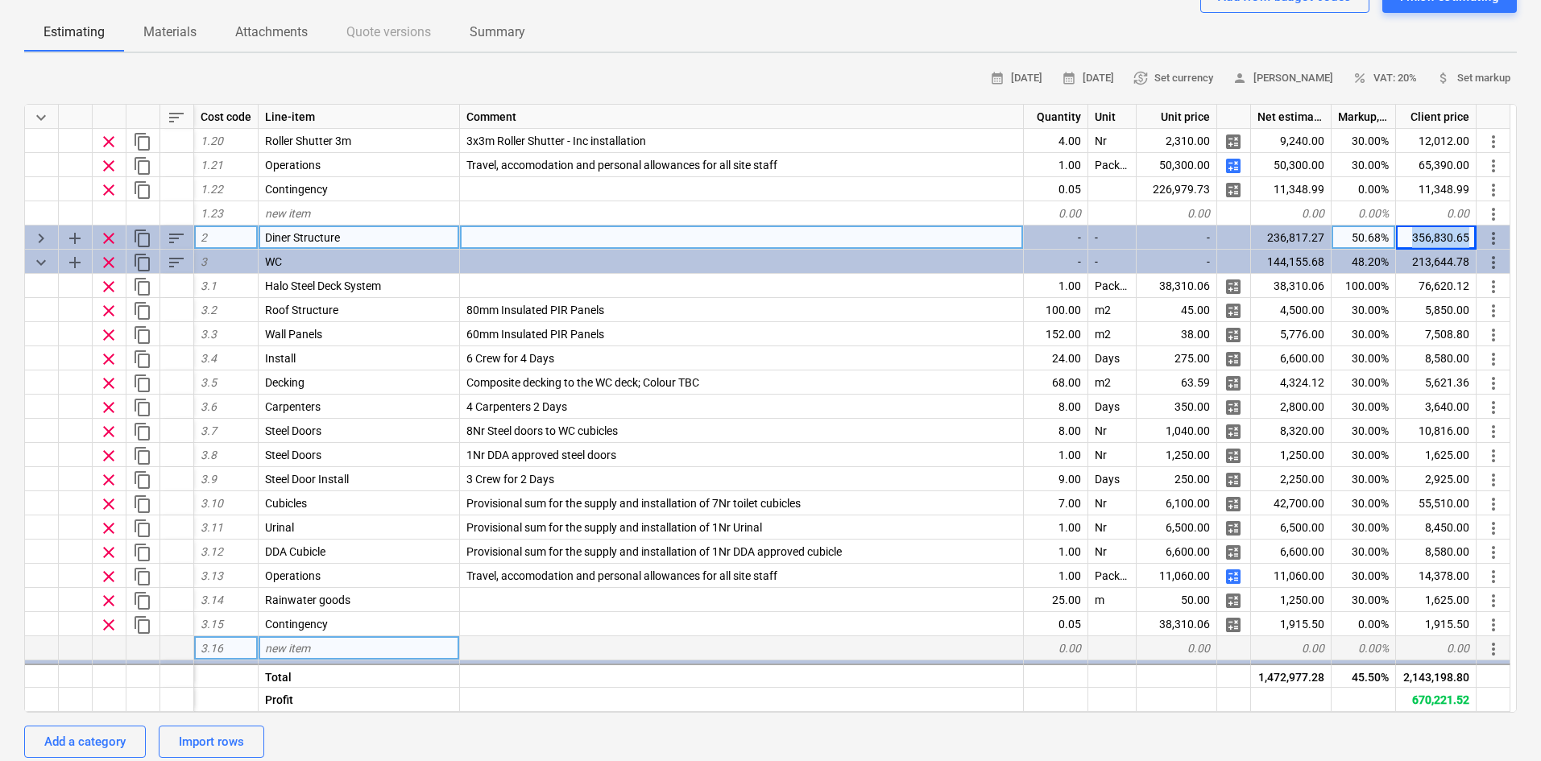
click at [1429, 237] on div "356,830.65" at bounding box center [1436, 237] width 81 height 24
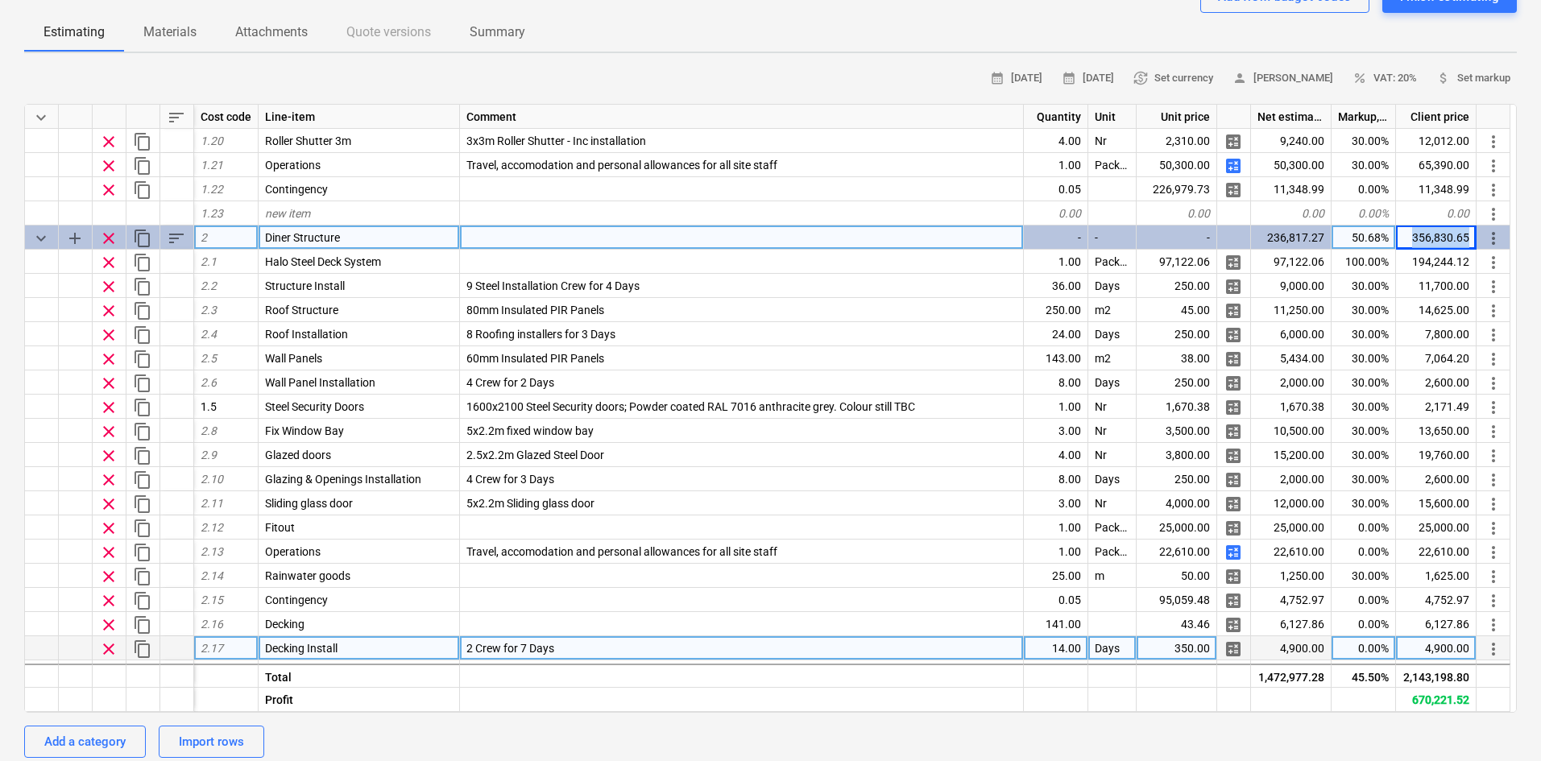
click at [1429, 237] on div "356,830.65" at bounding box center [1436, 237] width 81 height 24
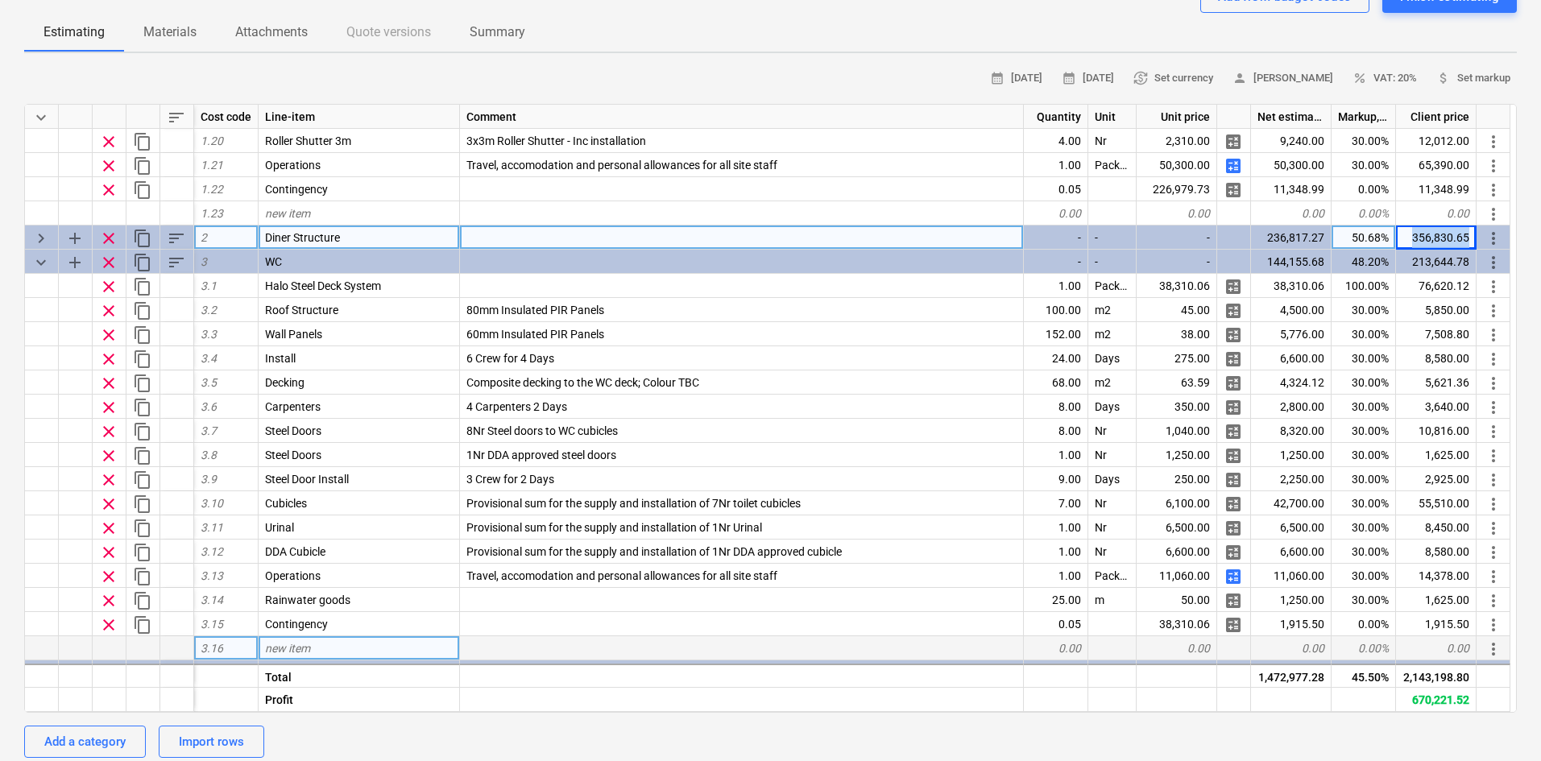
copy div "356,830.65 more_vert"
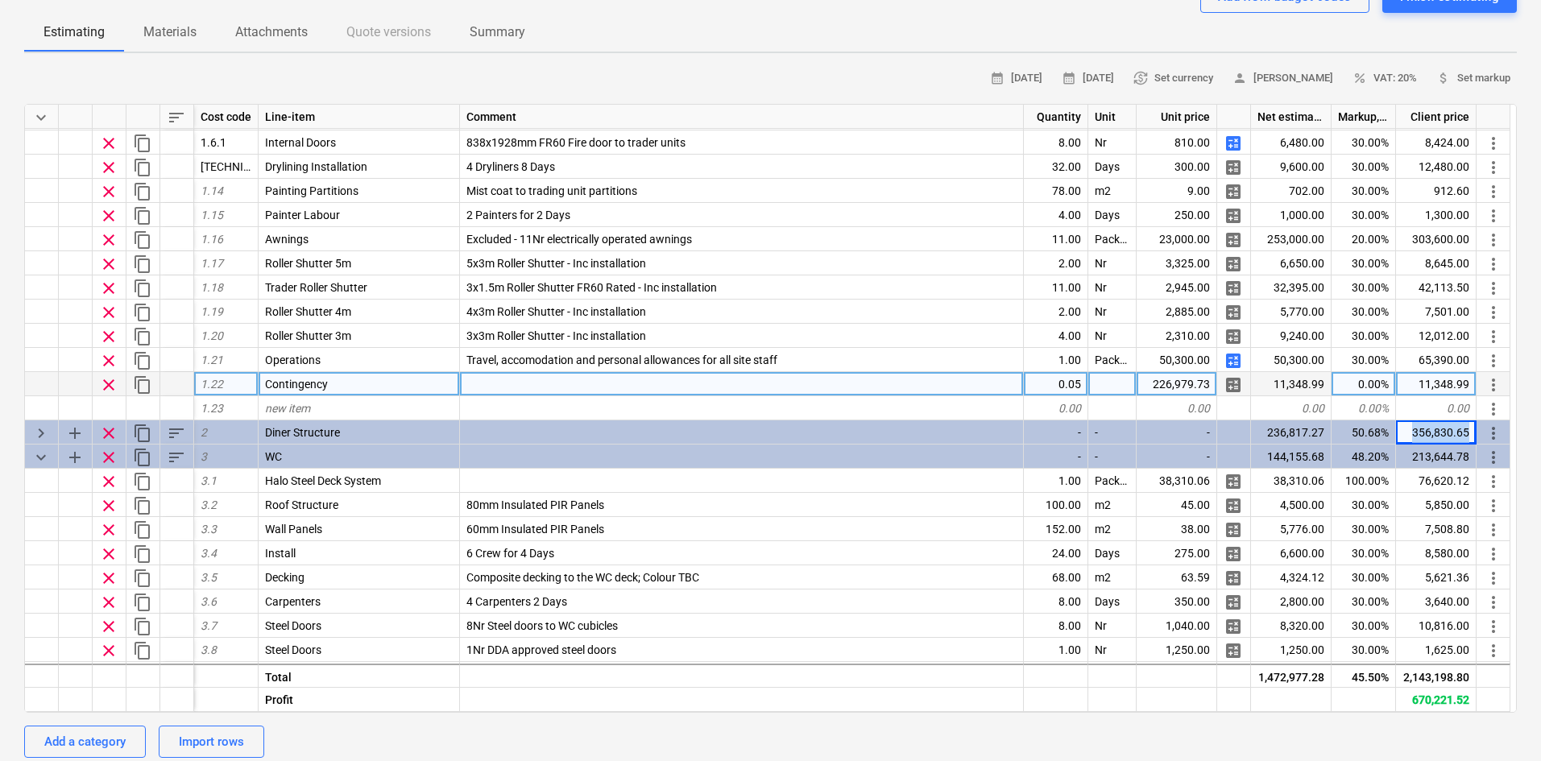
scroll to position [242, 0]
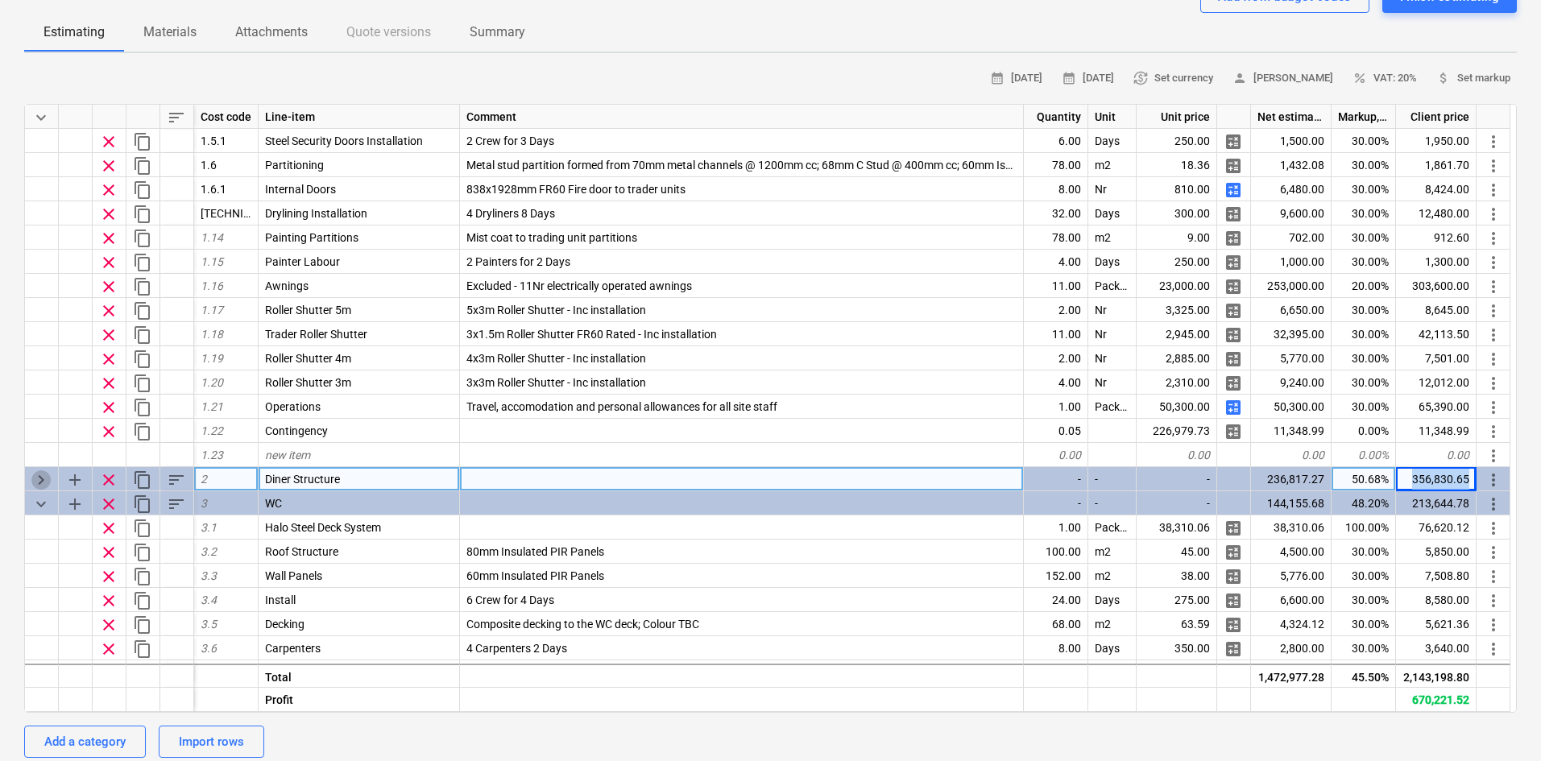
click at [43, 479] on span "keyboard_arrow_right" at bounding box center [40, 479] width 19 height 19
type textarea "x"
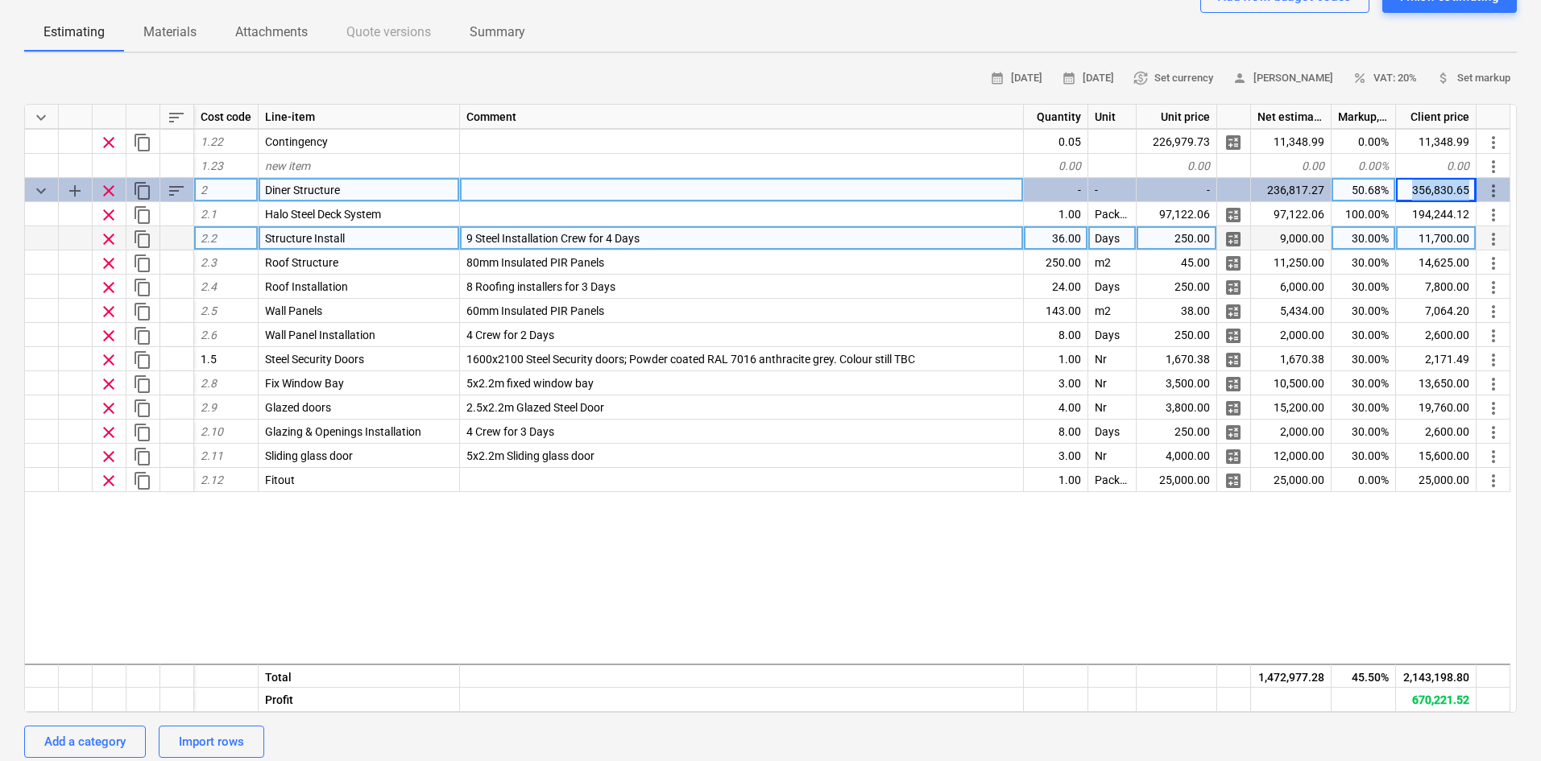
scroll to position [564, 0]
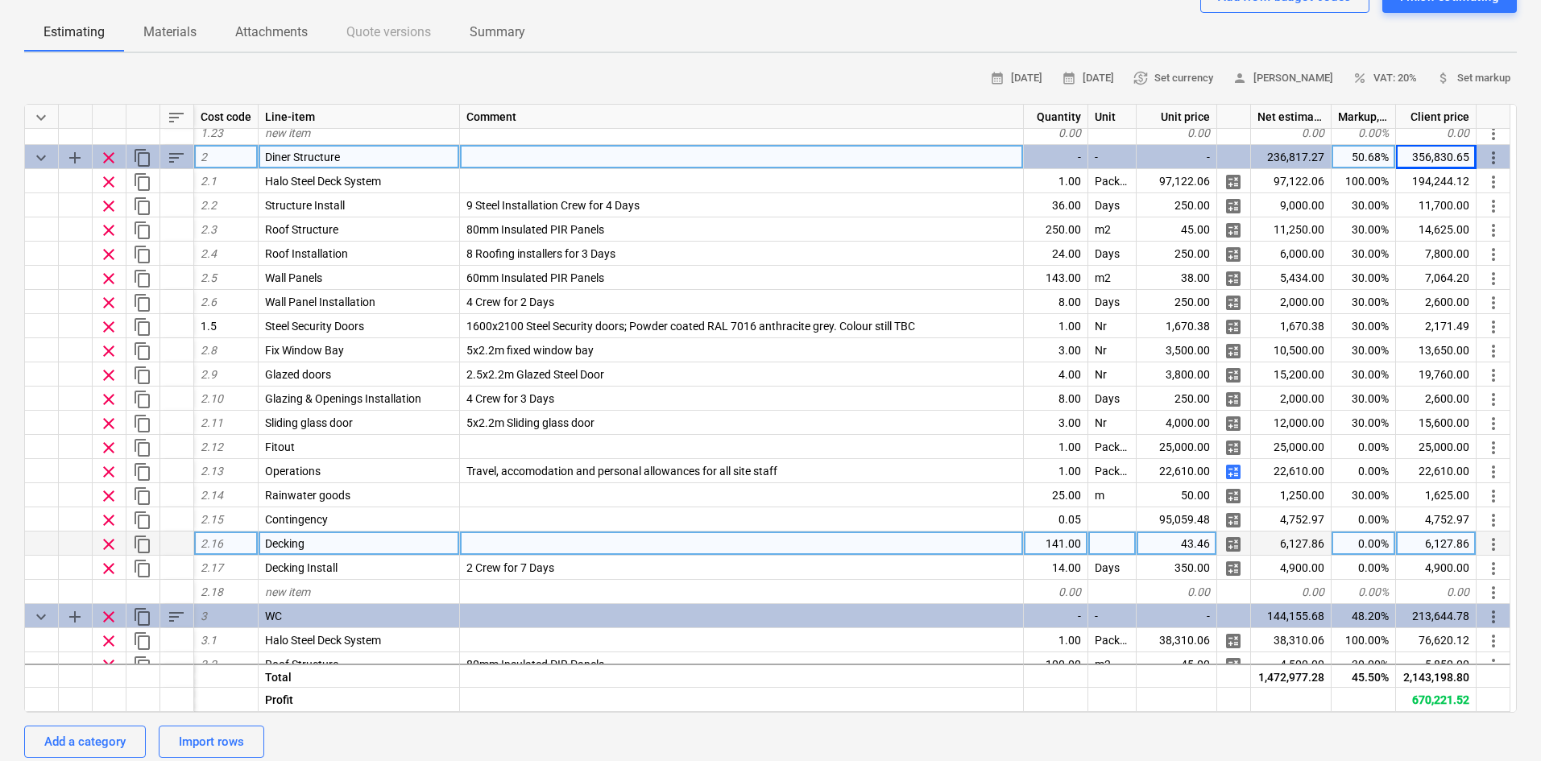
click at [310, 540] on div "Decking" at bounding box center [358, 543] width 201 height 24
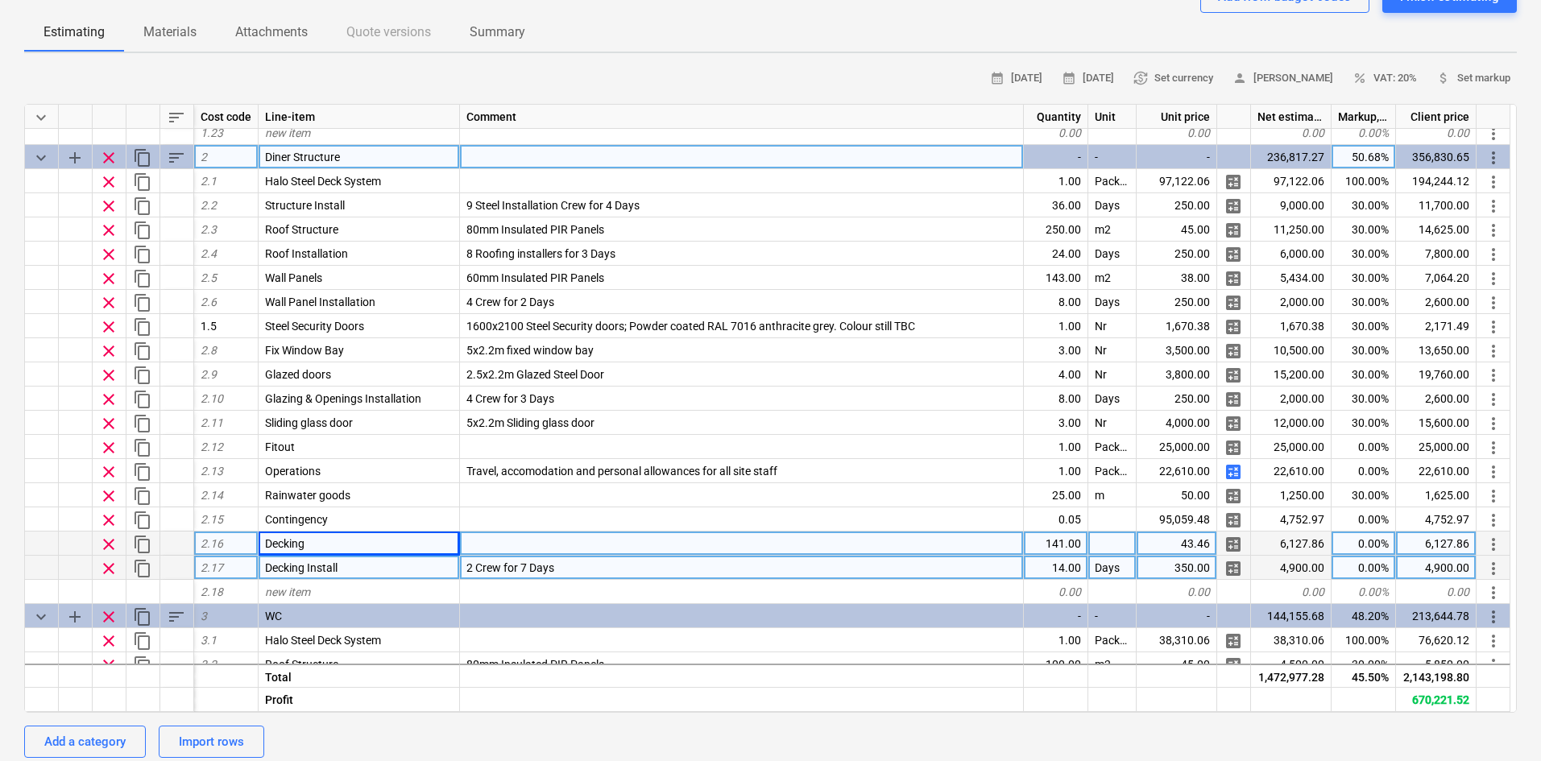
click at [333, 573] on span "Decking Install" at bounding box center [301, 567] width 72 height 13
click at [500, 573] on span "2 Crew for 7 Days" at bounding box center [510, 567] width 88 height 13
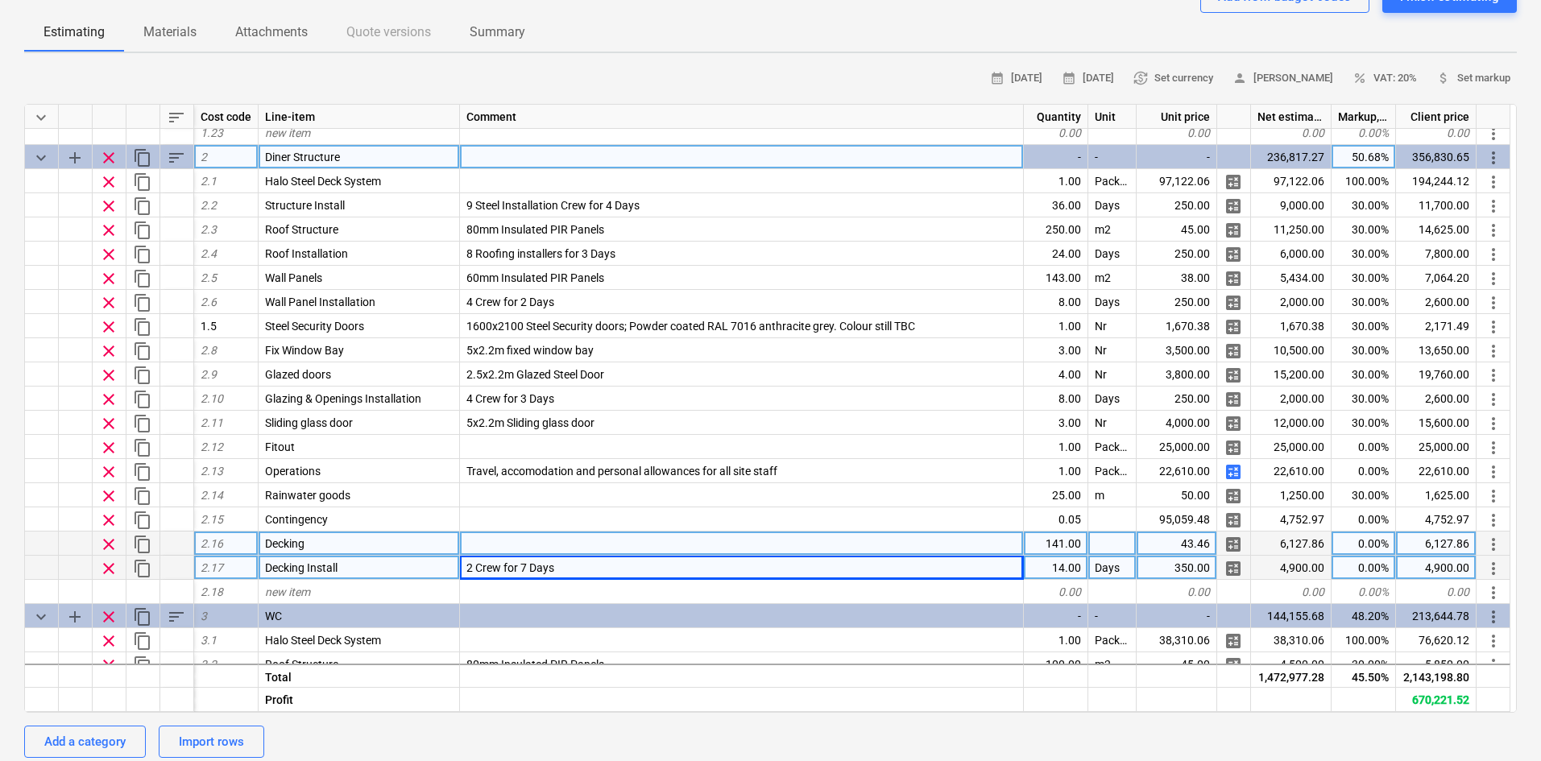
click at [1354, 537] on div "0.00%" at bounding box center [1363, 543] width 64 height 24
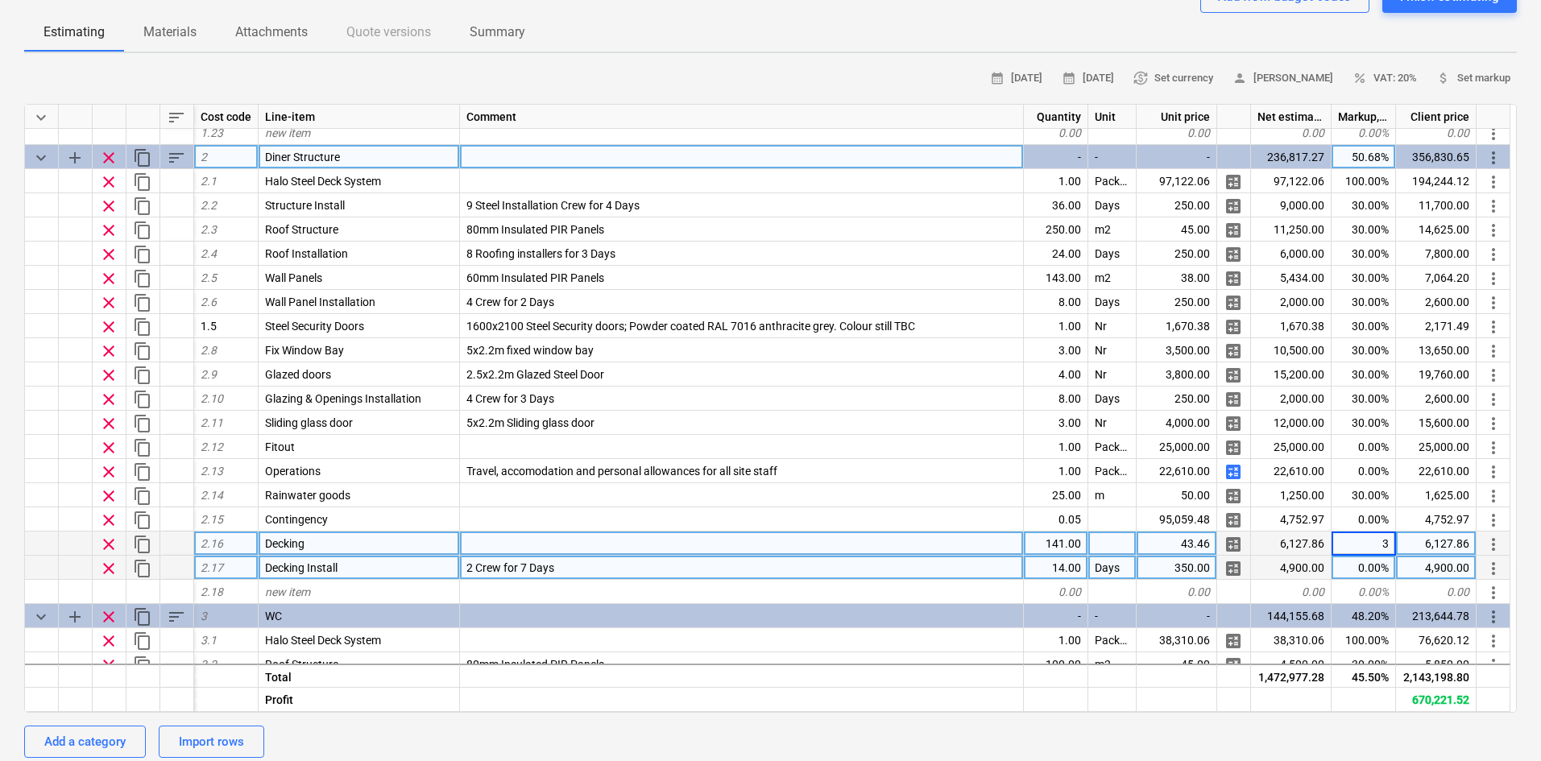
type input "30"
type textarea "x"
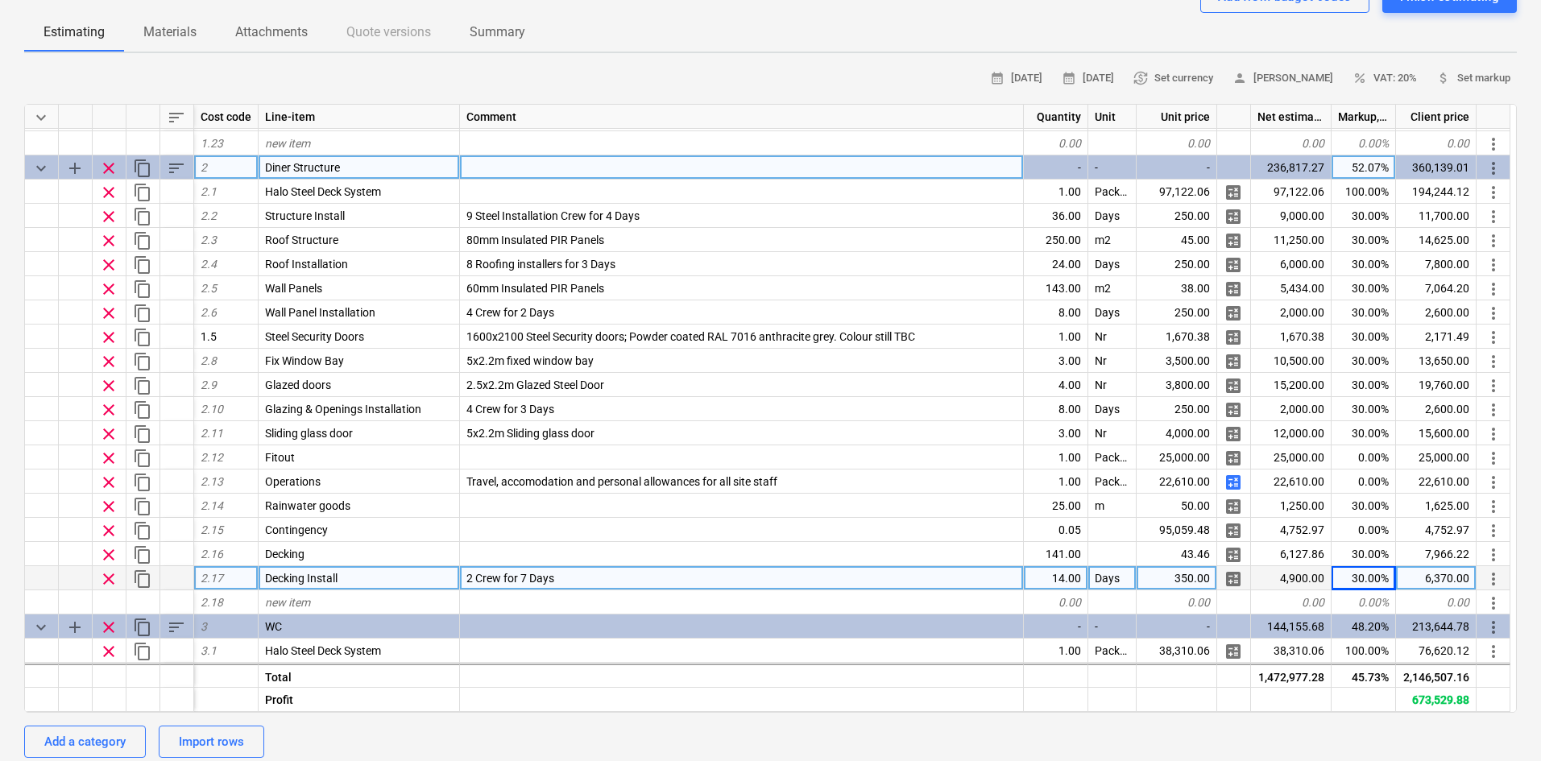
scroll to position [644, 0]
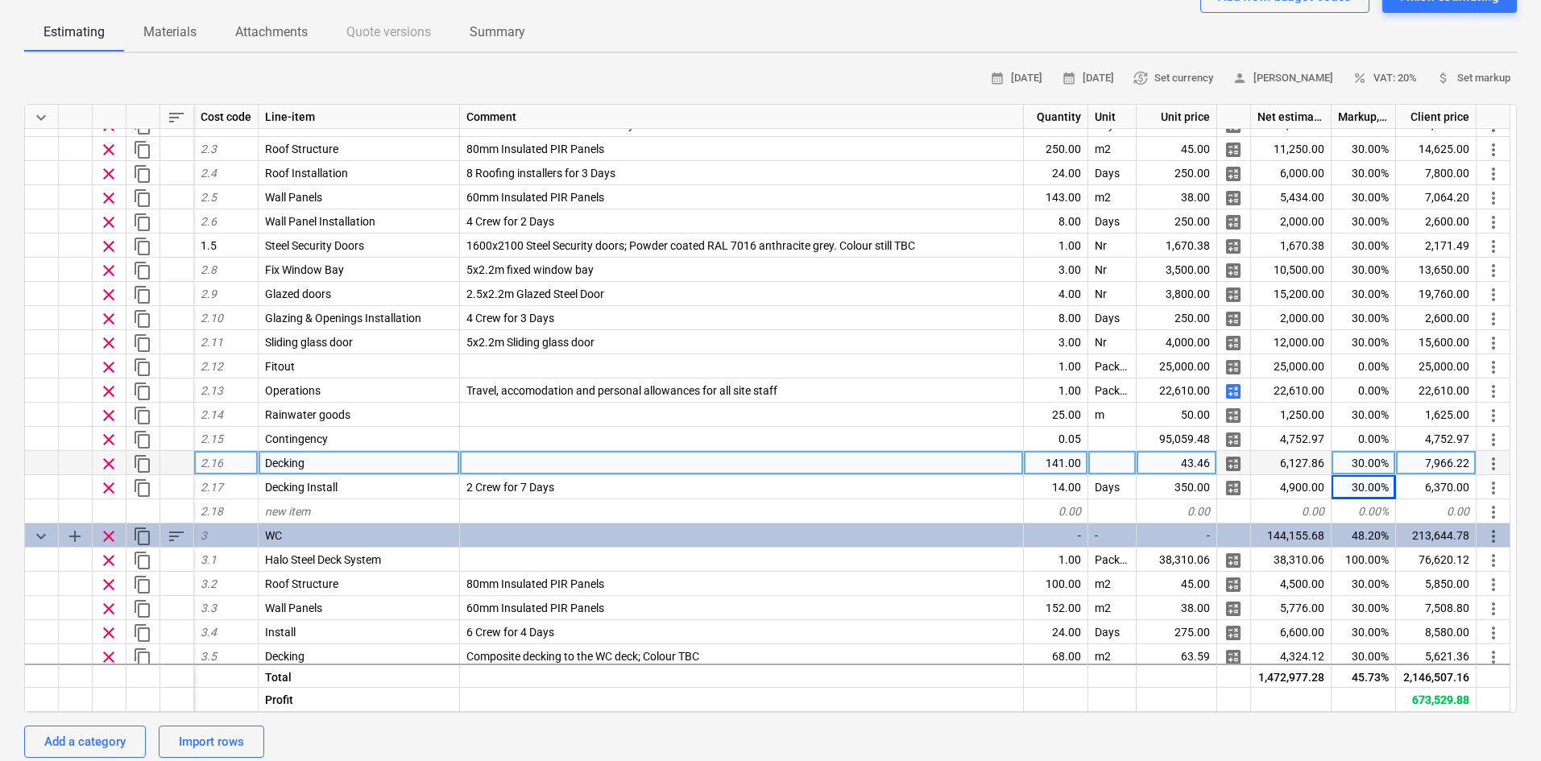
click at [1280, 463] on div "6,127.86" at bounding box center [1291, 463] width 81 height 24
copy div "6,127.86"
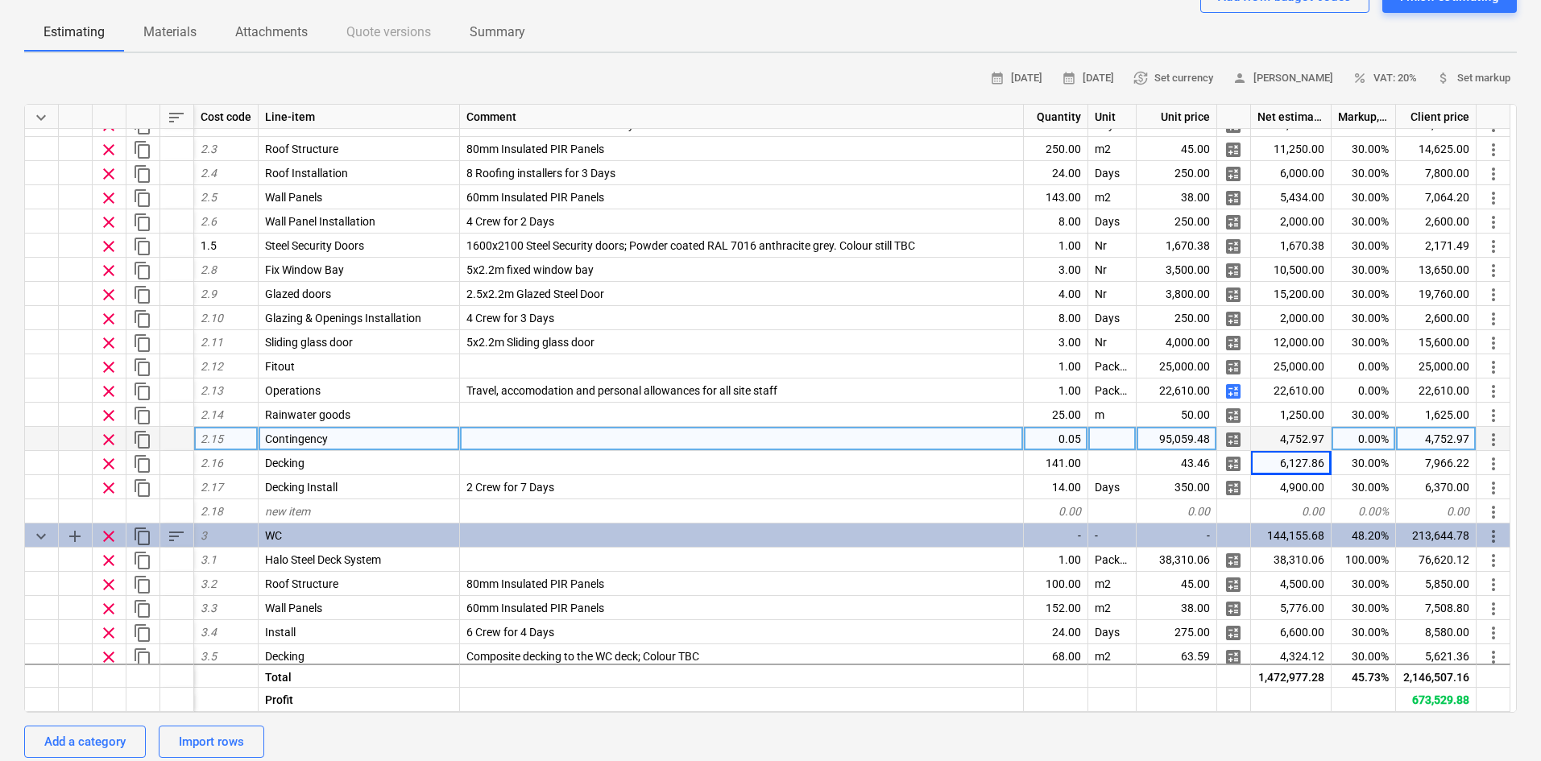
click at [1437, 442] on div "4,752.97" at bounding box center [1436, 439] width 81 height 24
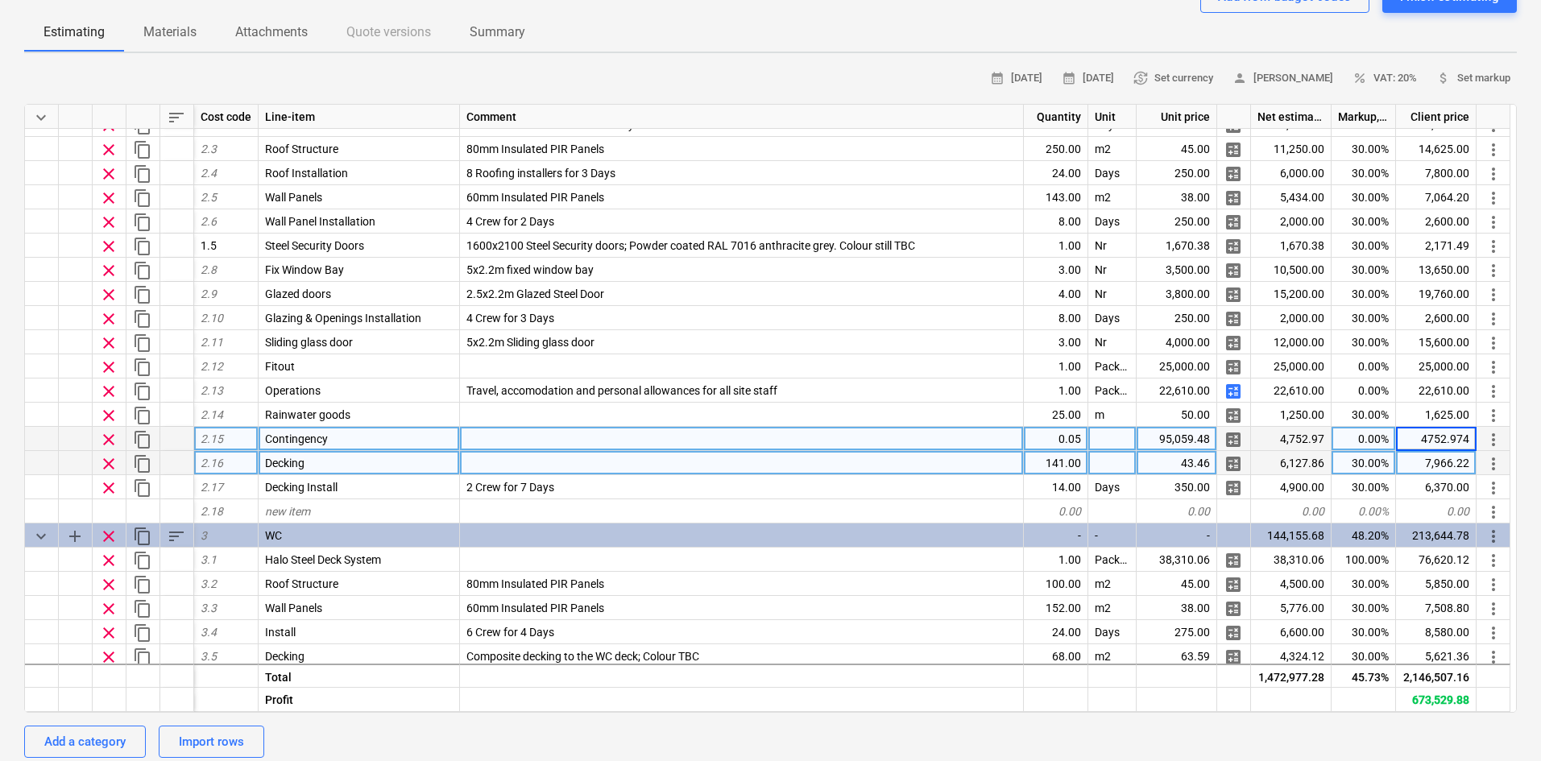
click at [1433, 460] on div "7,966.22" at bounding box center [1436, 463] width 81 height 24
click at [1444, 457] on div "7,966.22" at bounding box center [1436, 463] width 81 height 24
click at [1437, 461] on div "7,966.22" at bounding box center [1436, 463] width 81 height 24
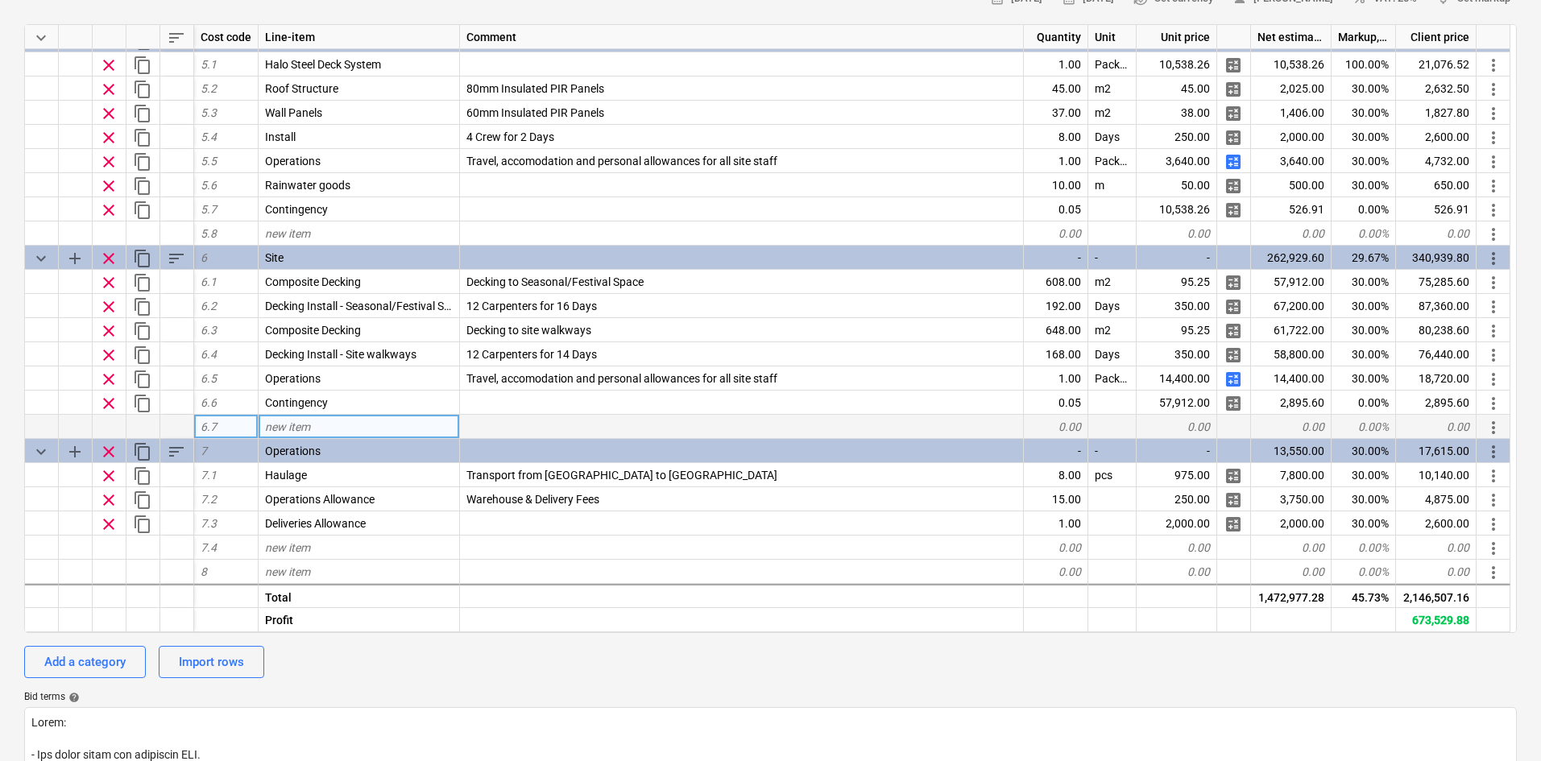
scroll to position [322, 0]
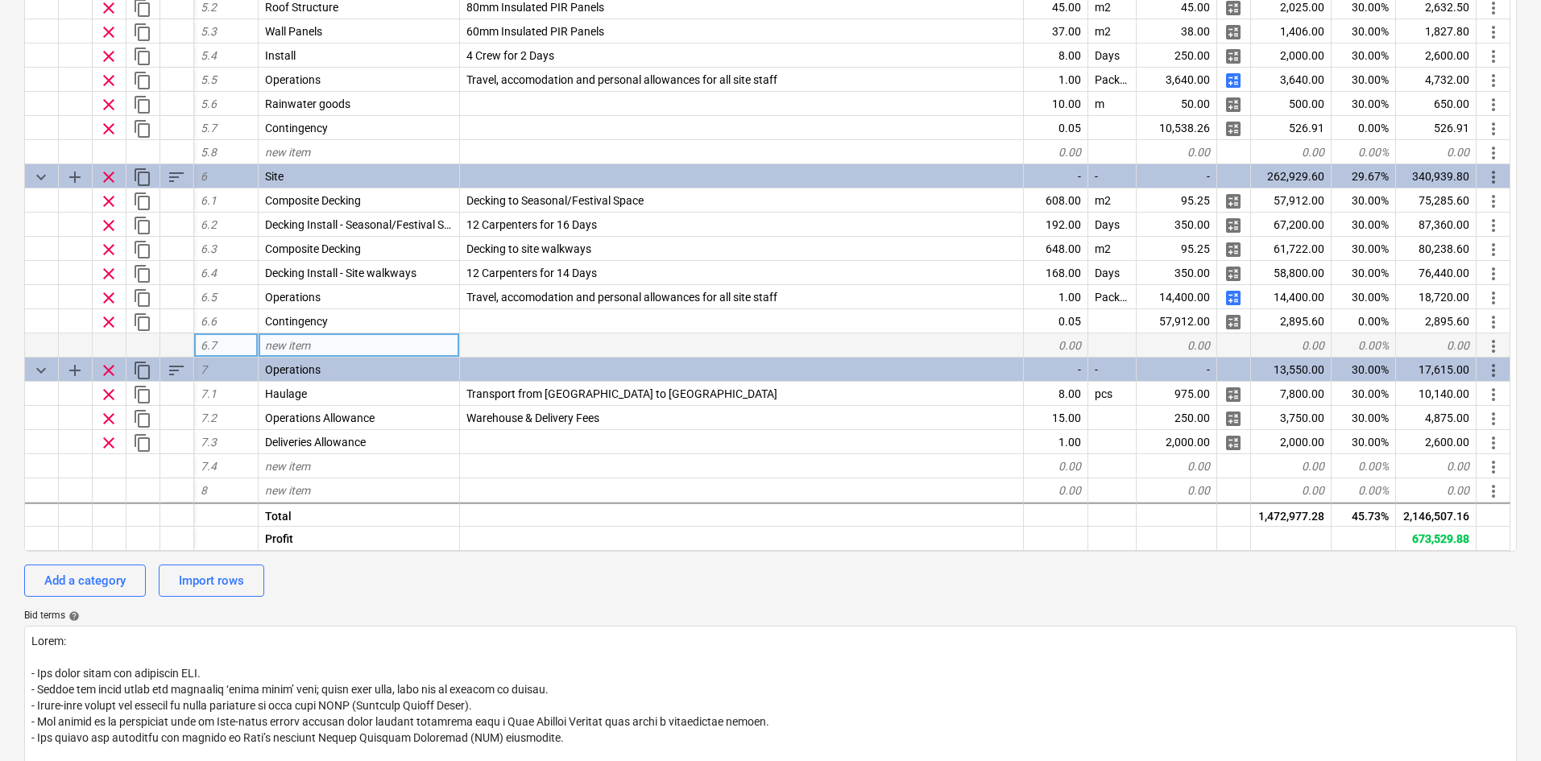
click at [341, 344] on div "new item" at bounding box center [358, 345] width 201 height 24
type input "Existing wall cladding"
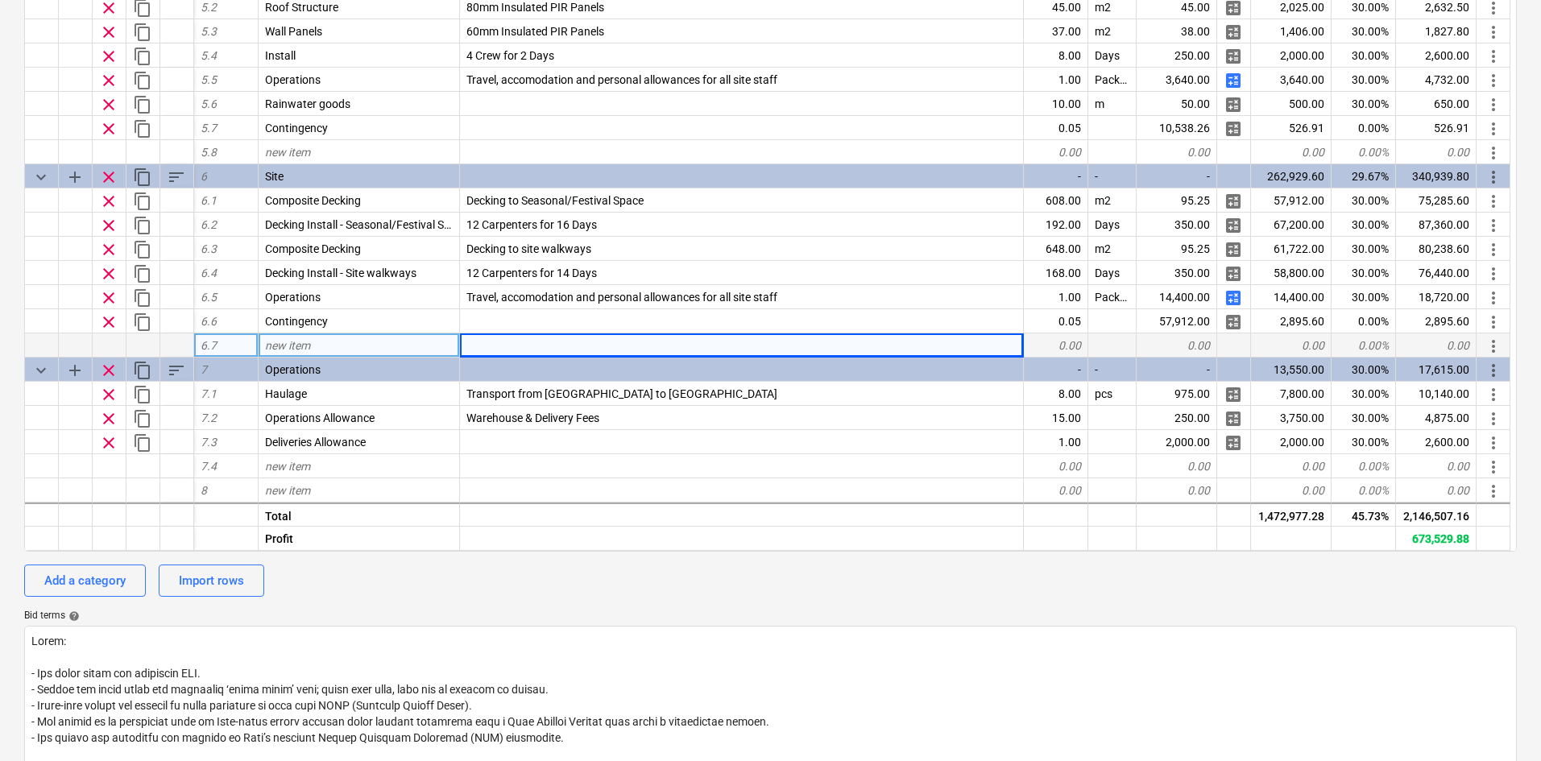
type textarea "x"
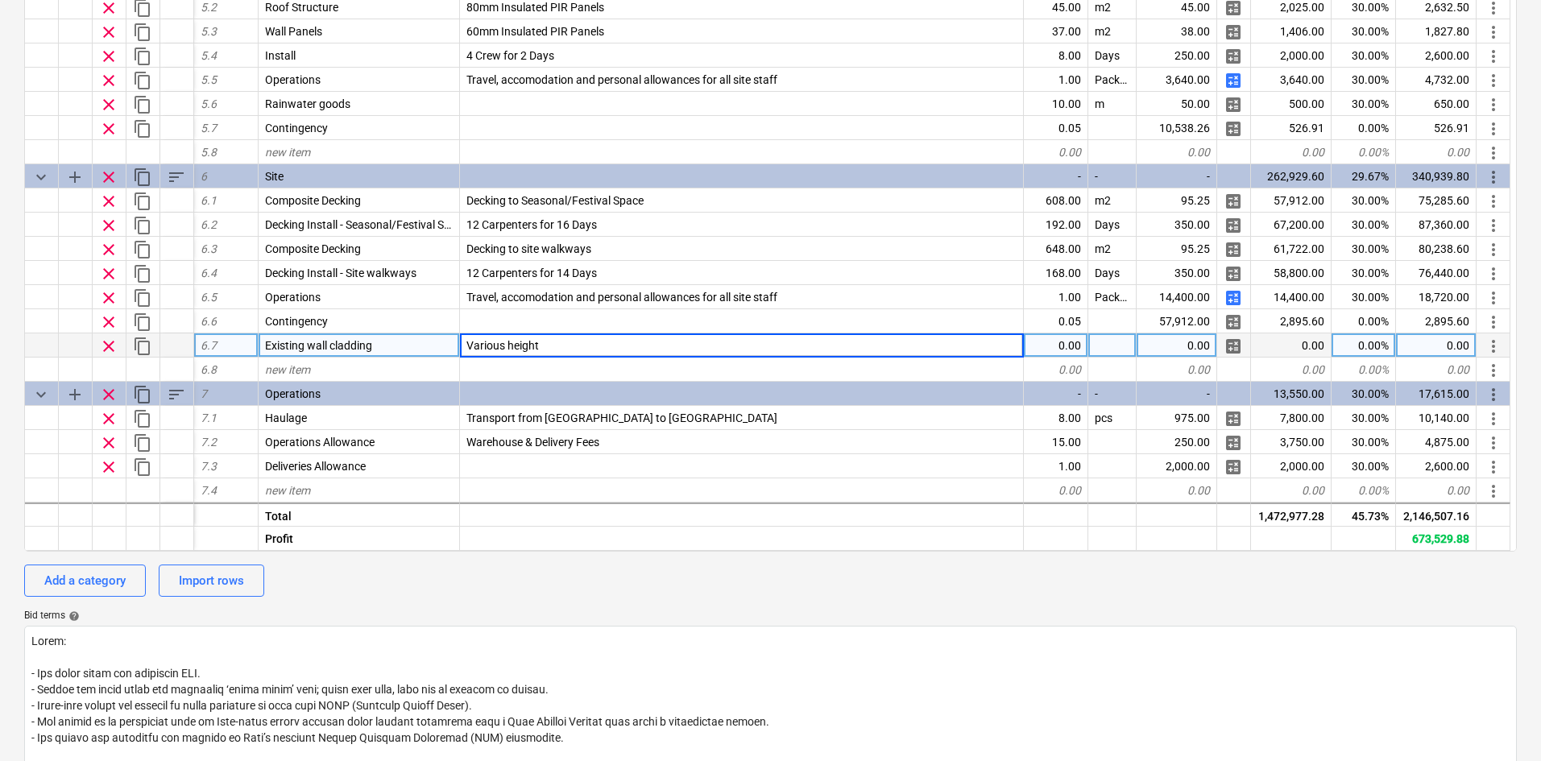
type input "Various heights"
type textarea "x"
type input "P"
click at [1060, 342] on div "1.00" at bounding box center [1056, 345] width 64 height 24
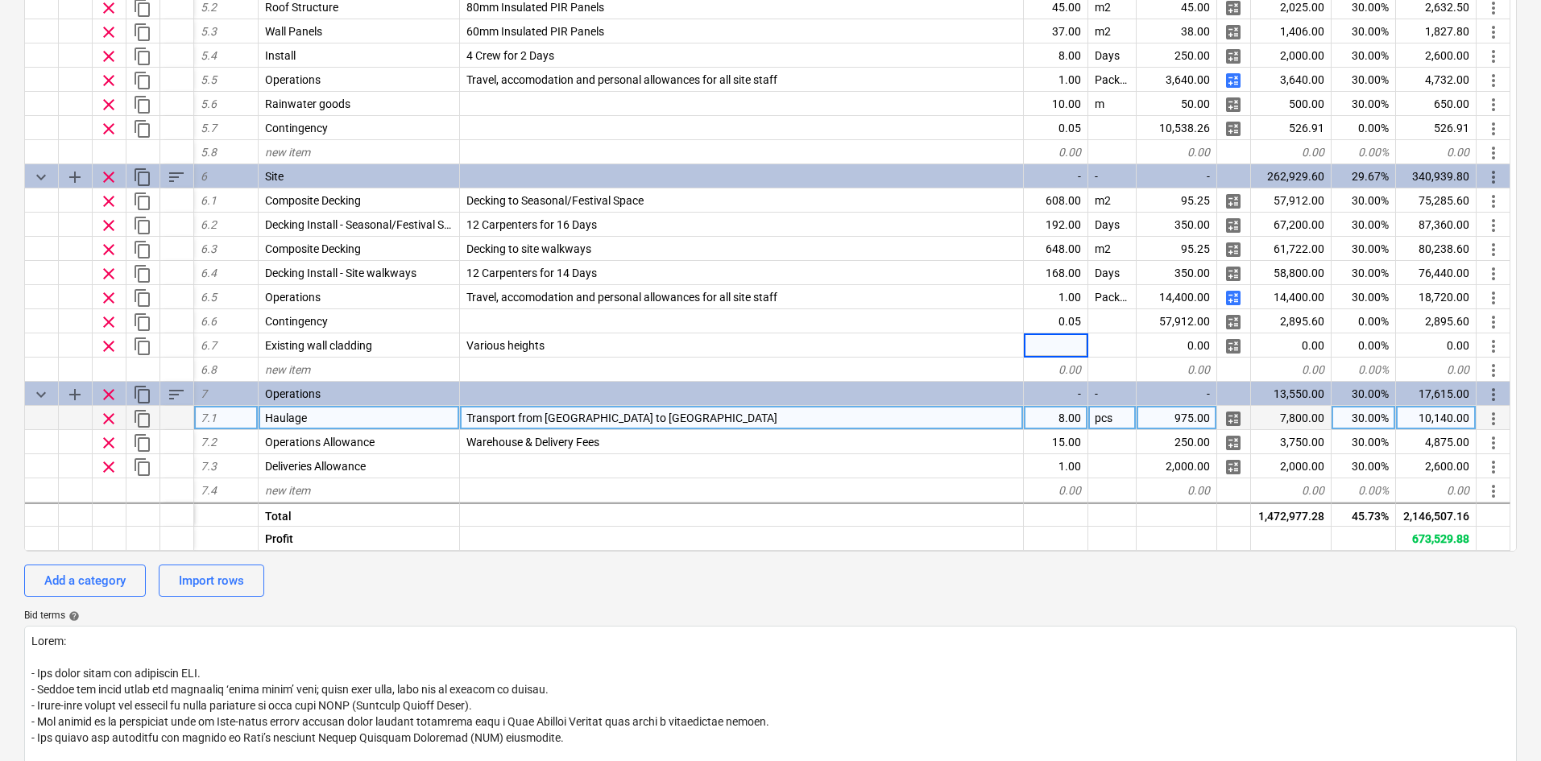
scroll to position [0, 0]
type textarea "x"
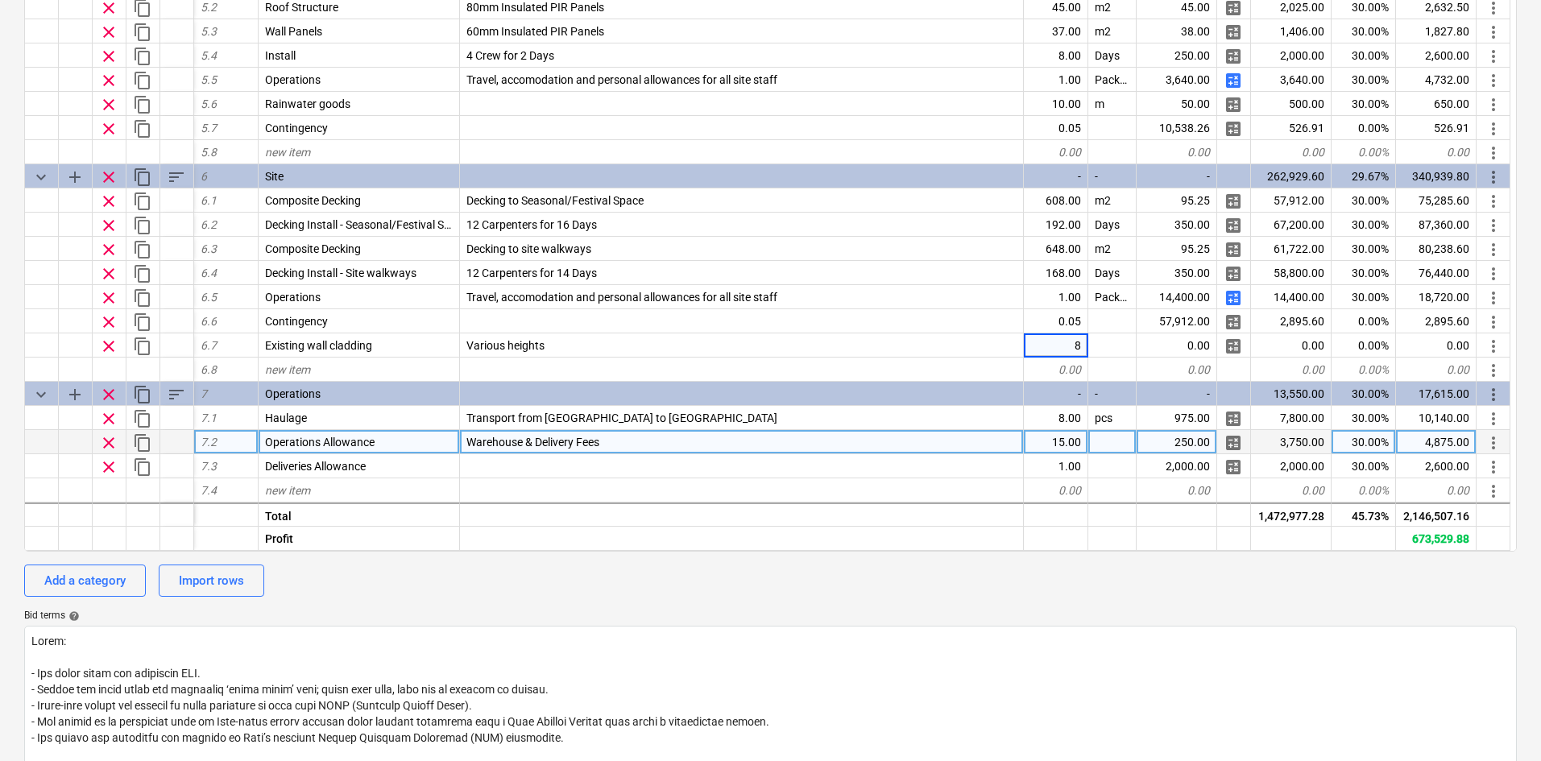
type input "88"
type textarea "x"
type input "m2"
type textarea "x"
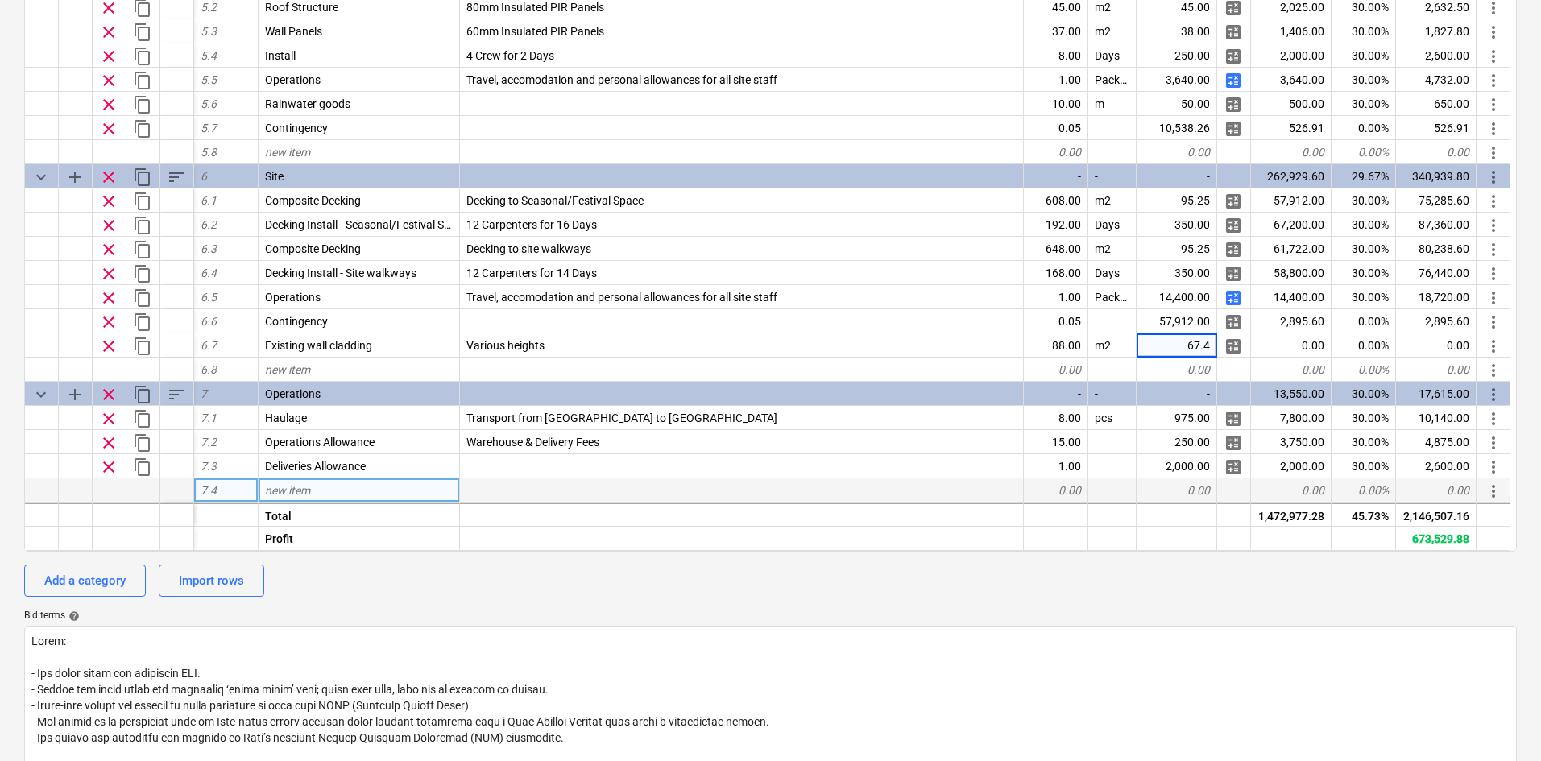
type input "67.45"
type textarea "x"
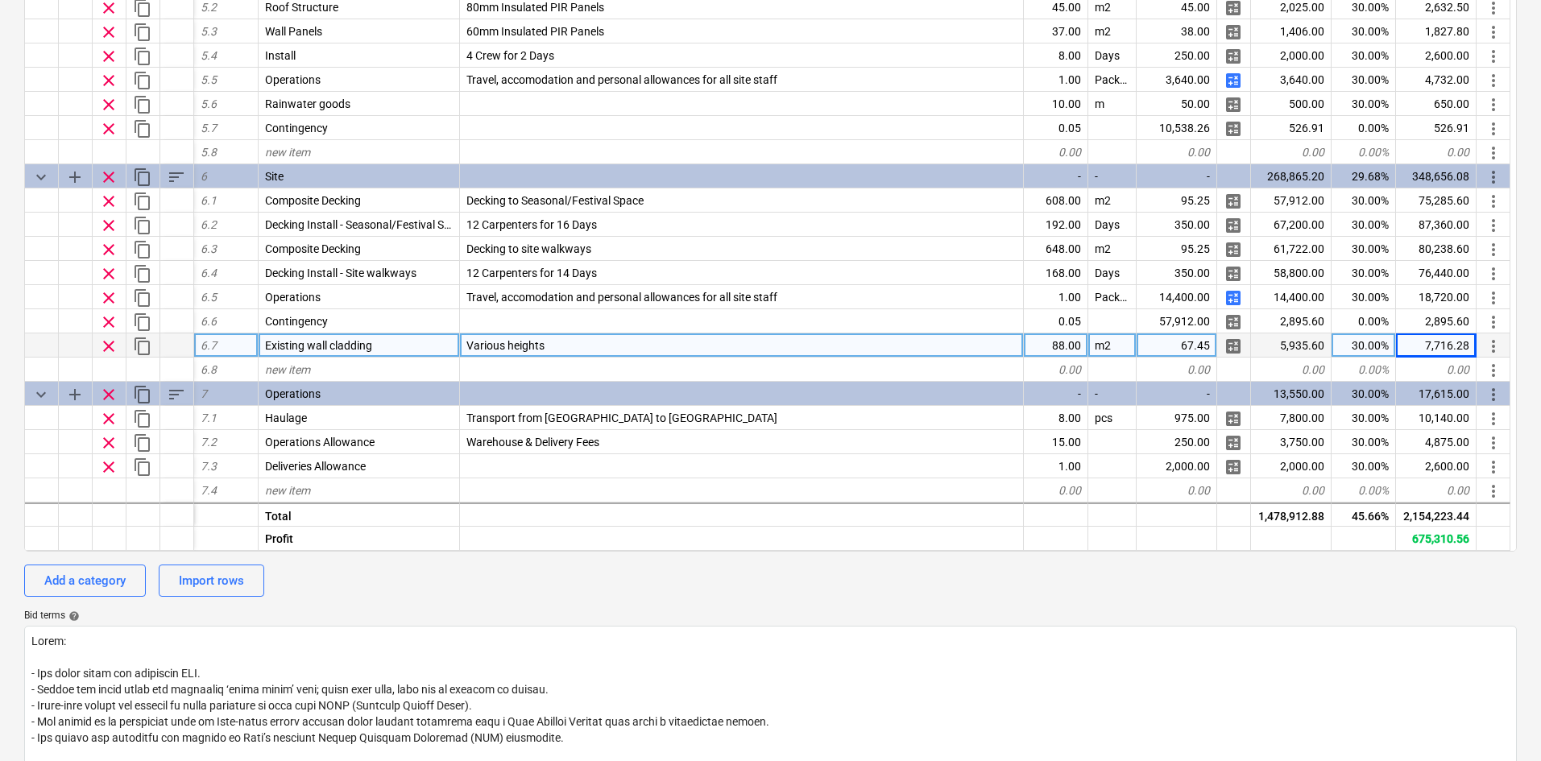
click at [1179, 349] on div "67.45" at bounding box center [1176, 345] width 81 height 24
click at [1066, 340] on div "88.00" at bounding box center [1056, 345] width 64 height 24
click at [1062, 342] on input "88" at bounding box center [1056, 344] width 64 height 23
click at [1061, 343] on input "88" at bounding box center [1056, 344] width 64 height 23
type input "387.03"
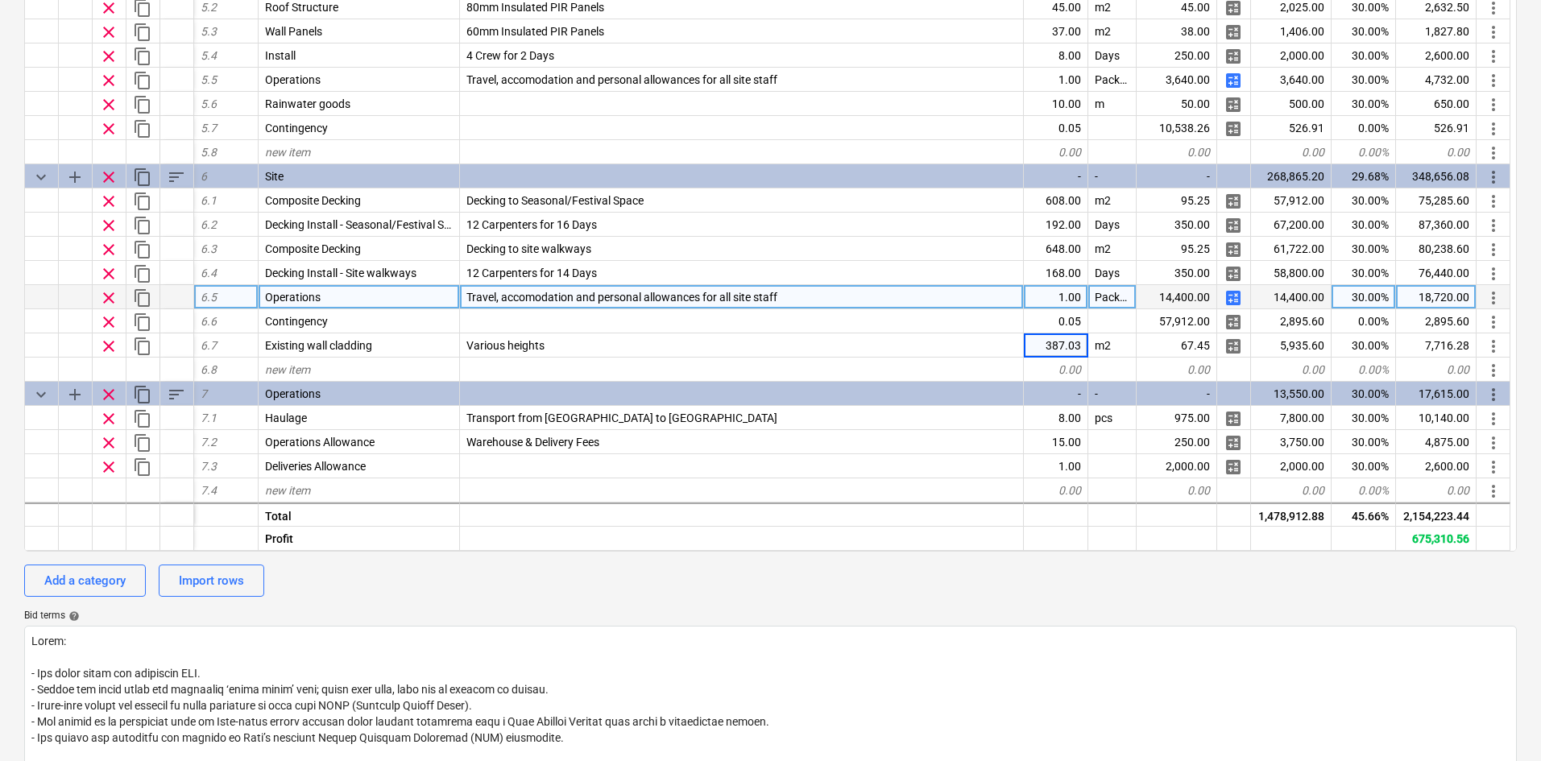
type textarea "x"
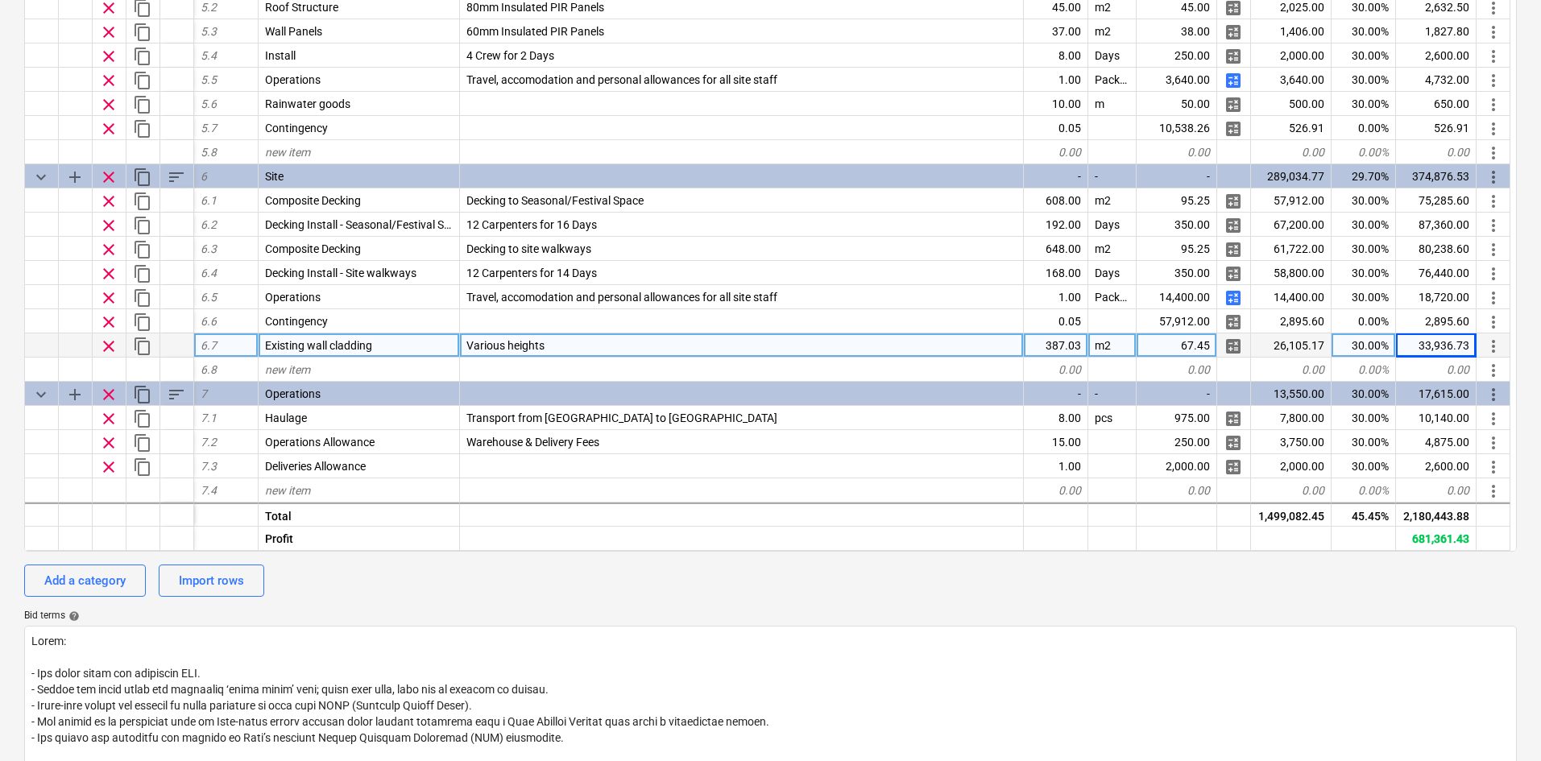
click at [569, 348] on div "Various heights" at bounding box center [742, 345] width 564 height 24
click at [572, 340] on input "Various heights" at bounding box center [741, 344] width 563 height 23
click at [573, 348] on input "Various heights" at bounding box center [741, 344] width 563 height 23
type input "Various heights"
drag, startPoint x: 573, startPoint y: 348, endPoint x: 292, endPoint y: 343, distance: 281.9
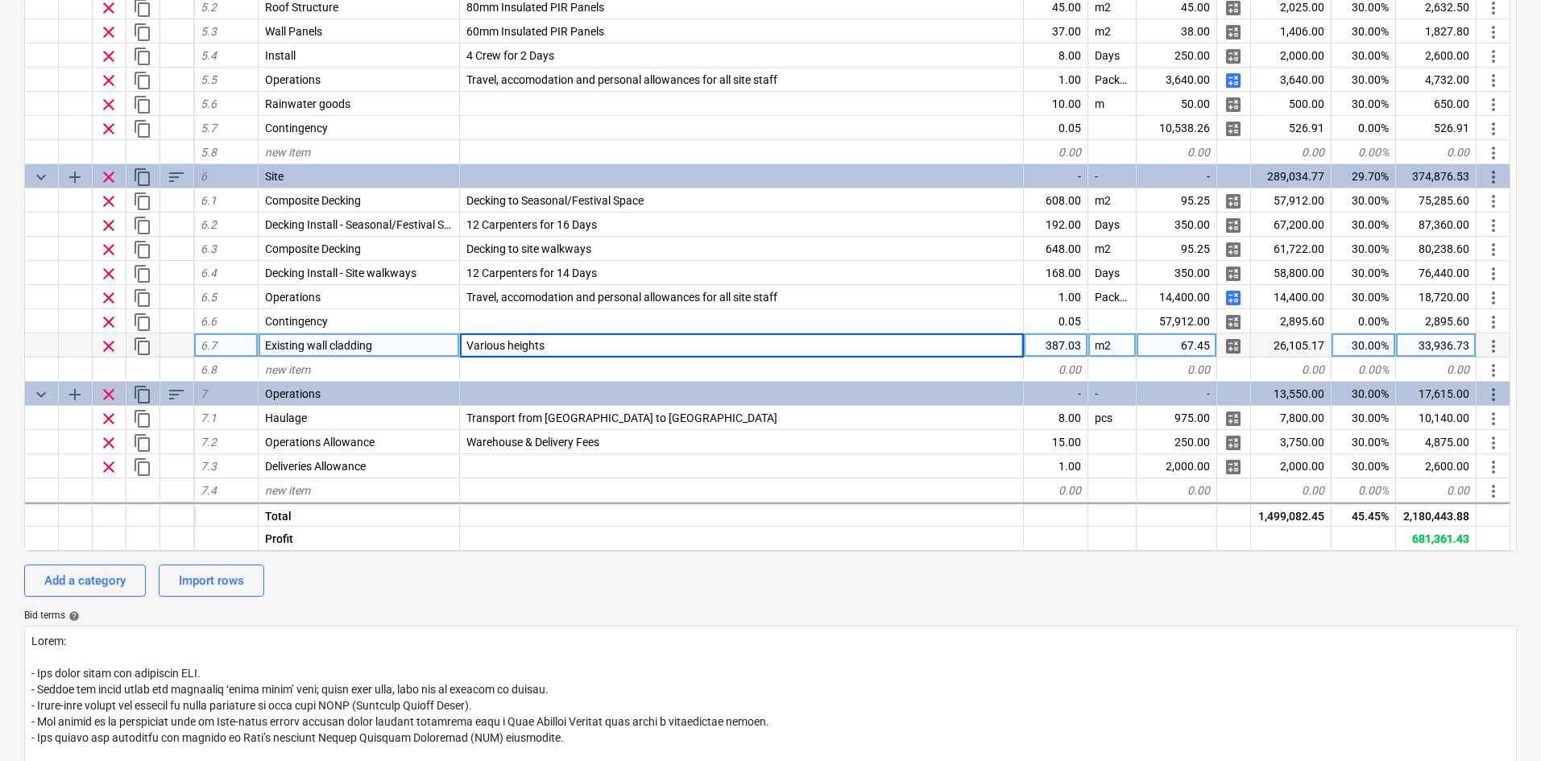
click at [0, 0] on div "clear content_copy 6.7 Existing wall cladding Various heights 387.03 m2 67.45 c…" at bounding box center [0, 0] width 0 height 0
type textarea "x"
click at [484, 342] on div at bounding box center [742, 345] width 564 height 24
type input "cOMPOSITE SLA"
type input "Composite slatted cladding to the existing wall structures"
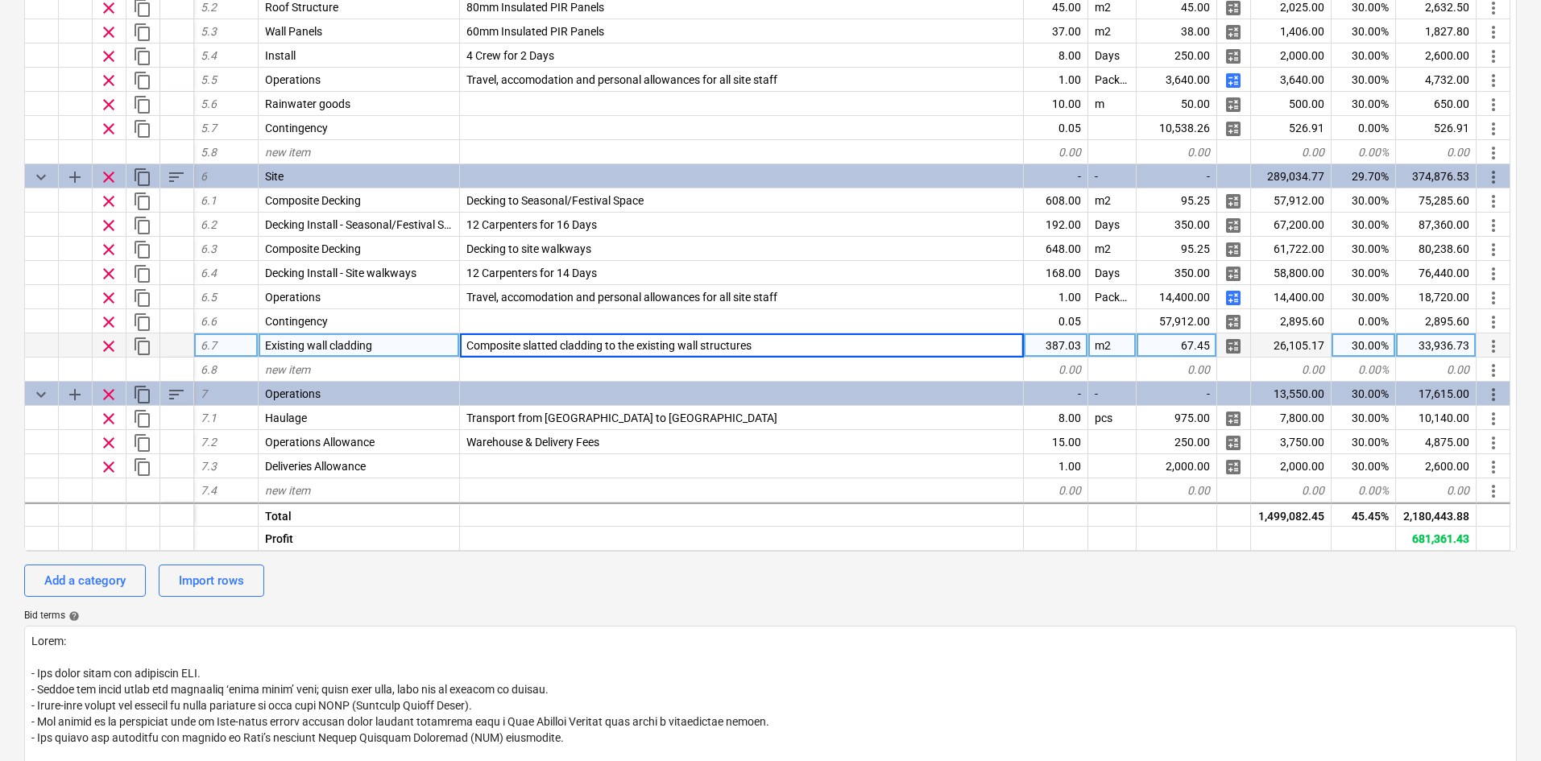
type textarea "x"
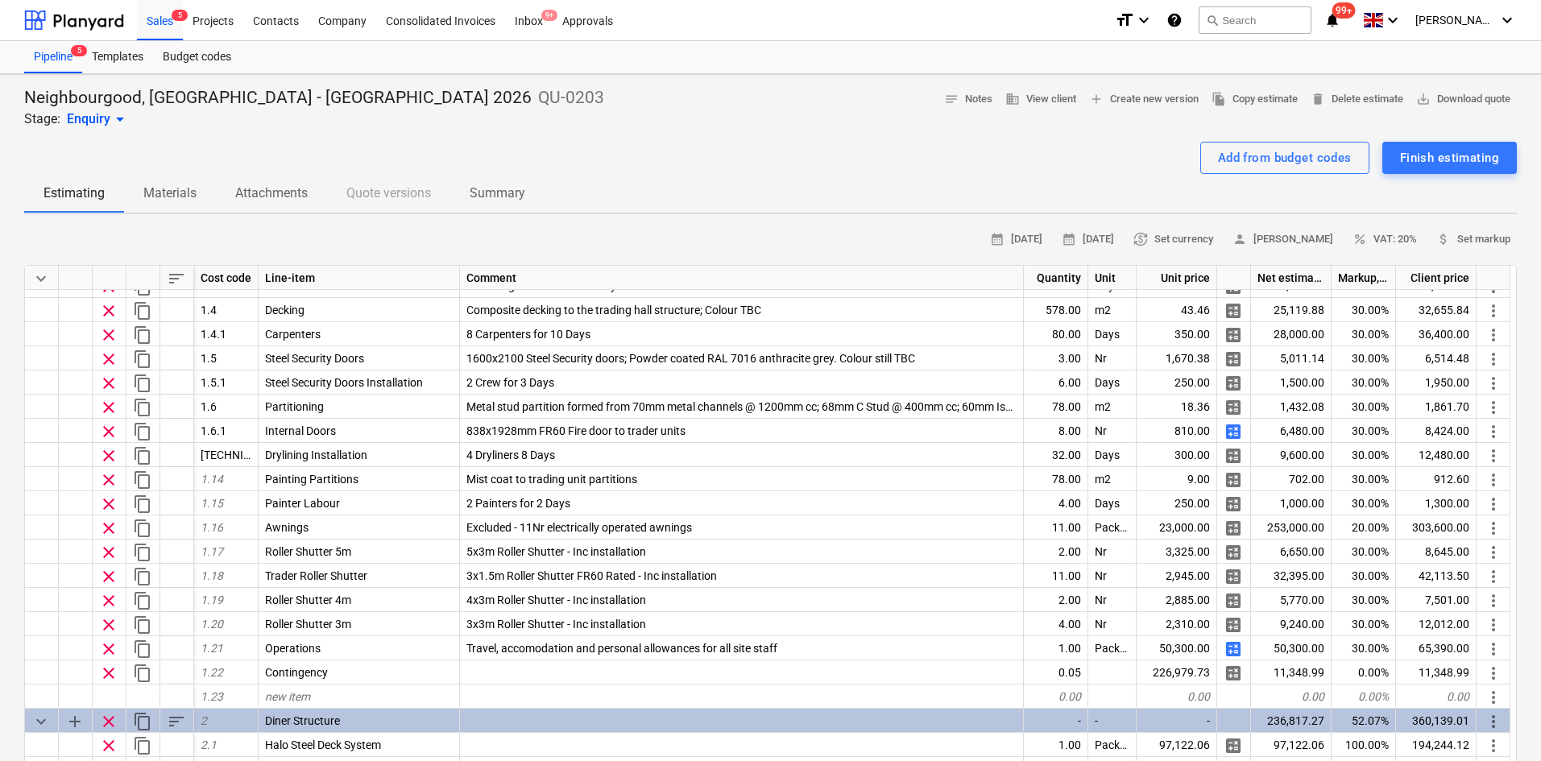
scroll to position [242, 0]
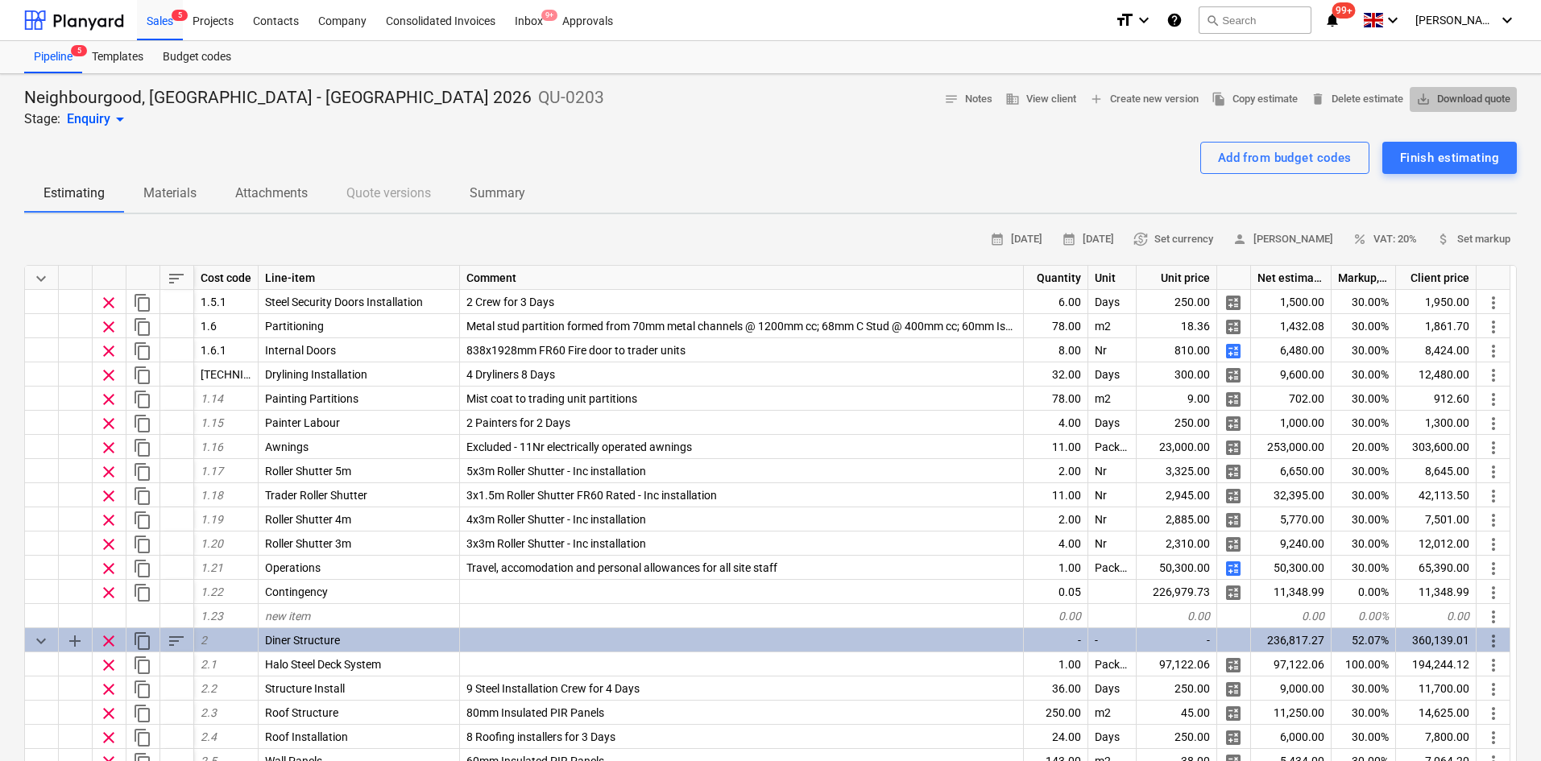
click at [1454, 91] on span "save_alt Download quote" at bounding box center [1463, 99] width 94 height 19
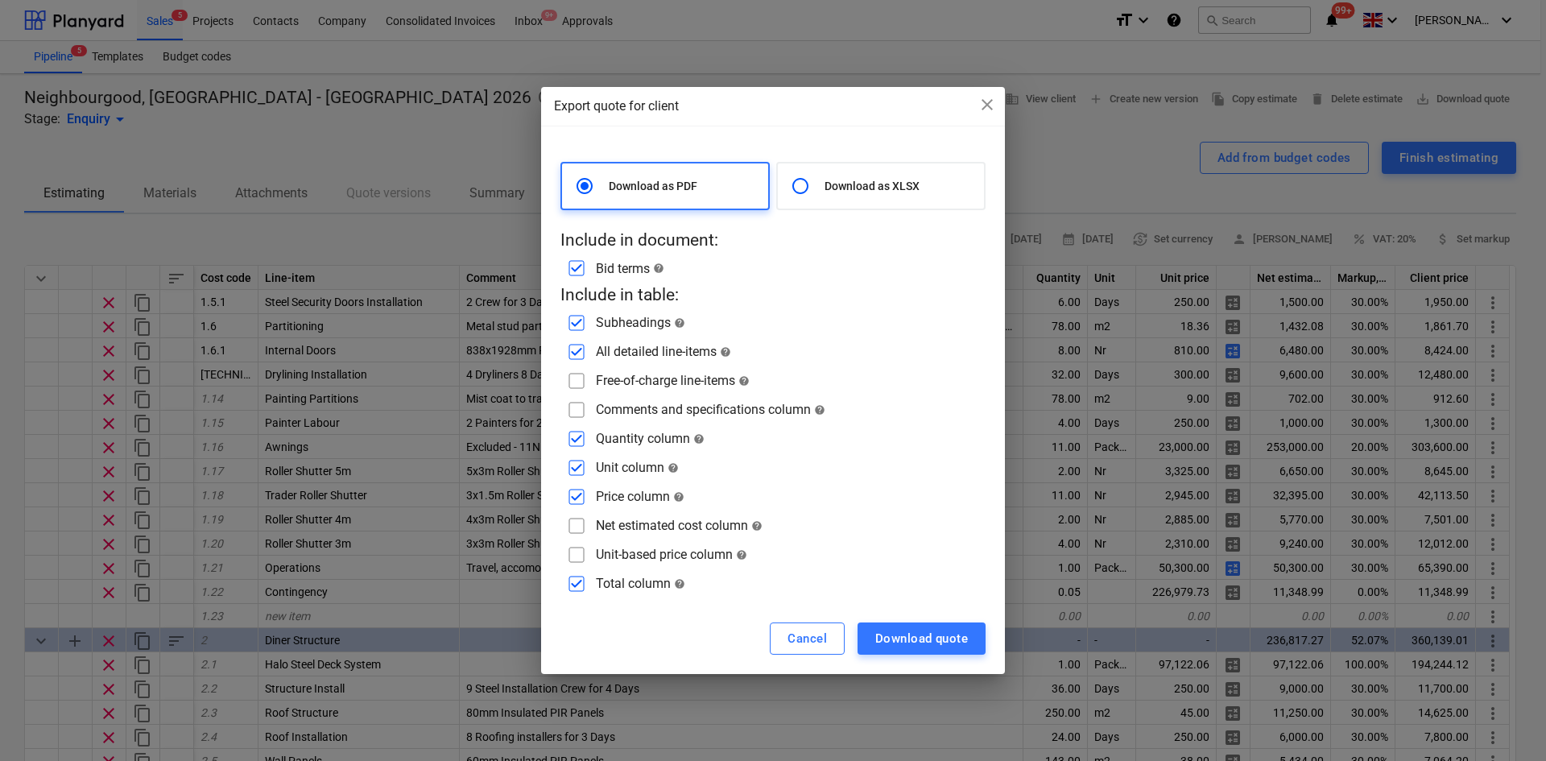
click at [817, 193] on div at bounding box center [804, 186] width 40 height 32
radio input "false"
radio input "true"
checkbox input "false"
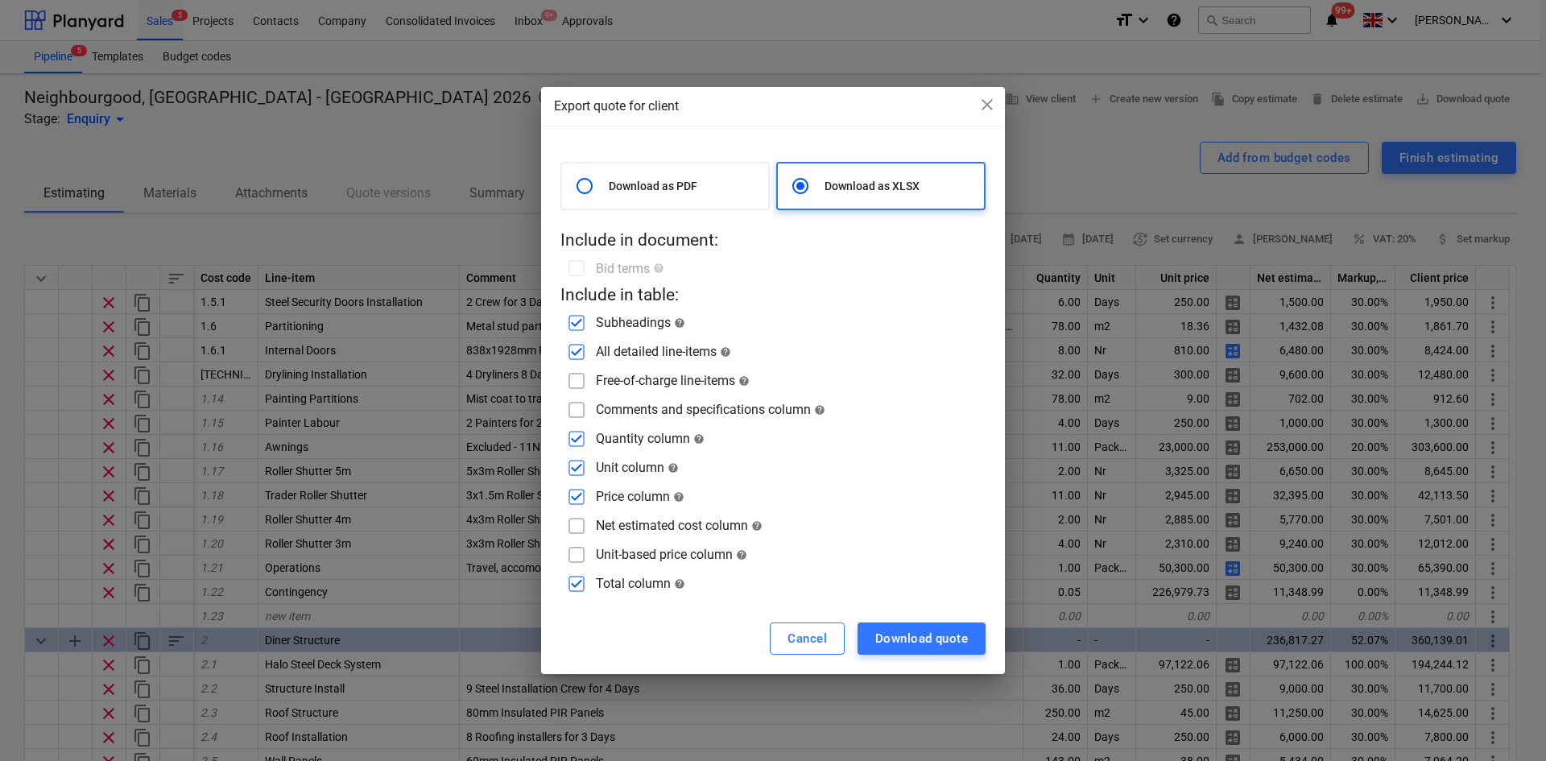
click at [573, 404] on input "checkbox" at bounding box center [577, 410] width 26 height 26
checkbox input "true"
click at [577, 383] on input "checkbox" at bounding box center [577, 381] width 26 height 26
checkbox input "true"
click at [572, 525] on input "checkbox" at bounding box center [577, 526] width 26 height 26
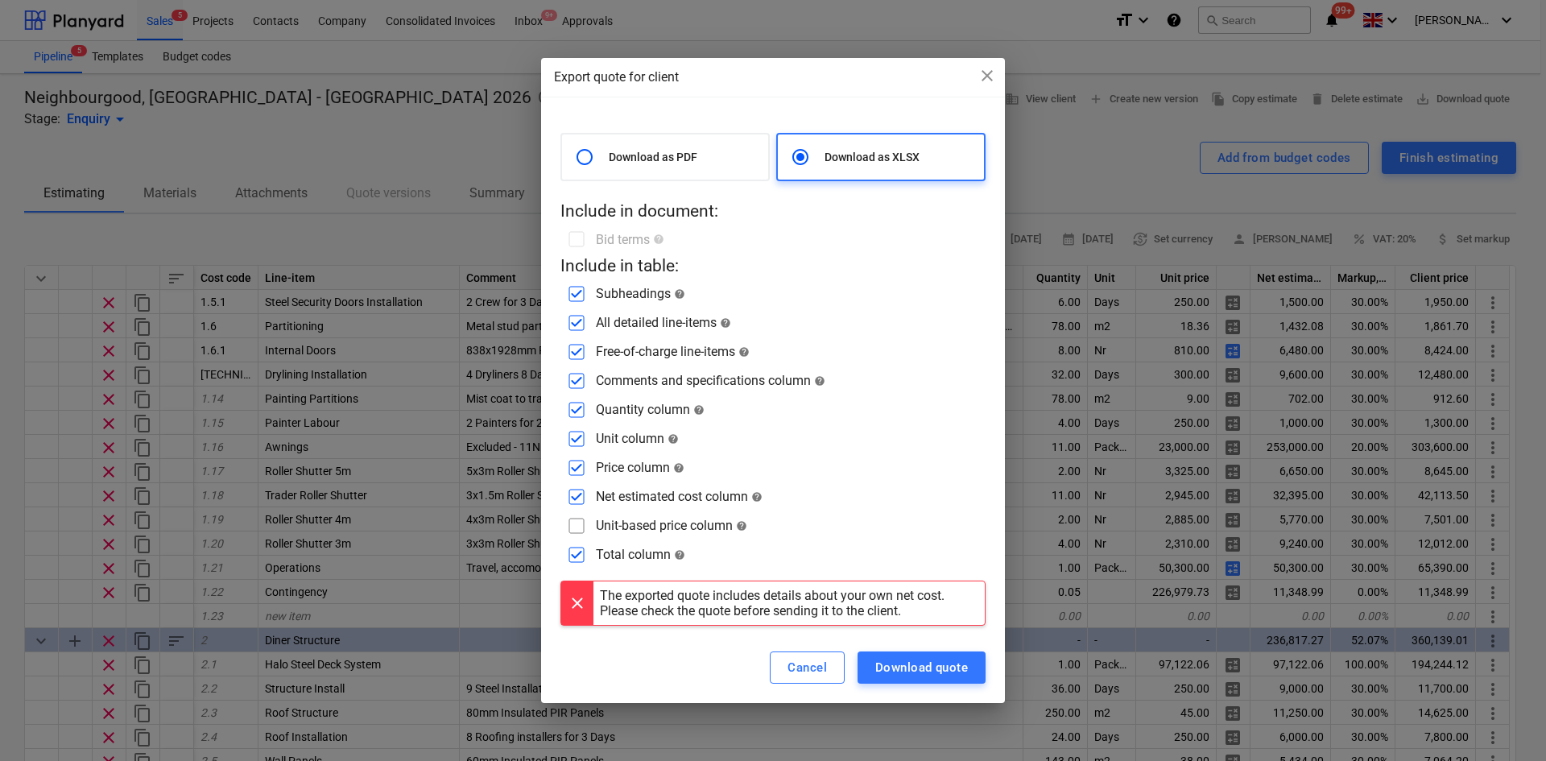
click at [575, 504] on input "checkbox" at bounding box center [577, 497] width 26 height 26
checkbox input "false"
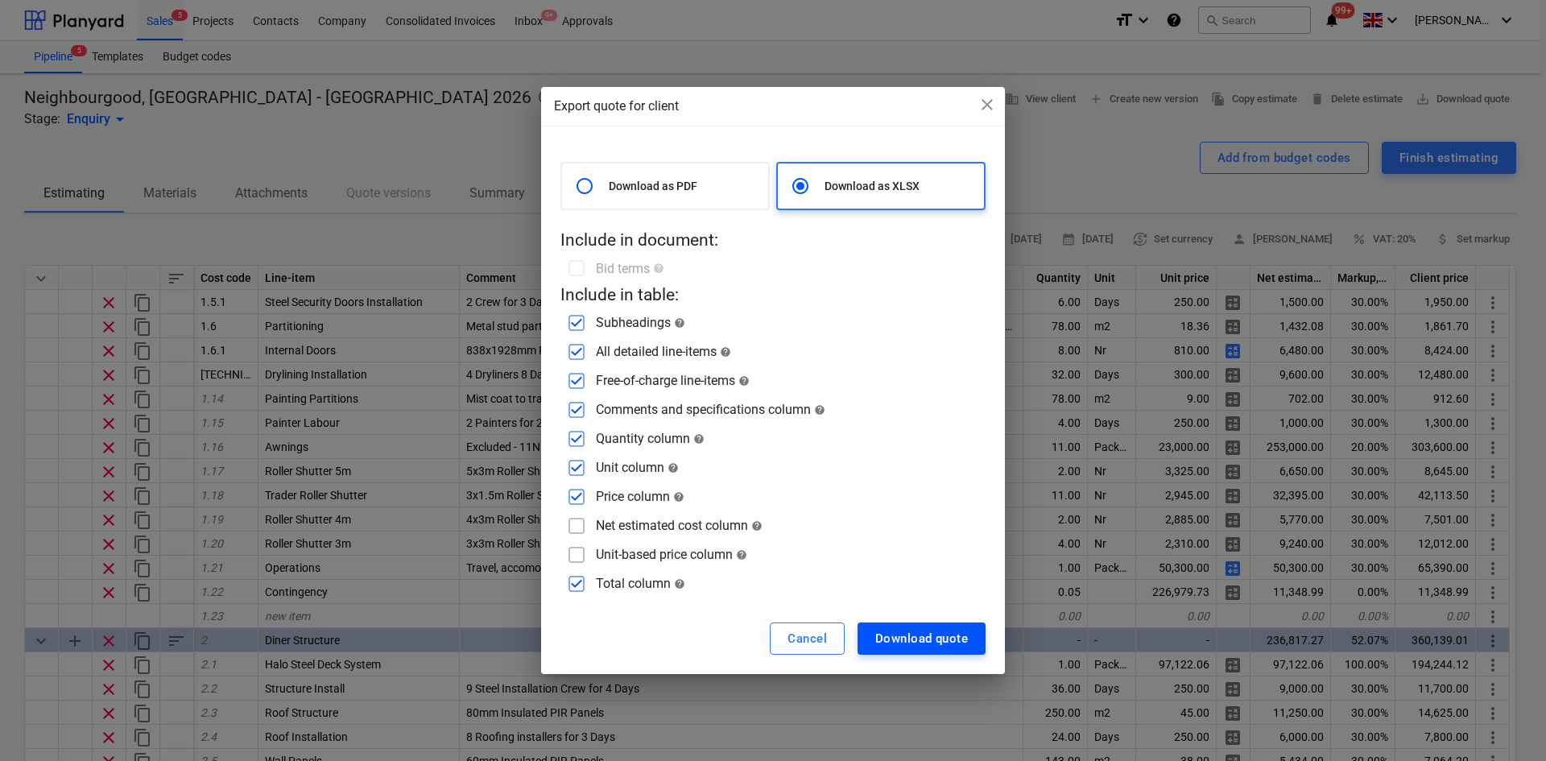
click at [921, 642] on div "Download quote" at bounding box center [921, 638] width 93 height 21
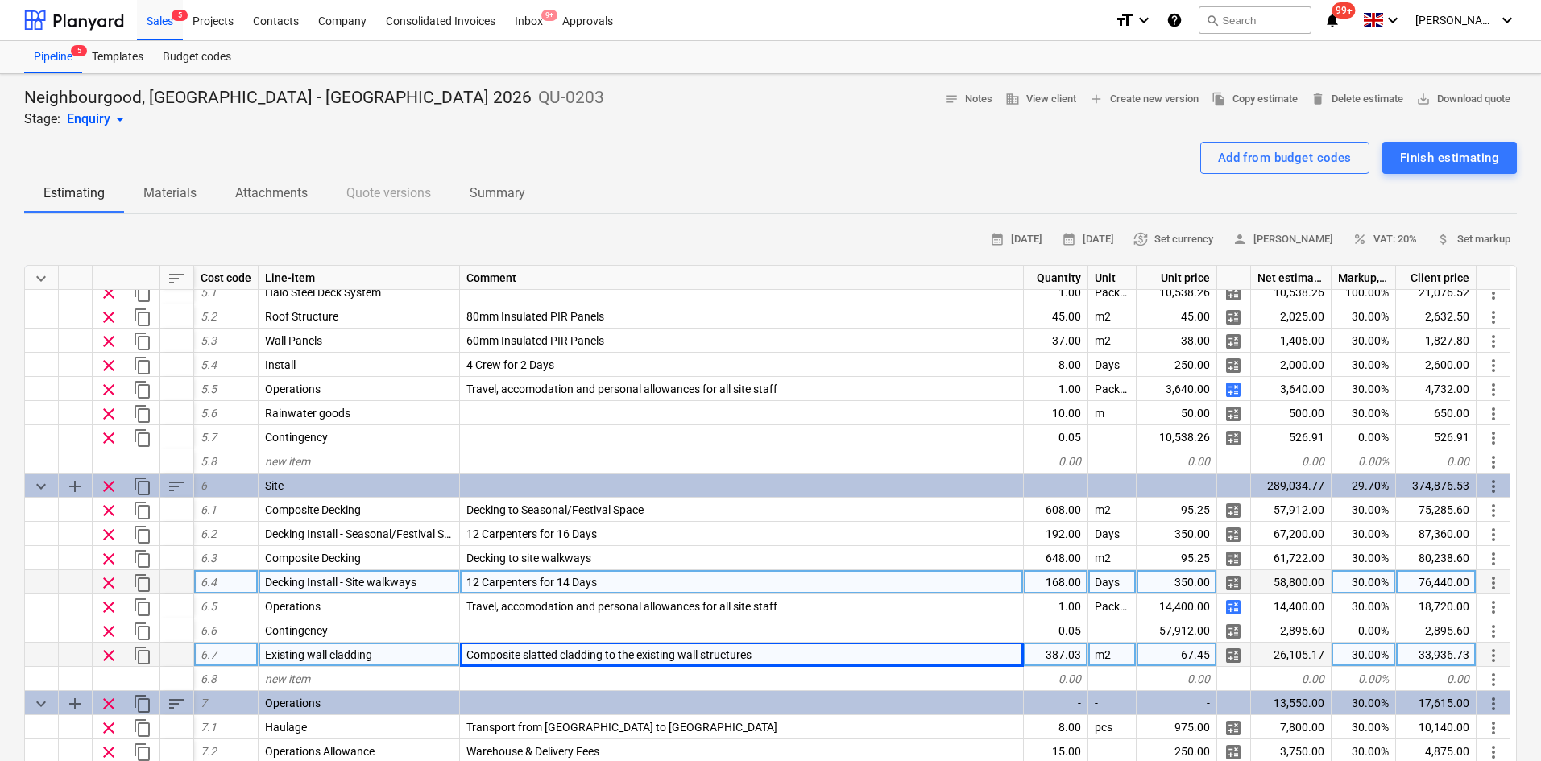
scroll to position [1809, 0]
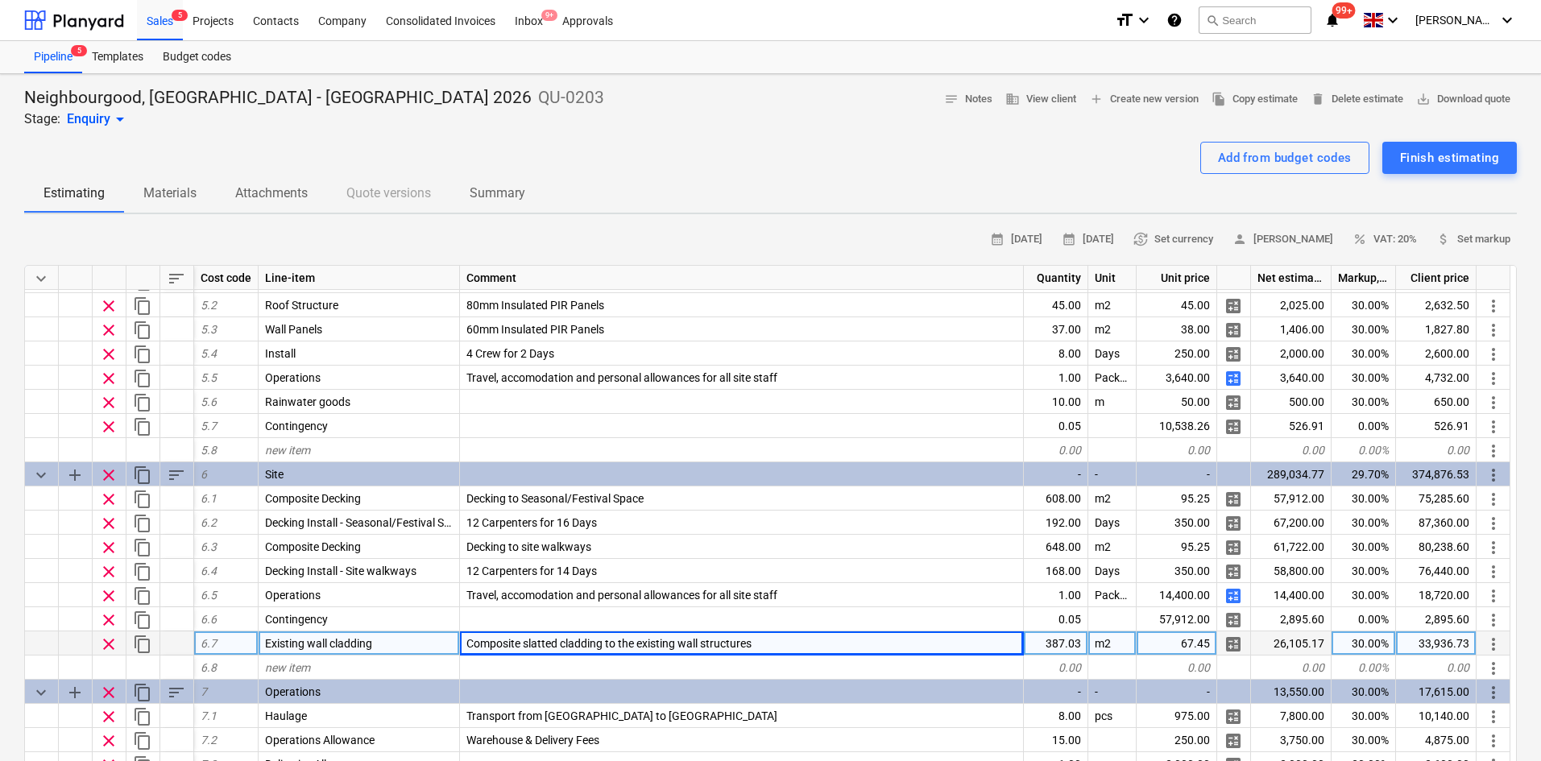
click at [356, 642] on span "Existing wall cladding" at bounding box center [318, 643] width 107 height 13
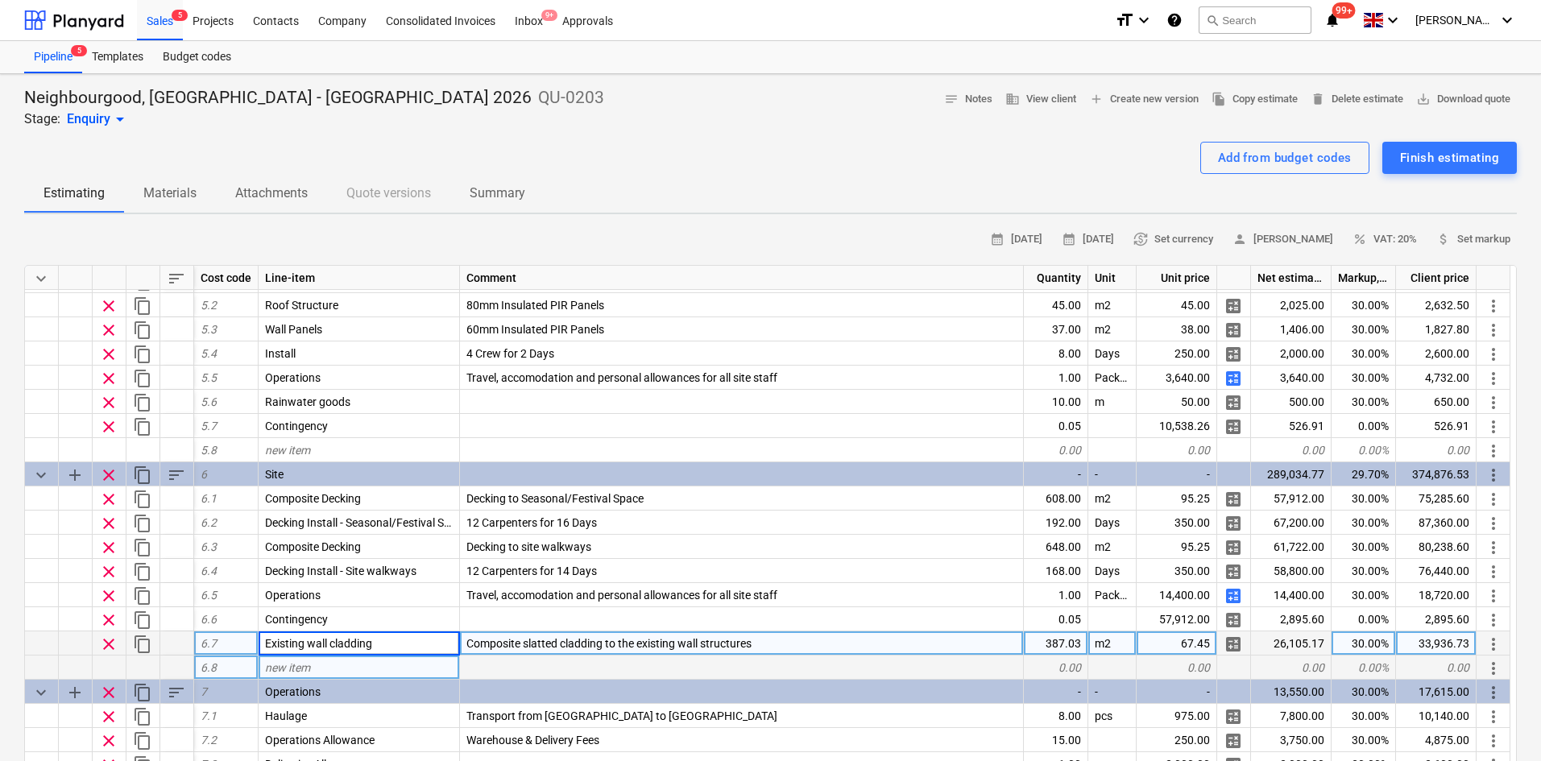
click at [347, 676] on div "new item" at bounding box center [358, 668] width 201 height 24
type input "Existing wall cladding Labour"
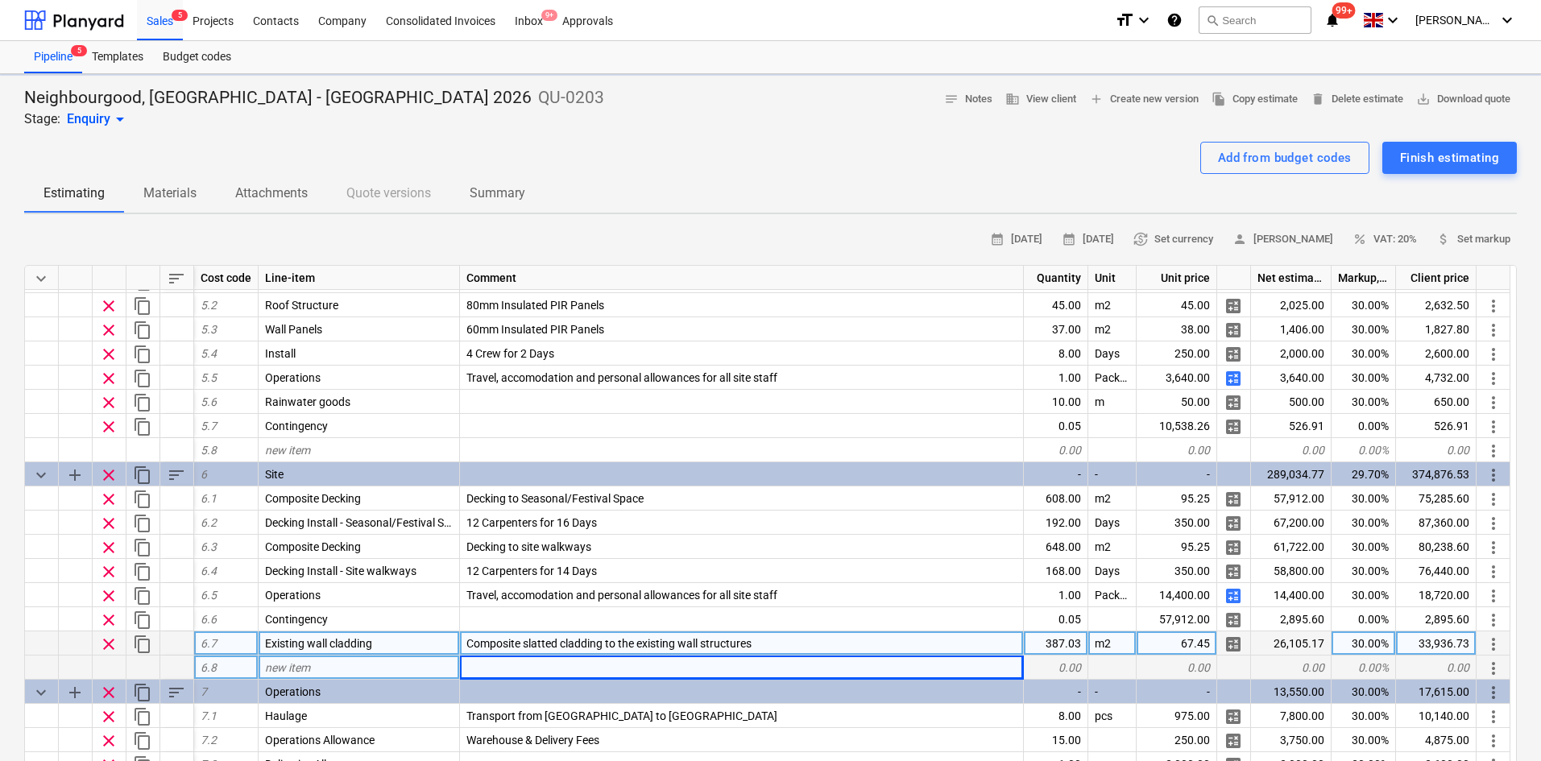
type textarea "x"
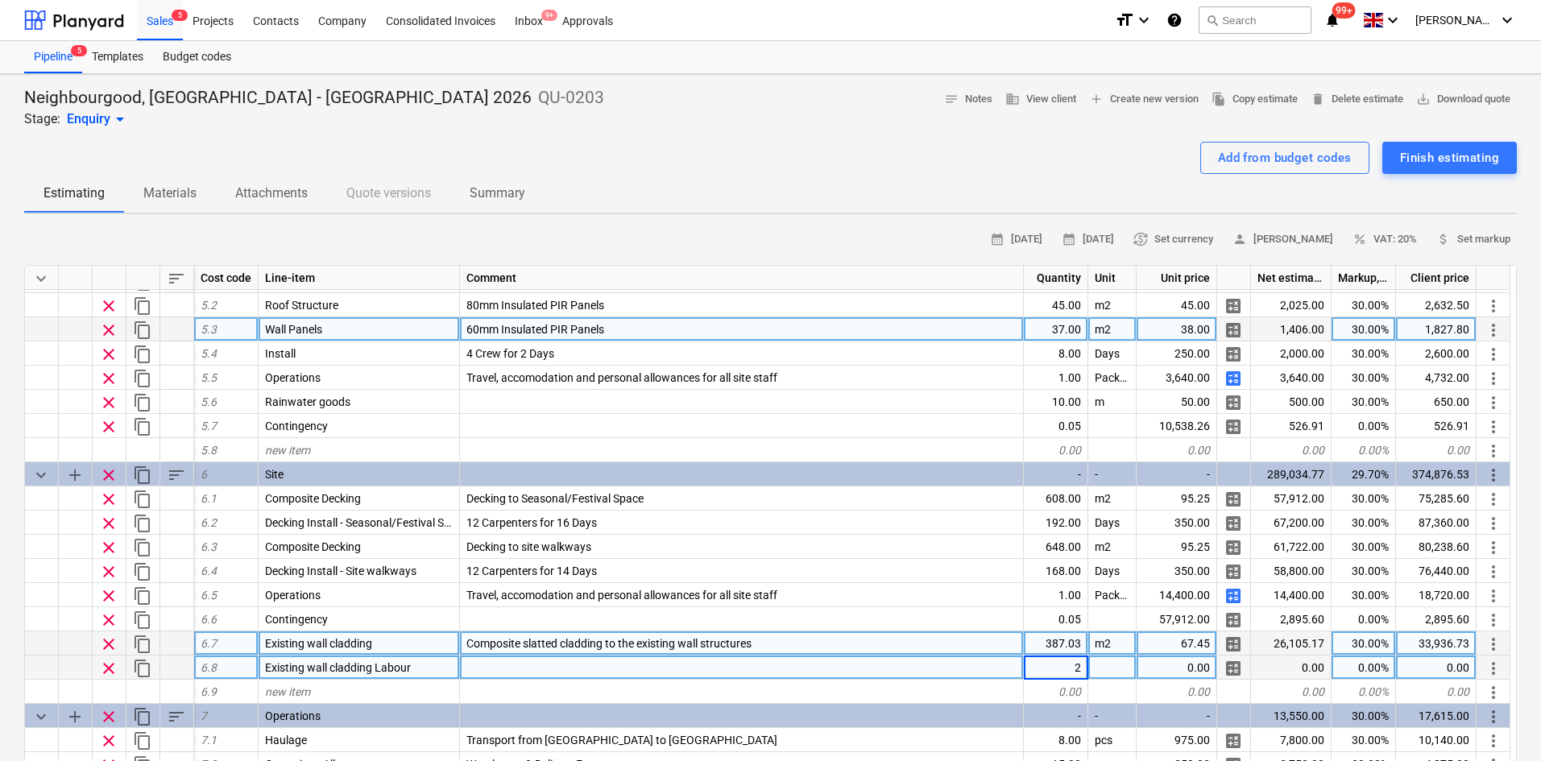
type input "26"
type textarea "x"
type input "Days"
type textarea "x"
type input "350"
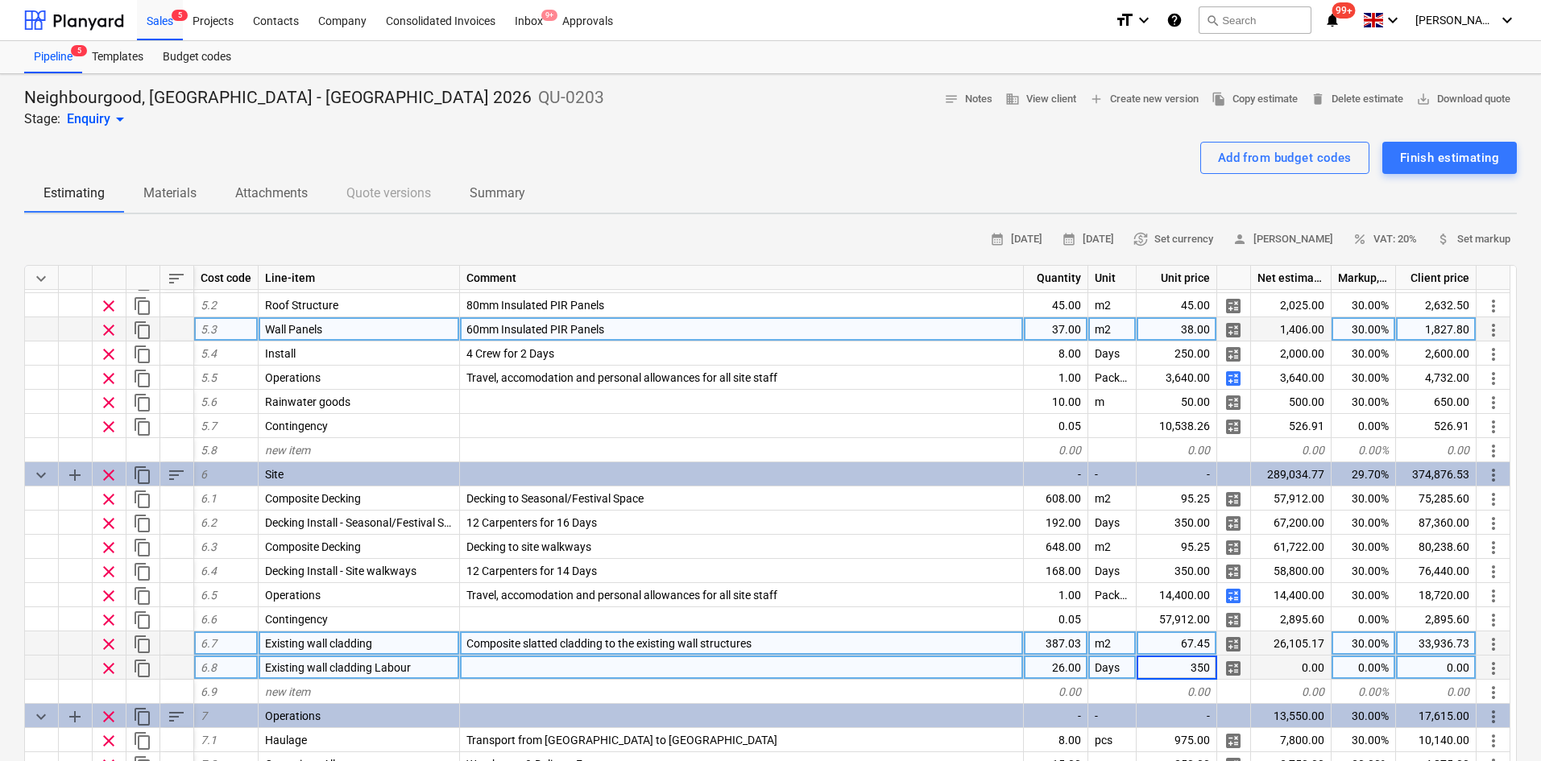
type textarea "x"
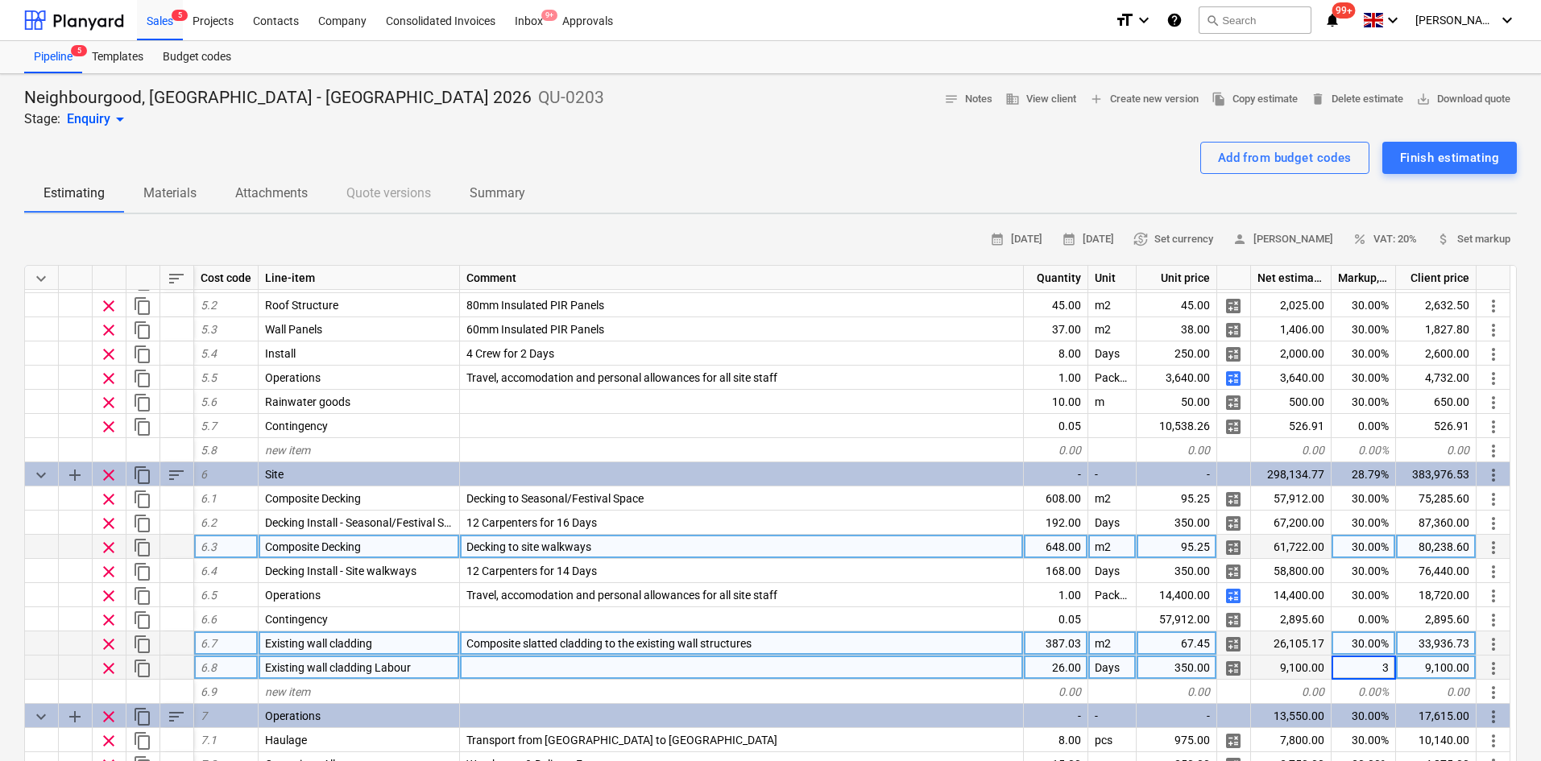
type input "30"
type textarea "x"
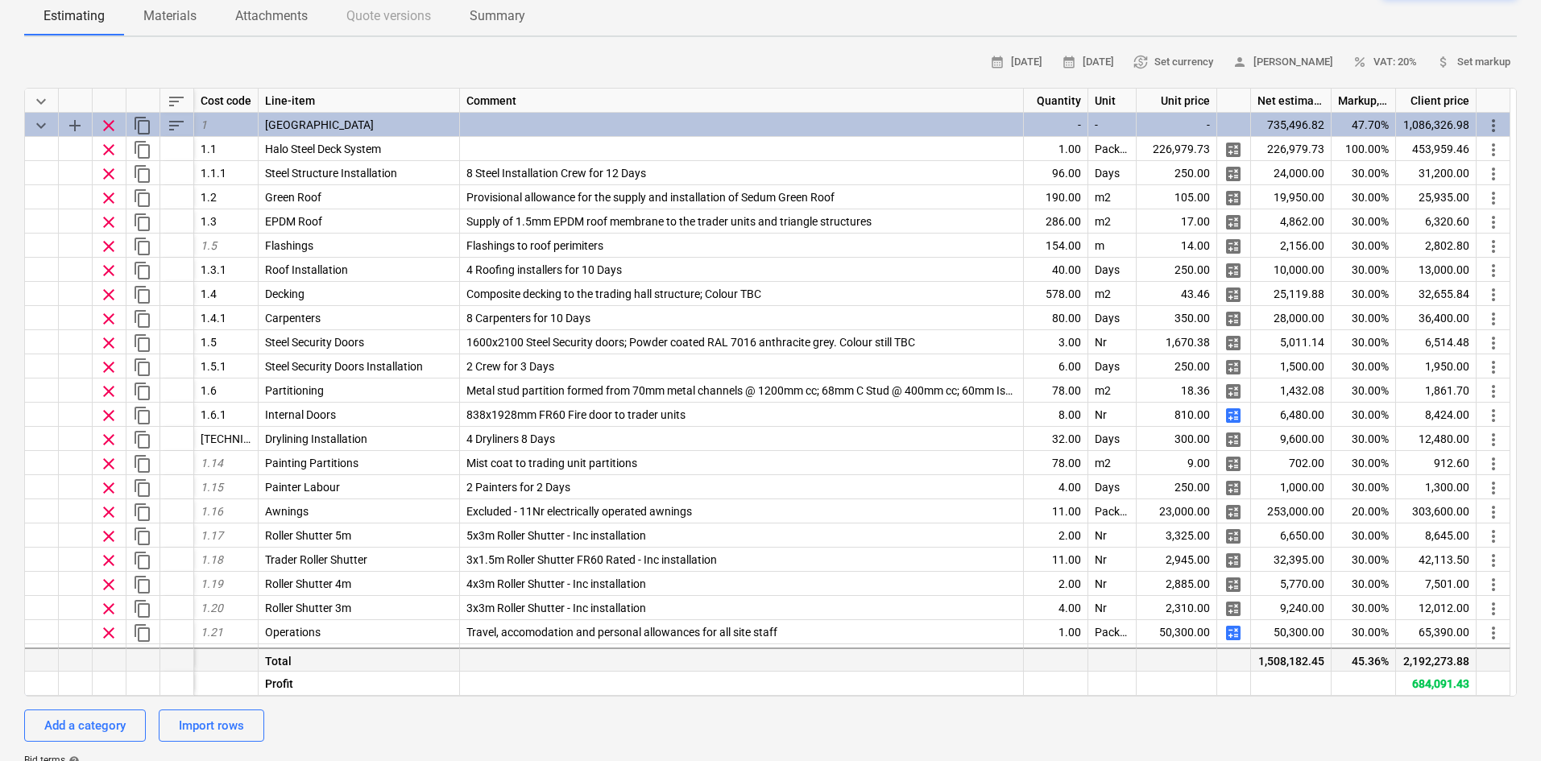
scroll to position [0, 0]
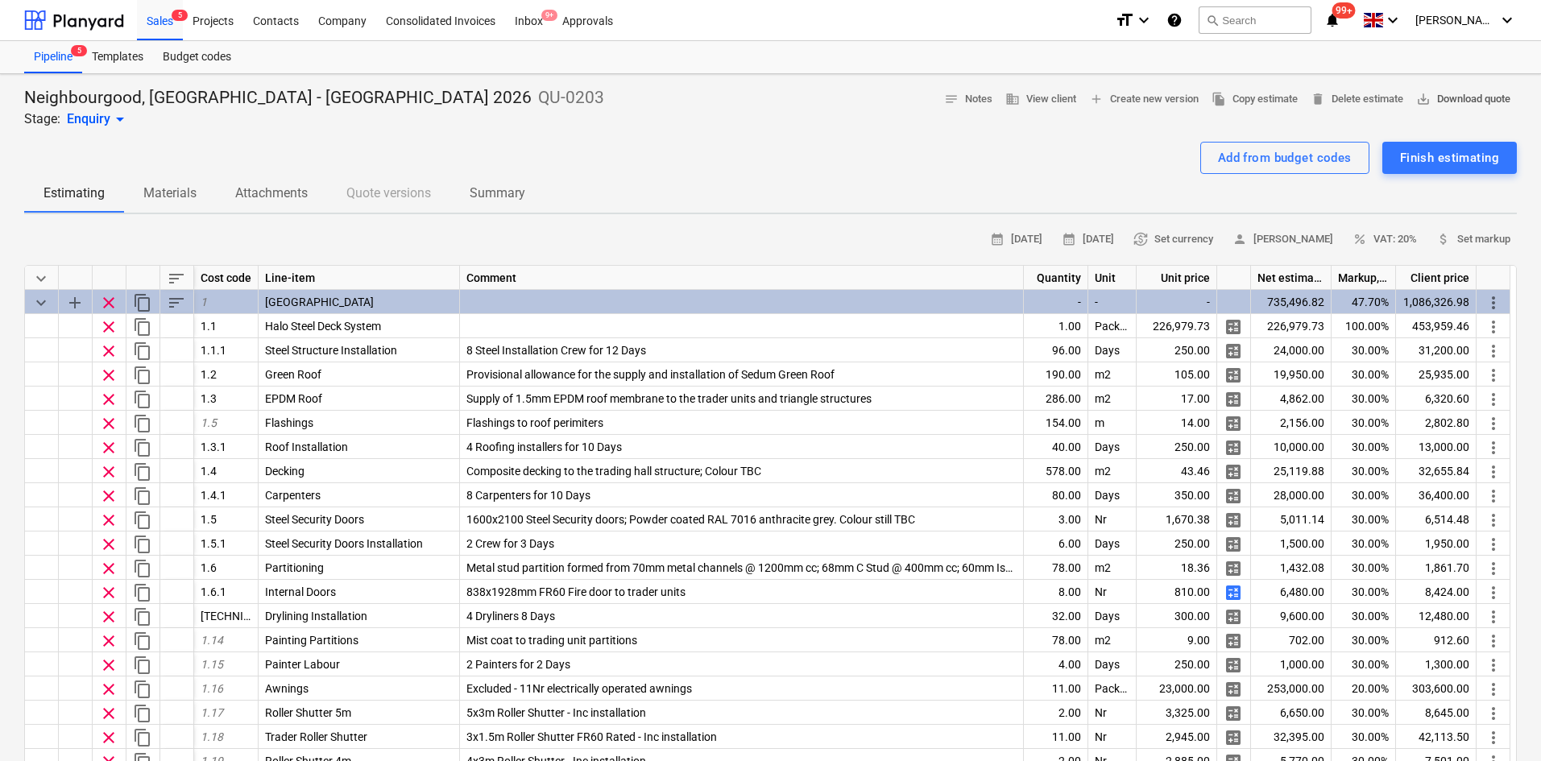
click at [1441, 112] on button "save_alt Download quote" at bounding box center [1462, 99] width 107 height 25
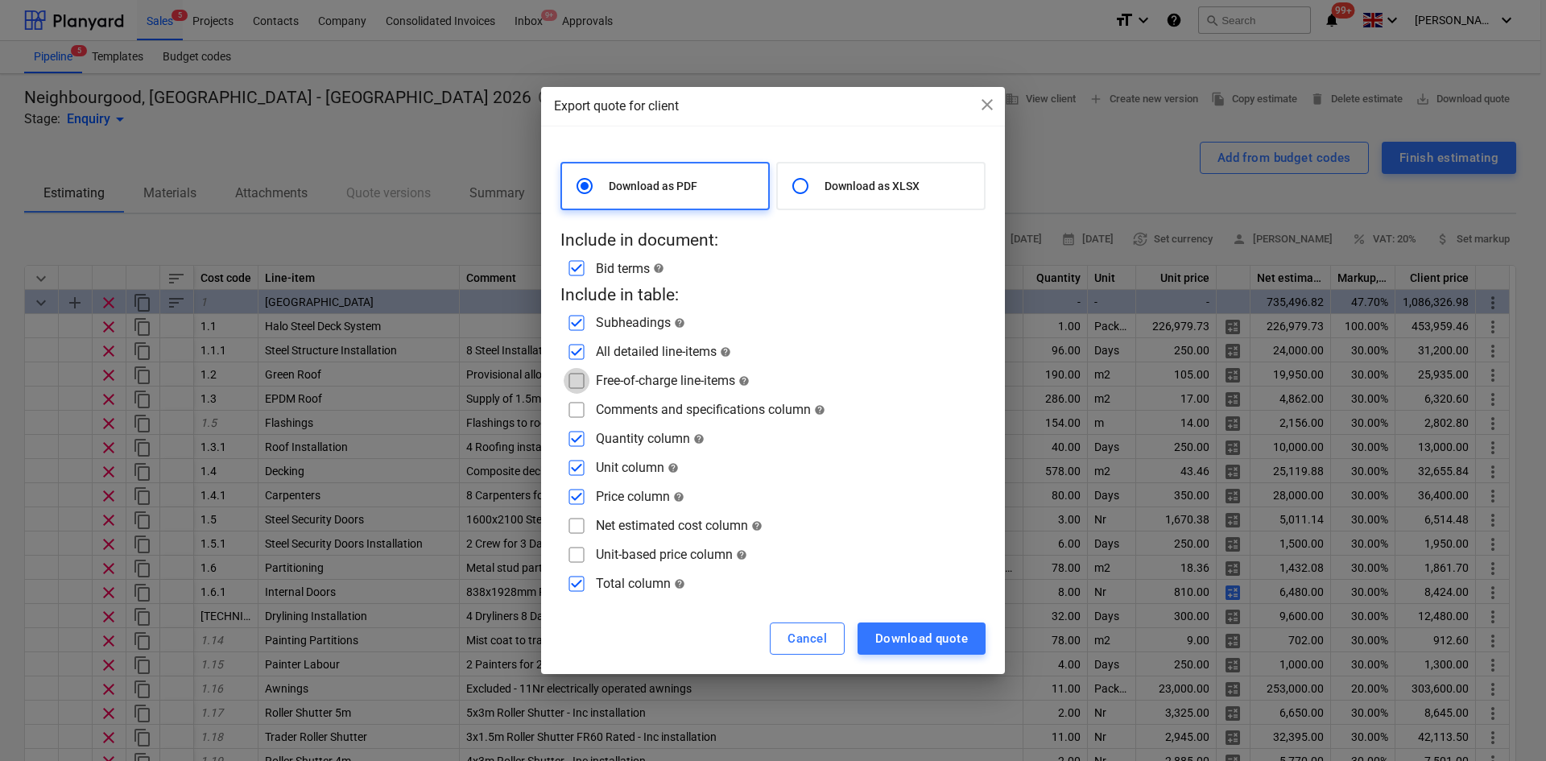
click at [580, 381] on input "checkbox" at bounding box center [577, 381] width 26 height 26
checkbox input "true"
click at [577, 413] on input "checkbox" at bounding box center [577, 410] width 26 height 26
checkbox input "true"
click at [787, 198] on input "radio" at bounding box center [800, 186] width 32 height 32
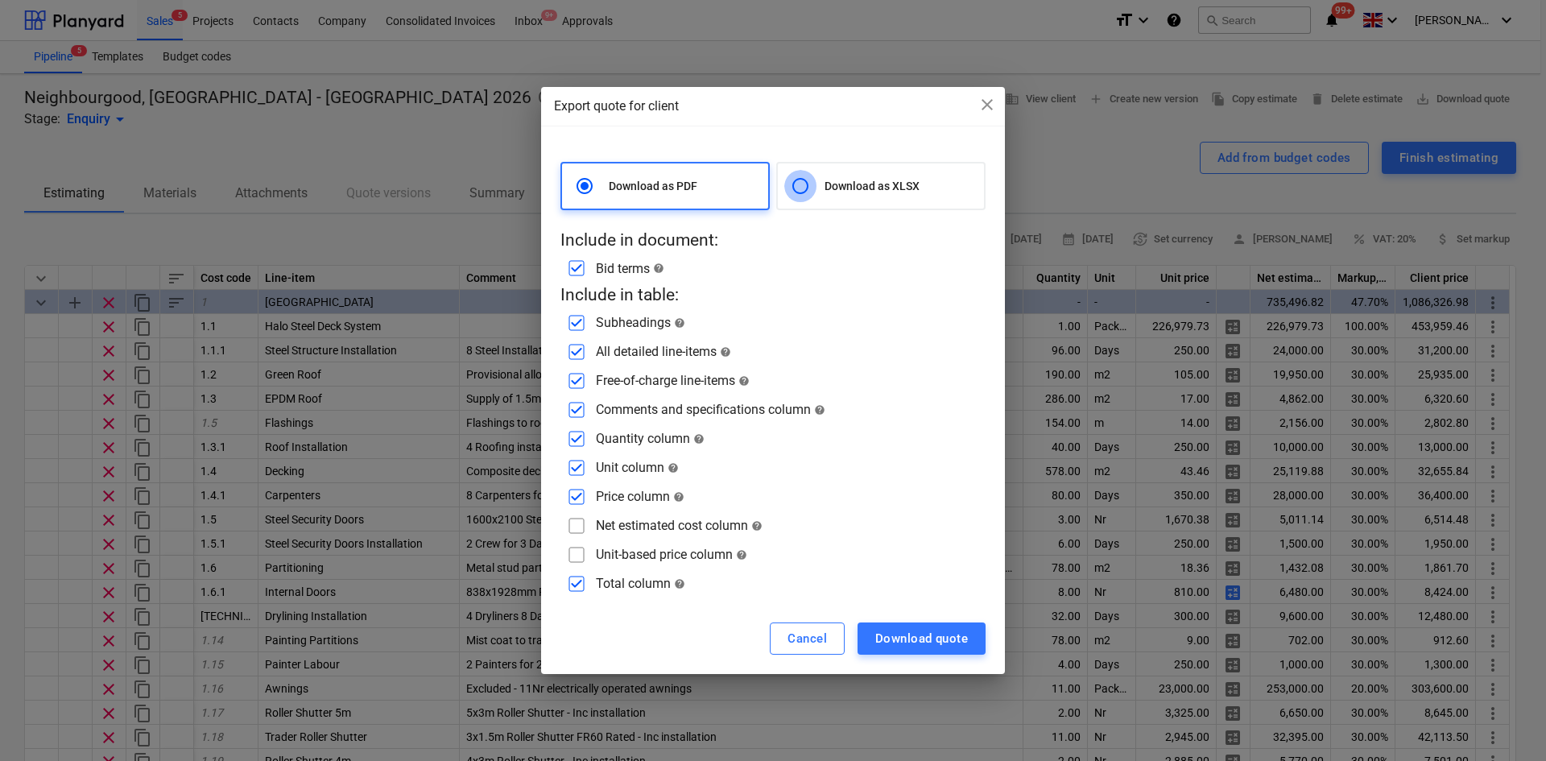
radio input "true"
radio input "false"
checkbox input "false"
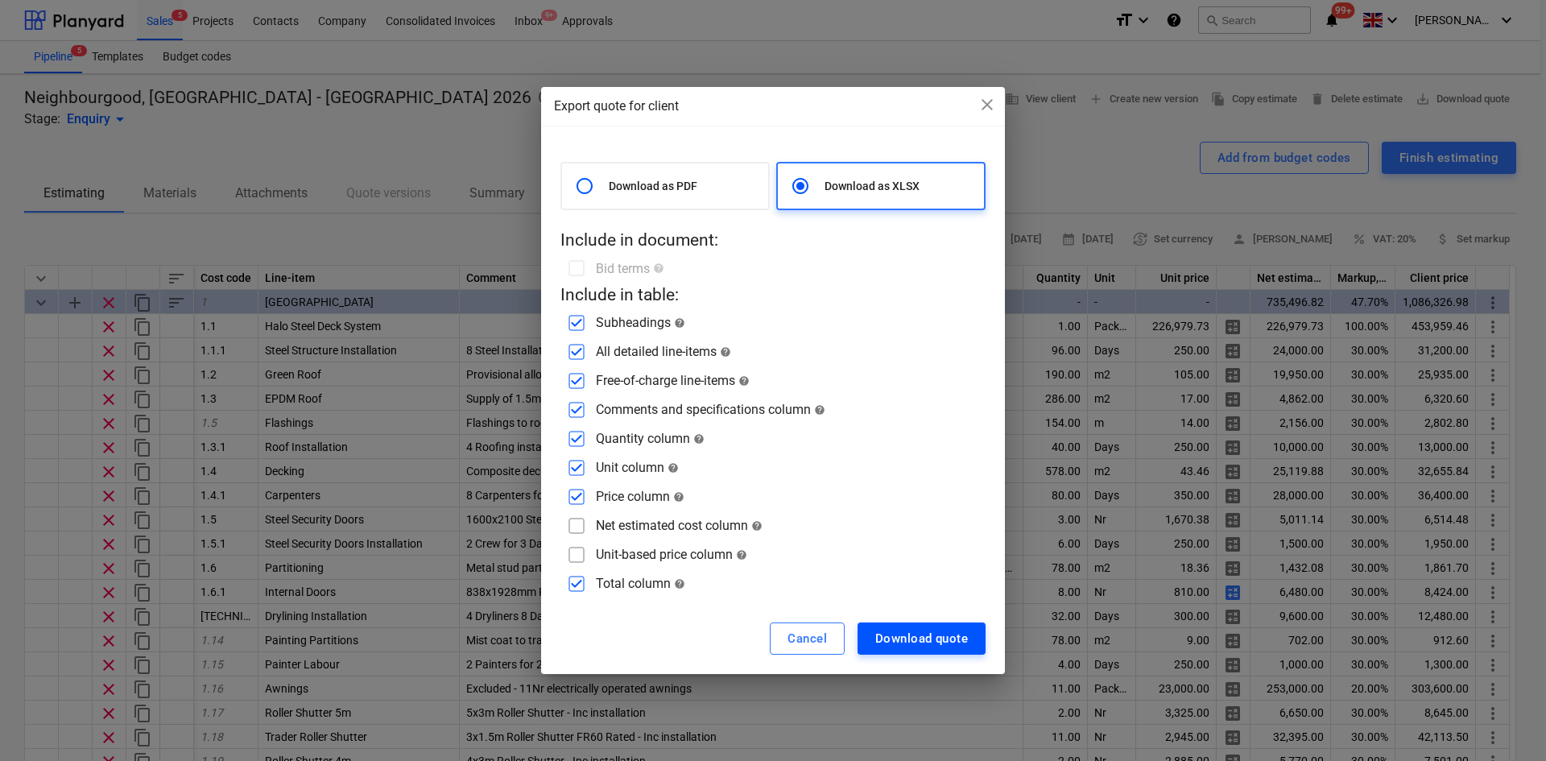
click at [939, 642] on div "Download quote" at bounding box center [921, 638] width 93 height 21
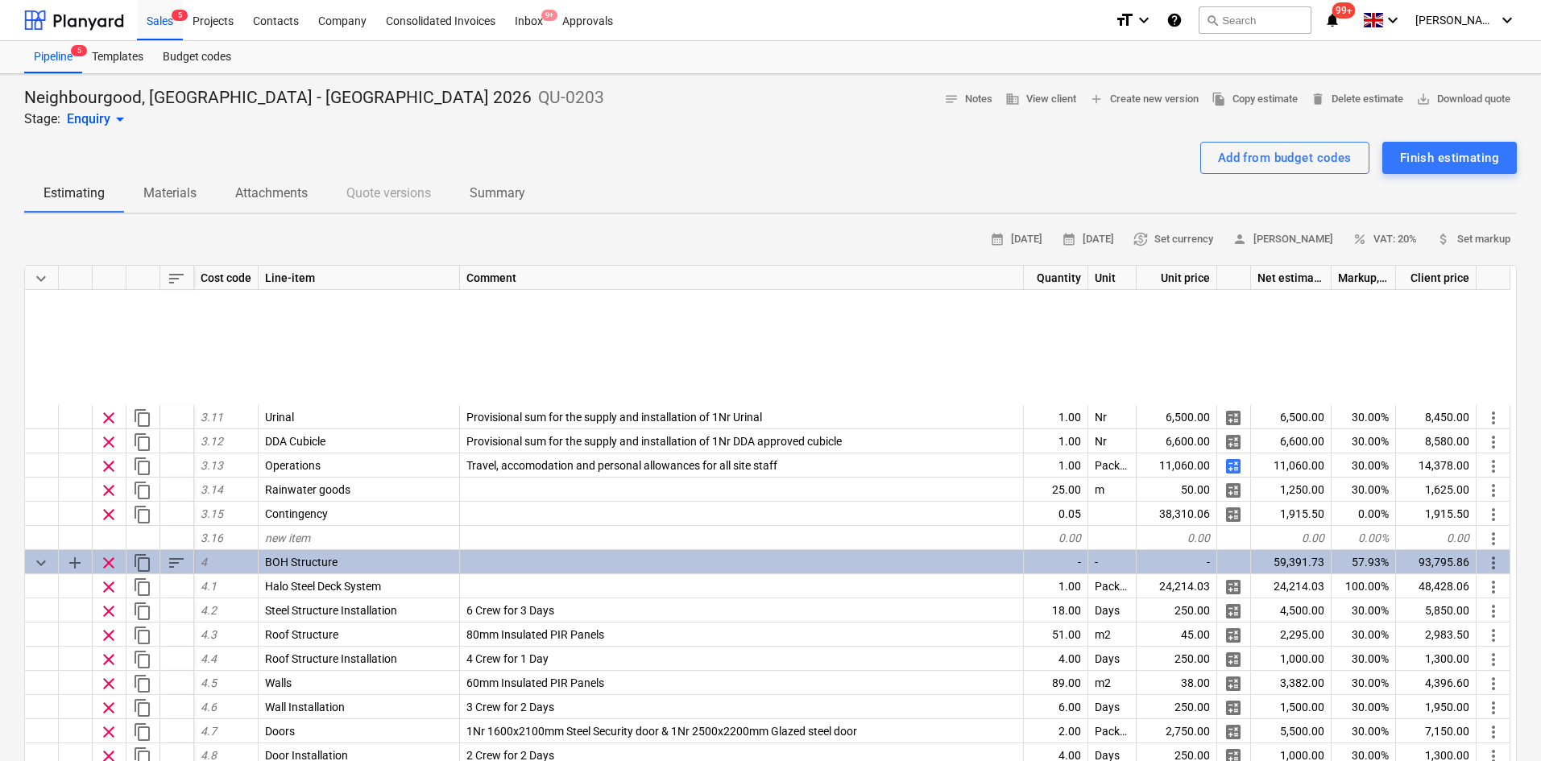
scroll to position [1189, 0]
